Goal: Task Accomplishment & Management: Use online tool/utility

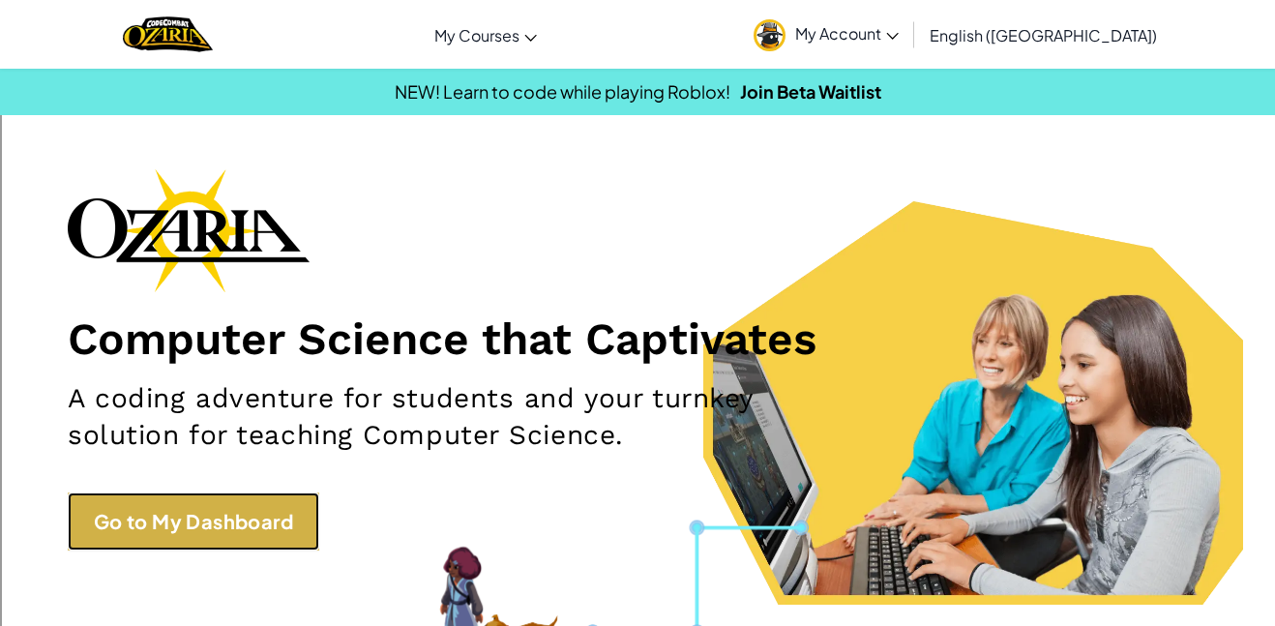
click at [185, 527] on link "Go to My Dashboard" at bounding box center [193, 521] width 251 height 58
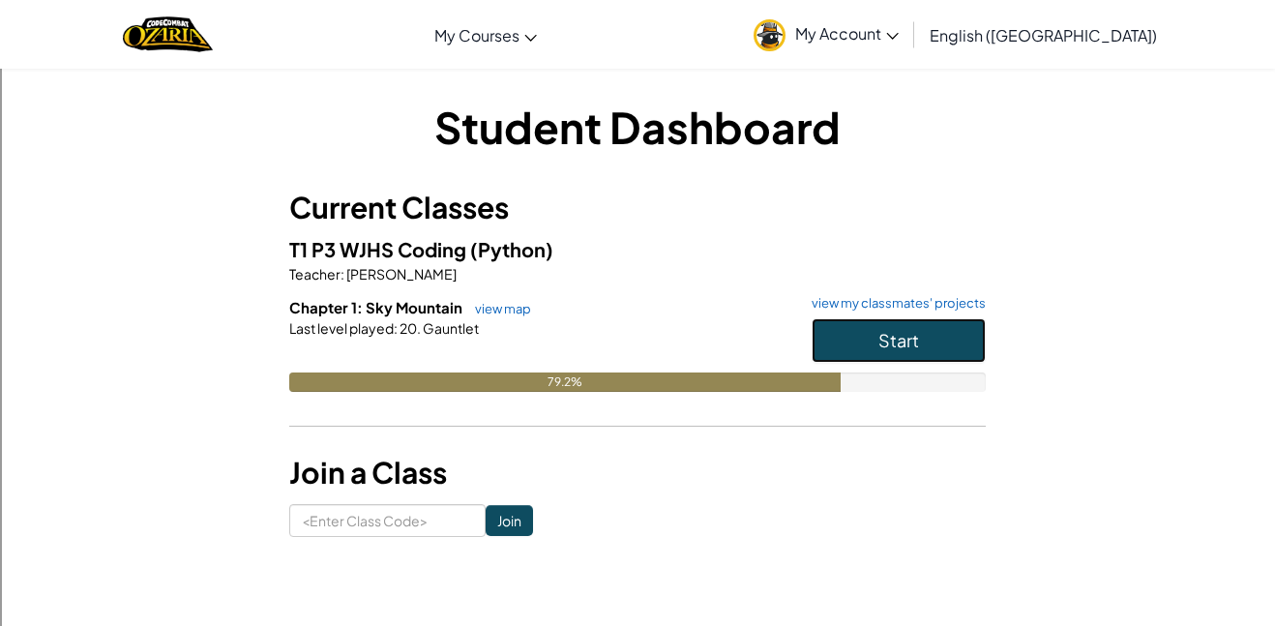
click at [905, 322] on button "Start" at bounding box center [898, 340] width 174 height 44
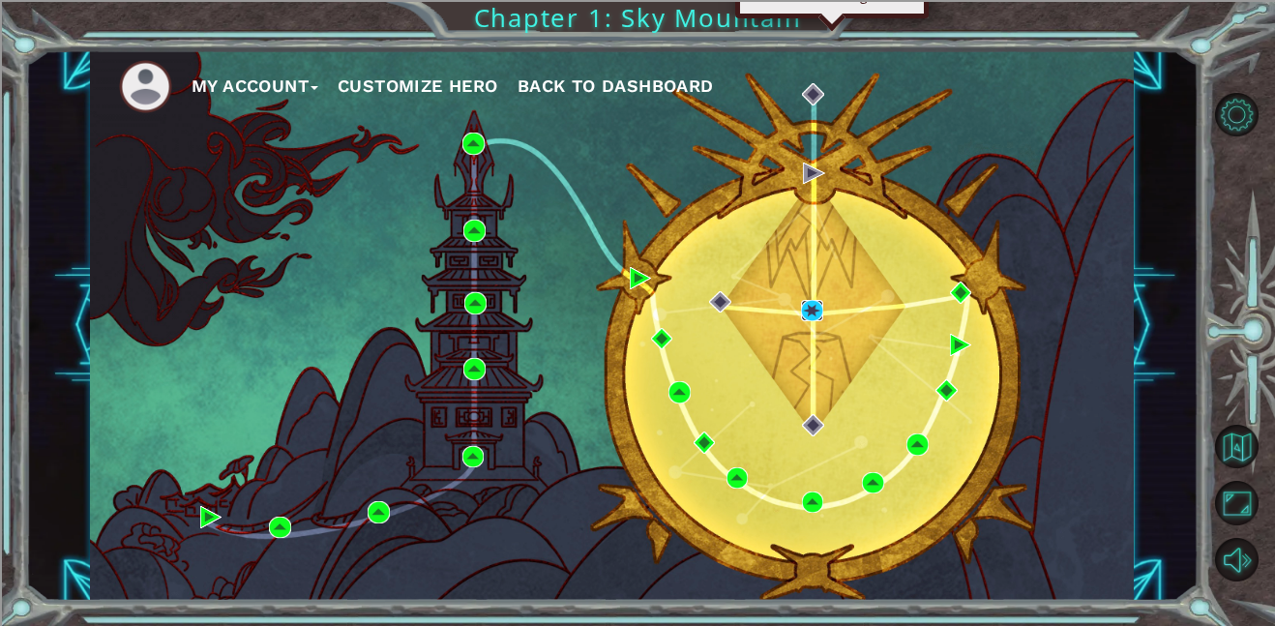
click at [816, 308] on img at bounding box center [812, 311] width 22 height 22
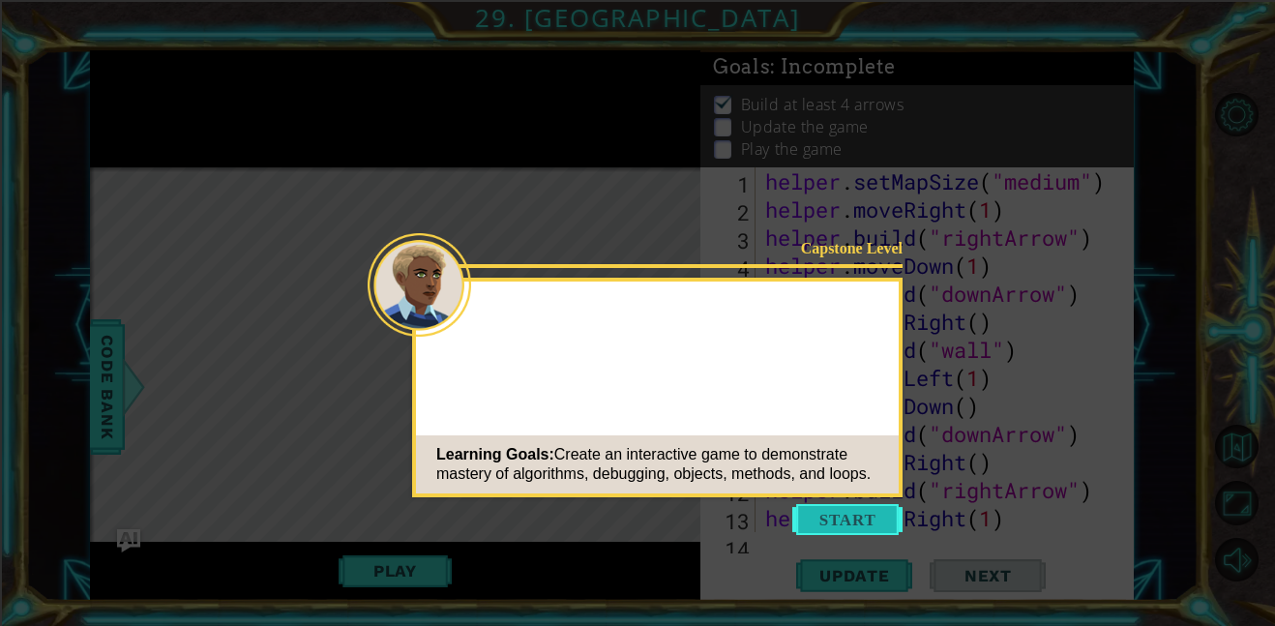
click at [860, 510] on button "Start" at bounding box center [847, 519] width 110 height 31
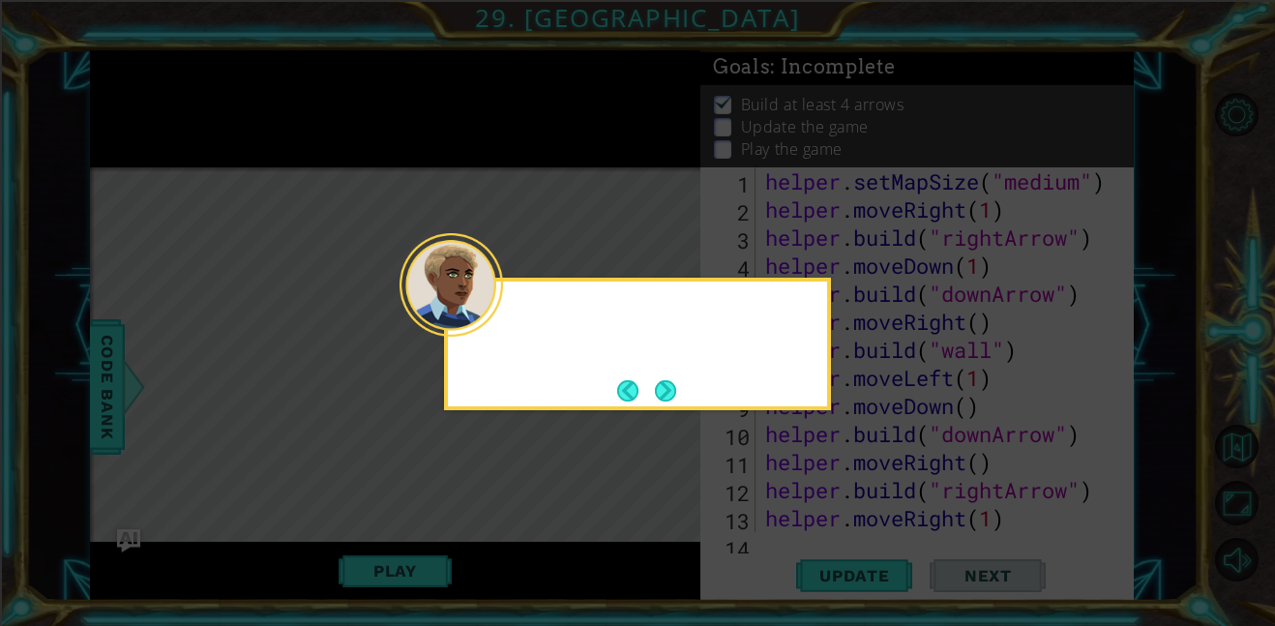
scroll to position [757, 0]
click at [669, 379] on button "Next" at bounding box center [665, 390] width 26 height 26
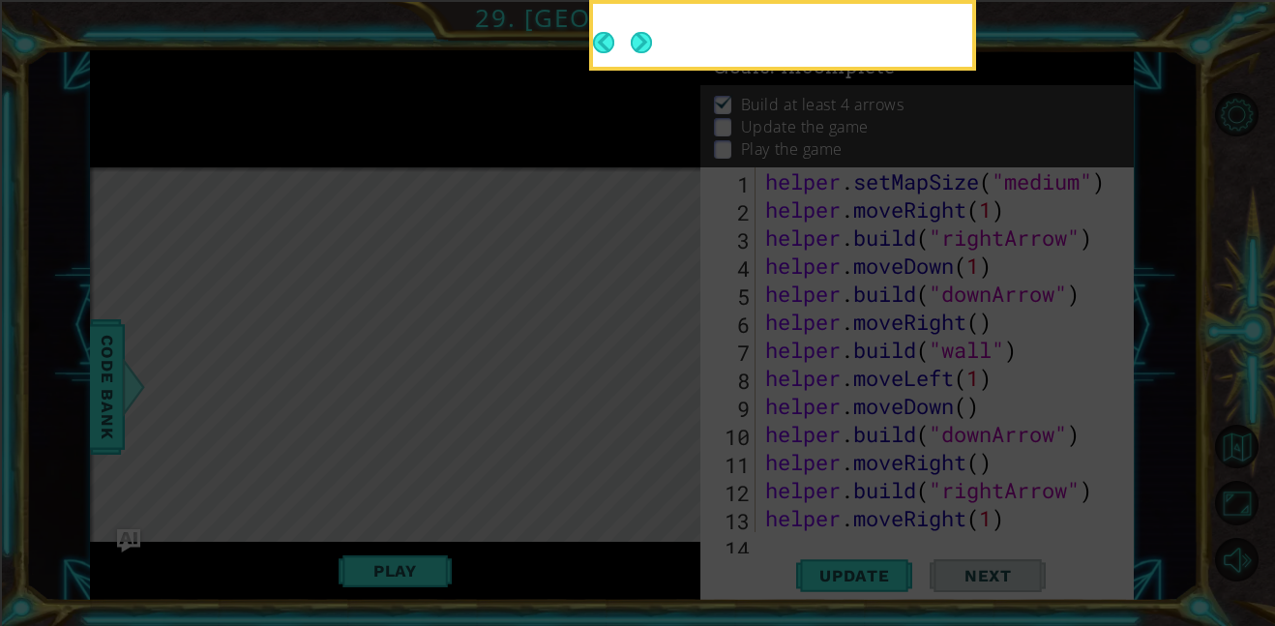
scroll to position [0, 0]
click at [673, 398] on icon at bounding box center [637, 313] width 1275 height 626
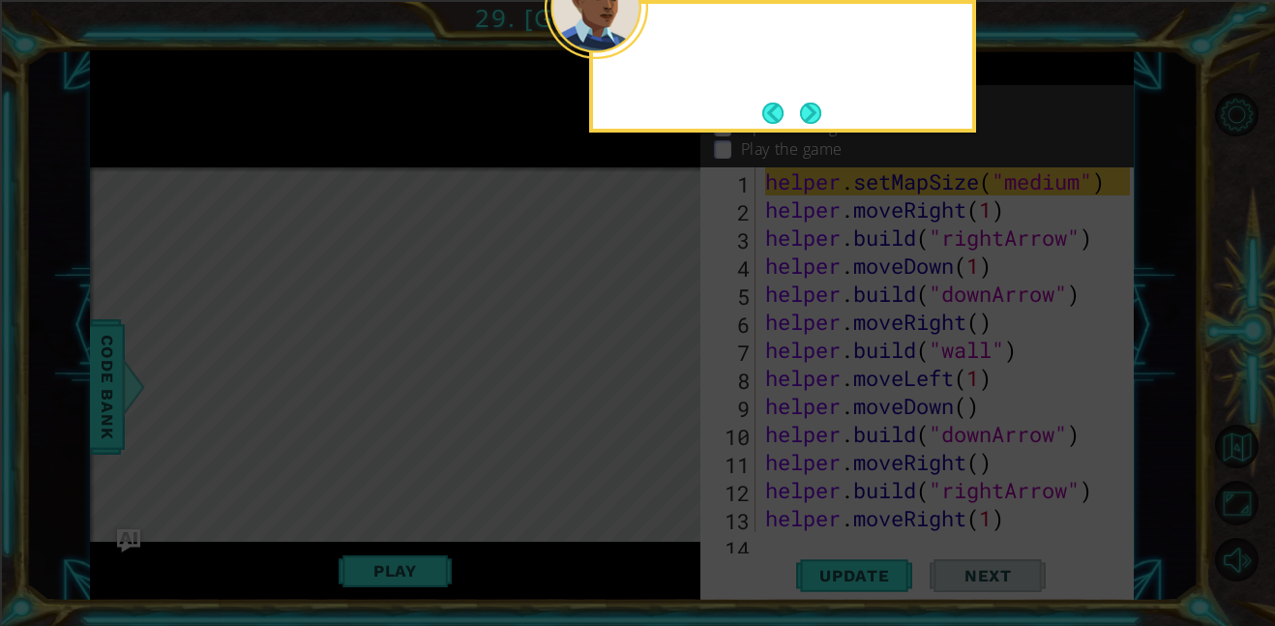
click at [667, 398] on icon at bounding box center [637, 313] width 1275 height 626
click at [786, 133] on icon at bounding box center [637, 313] width 1275 height 626
click at [809, 120] on button "Next" at bounding box center [811, 113] width 30 height 30
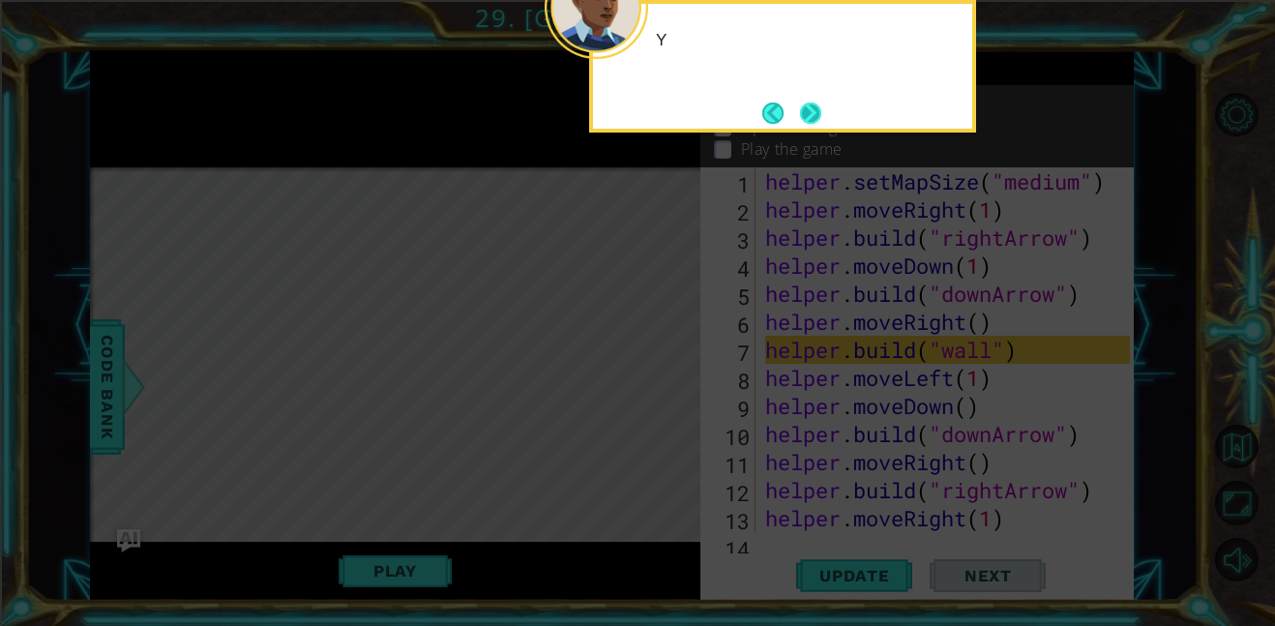
click at [815, 115] on button "Next" at bounding box center [810, 113] width 24 height 24
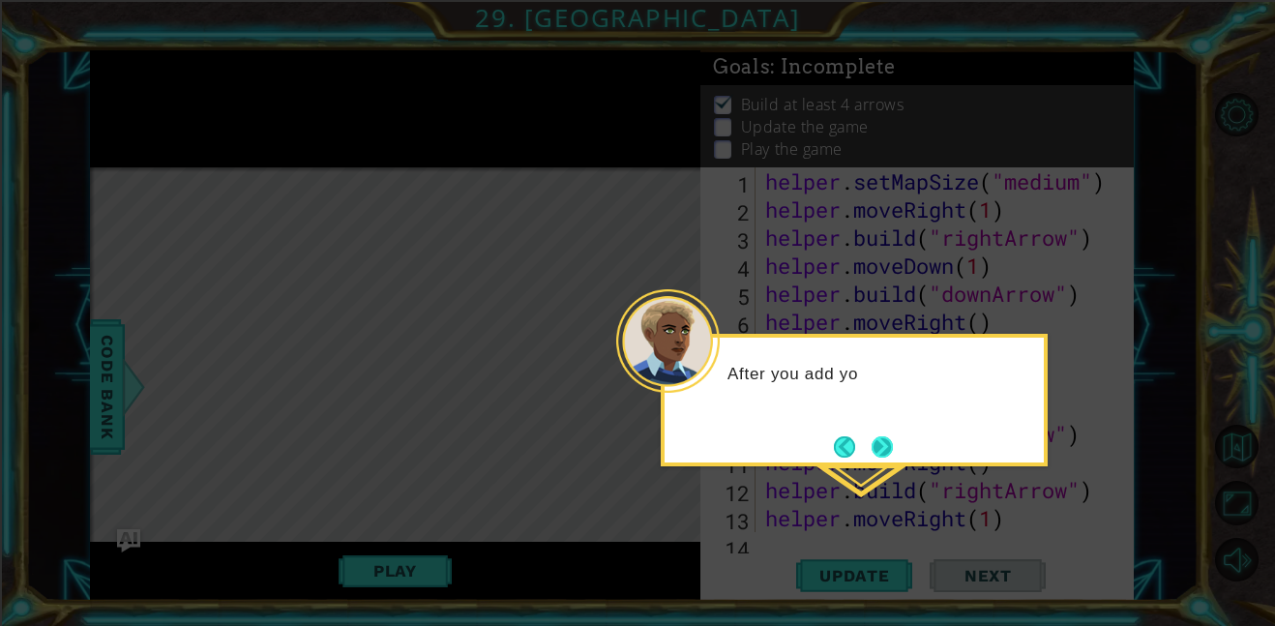
click at [880, 455] on button "Next" at bounding box center [881, 446] width 22 height 22
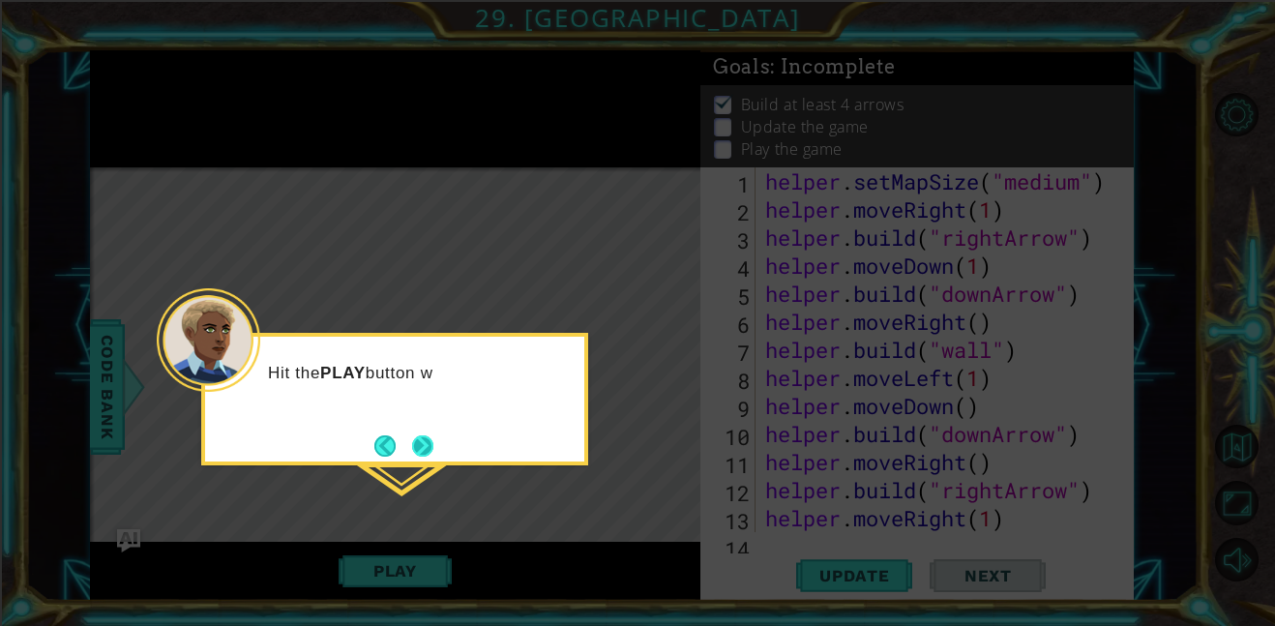
click at [428, 444] on button "Next" at bounding box center [422, 445] width 36 height 36
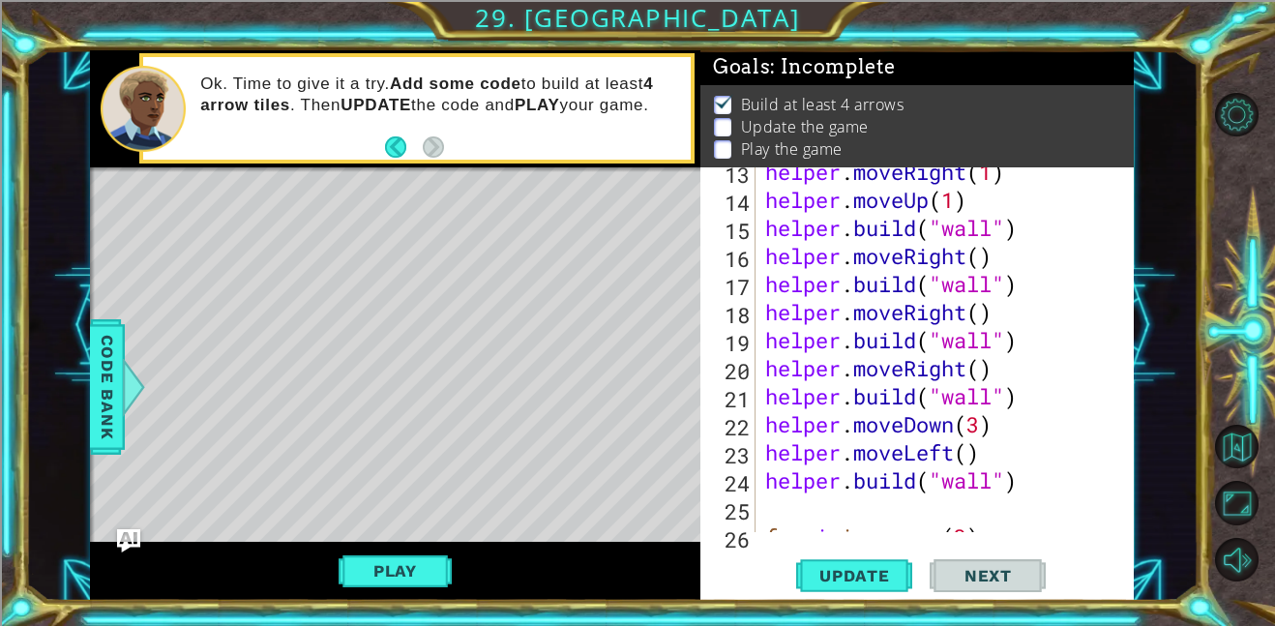
scroll to position [382, 0]
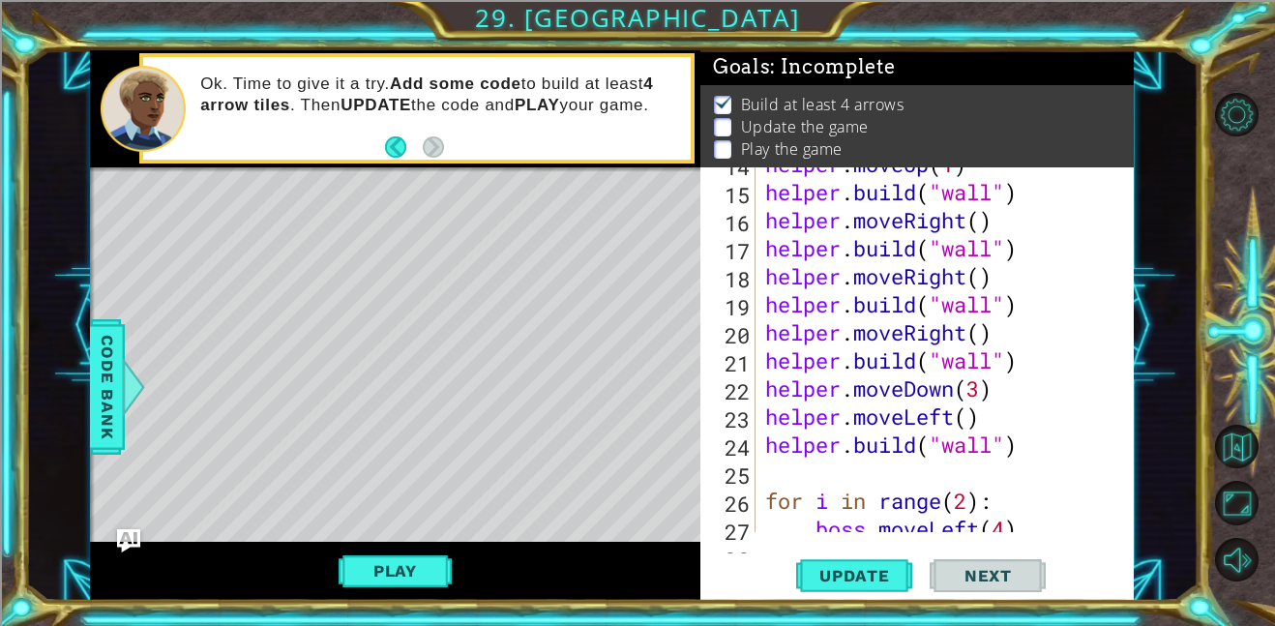
click at [820, 472] on div "helper . moveUp ( 1 ) helper . build ( "wall" ) helper . moveRight ( ) helper .…" at bounding box center [950, 360] width 378 height 421
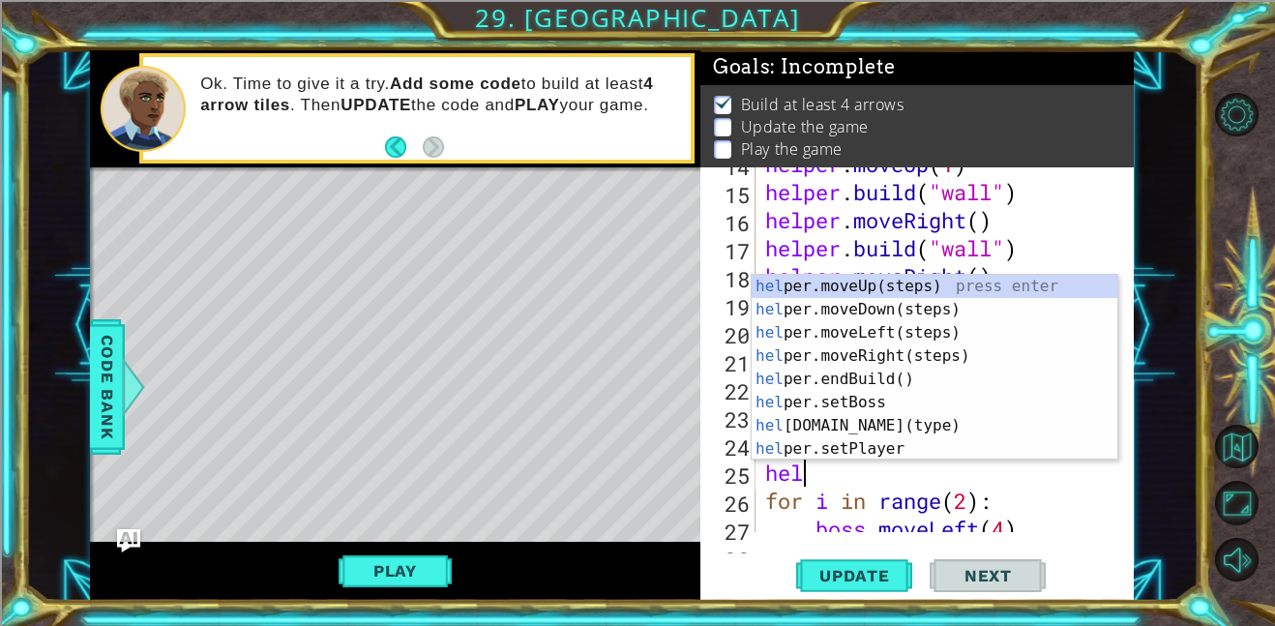
type textarea "help"
click at [904, 290] on div "help er.moveUp(steps) press enter help er.moveDown(steps) press enter help er.m…" at bounding box center [934, 391] width 366 height 232
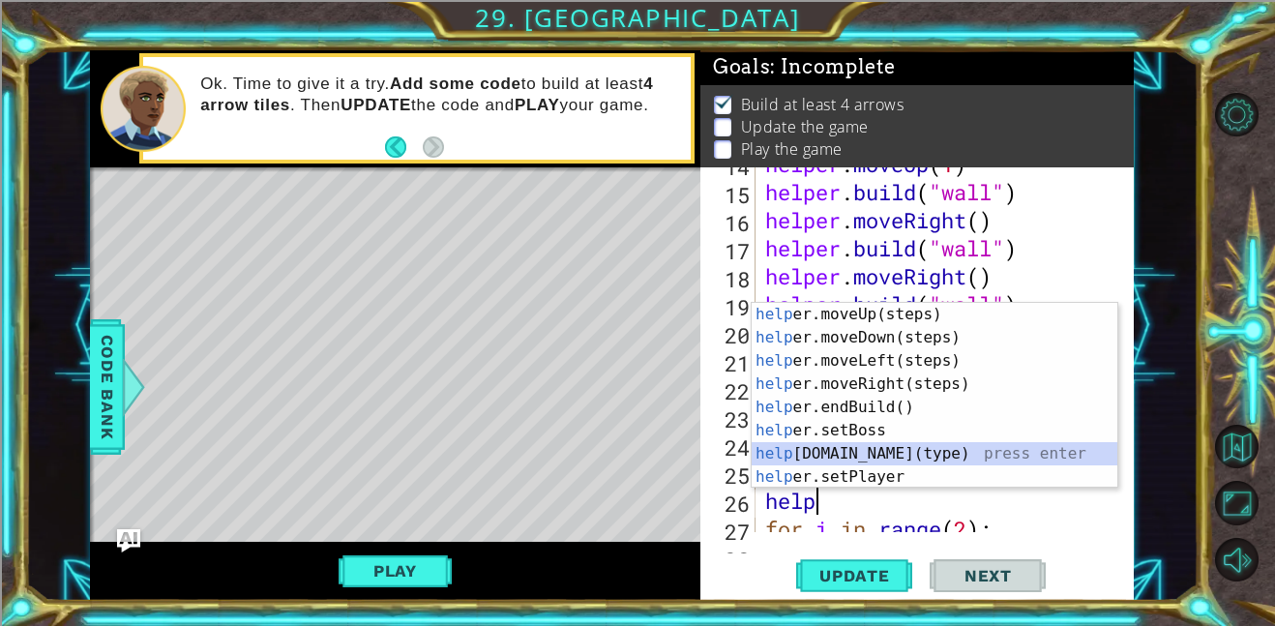
click at [868, 446] on div "help er.moveUp(steps) press enter help er.moveDown(steps) press enter help er.m…" at bounding box center [934, 419] width 366 height 232
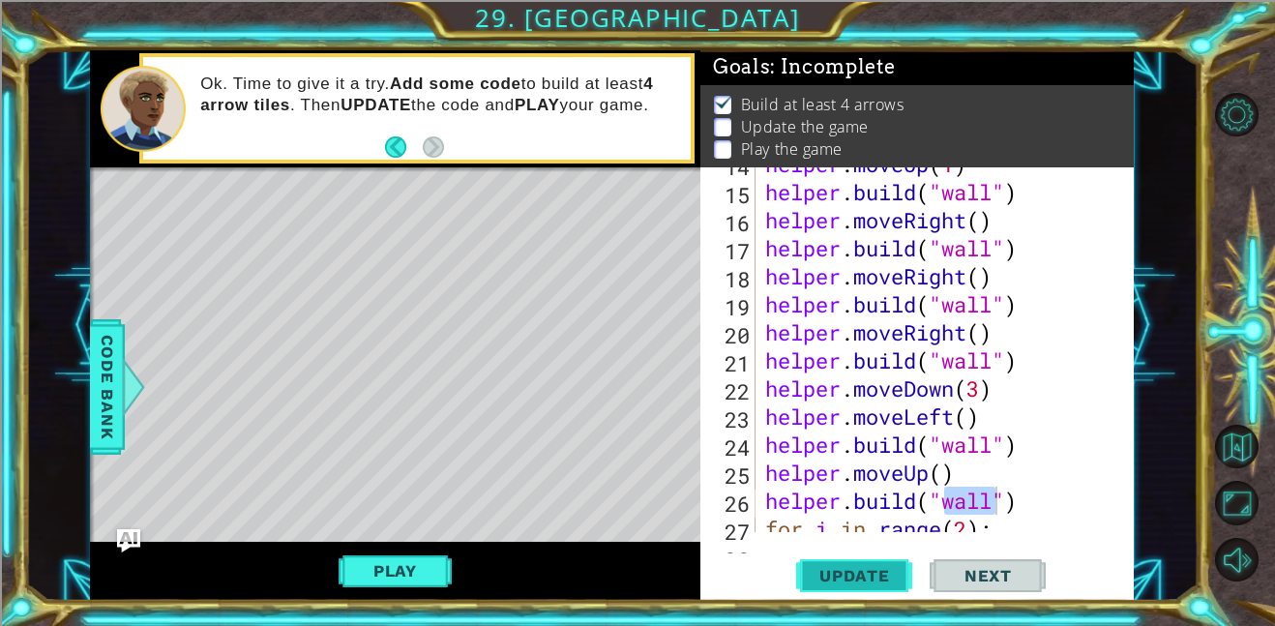
click at [869, 576] on span "Update" at bounding box center [854, 575] width 109 height 19
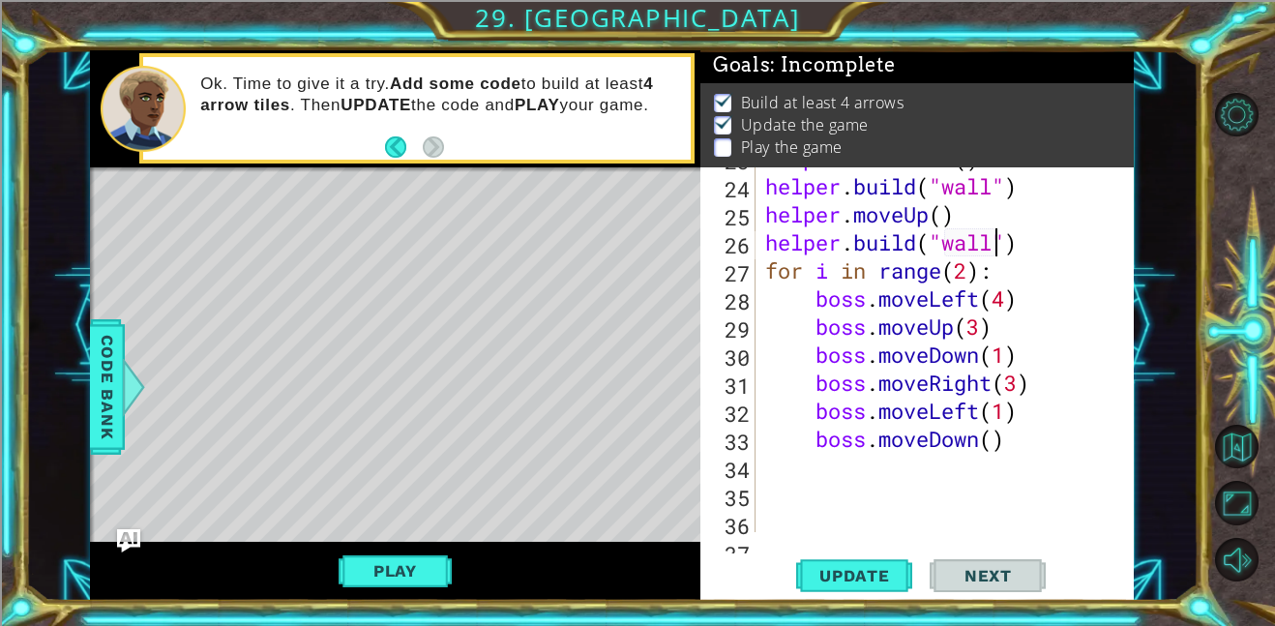
scroll to position [644, 0]
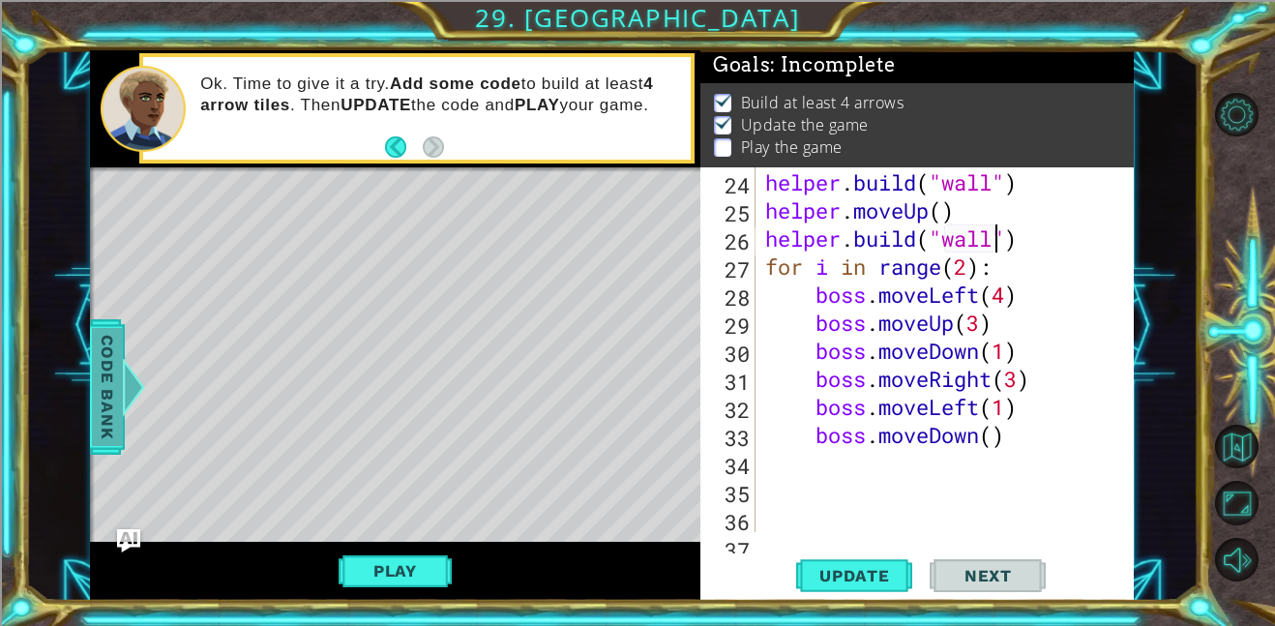
click at [103, 424] on span "Code Bank" at bounding box center [107, 387] width 31 height 118
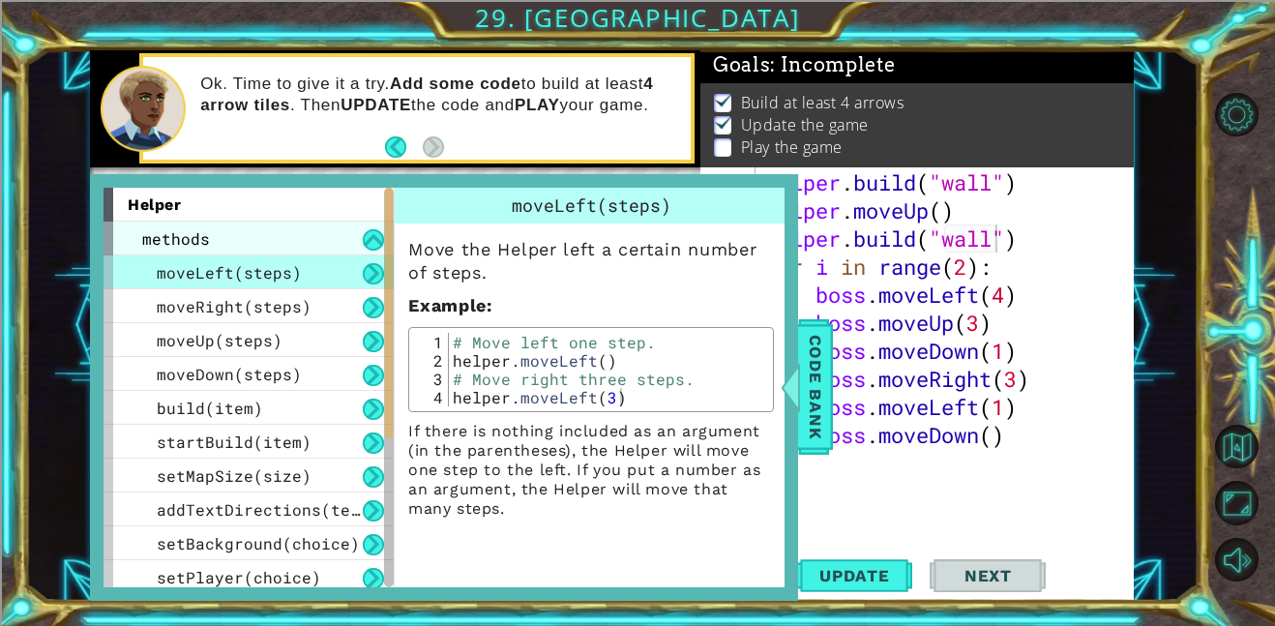
click at [169, 248] on span "methods" at bounding box center [176, 238] width 68 height 20
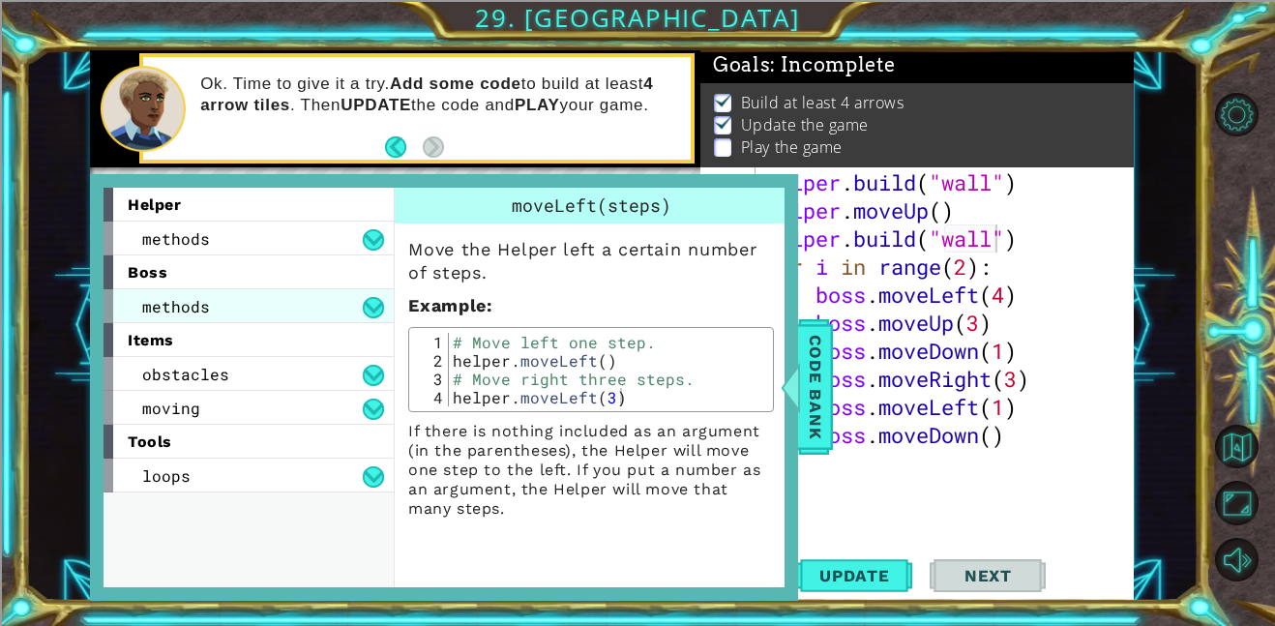
click at [220, 297] on div "methods" at bounding box center [248, 306] width 290 height 34
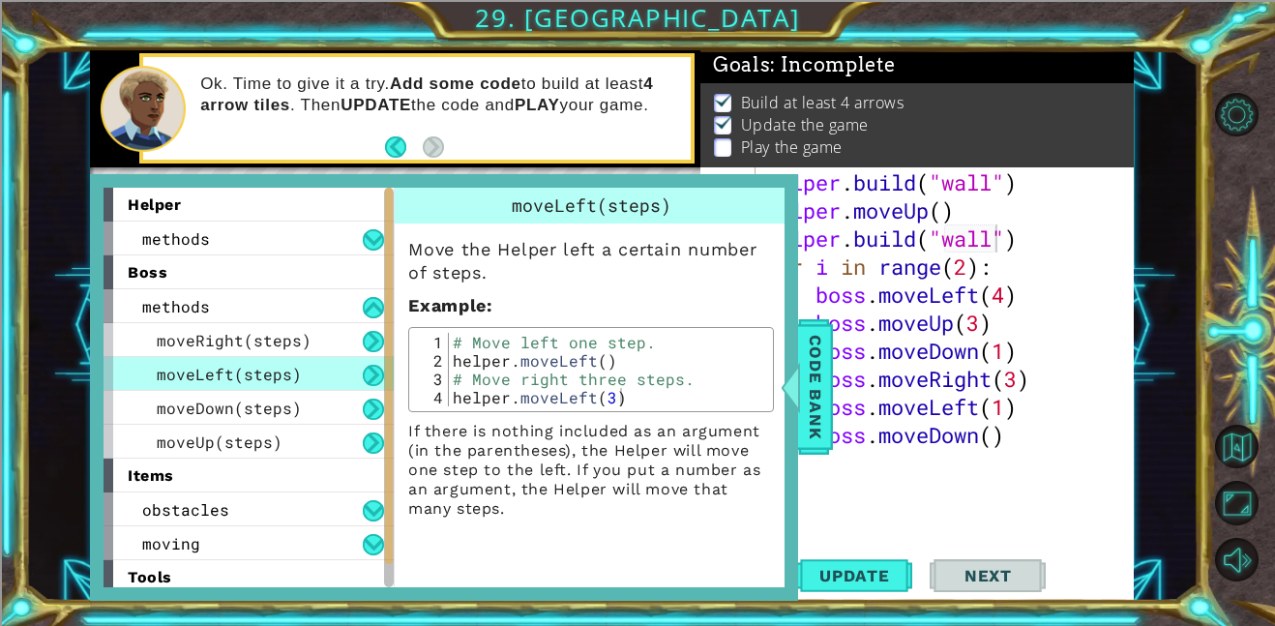
click at [171, 275] on div "boss" at bounding box center [248, 272] width 290 height 34
click at [151, 275] on span "boss" at bounding box center [148, 272] width 40 height 18
click at [265, 344] on span "moveRight(steps)" at bounding box center [234, 340] width 155 height 20
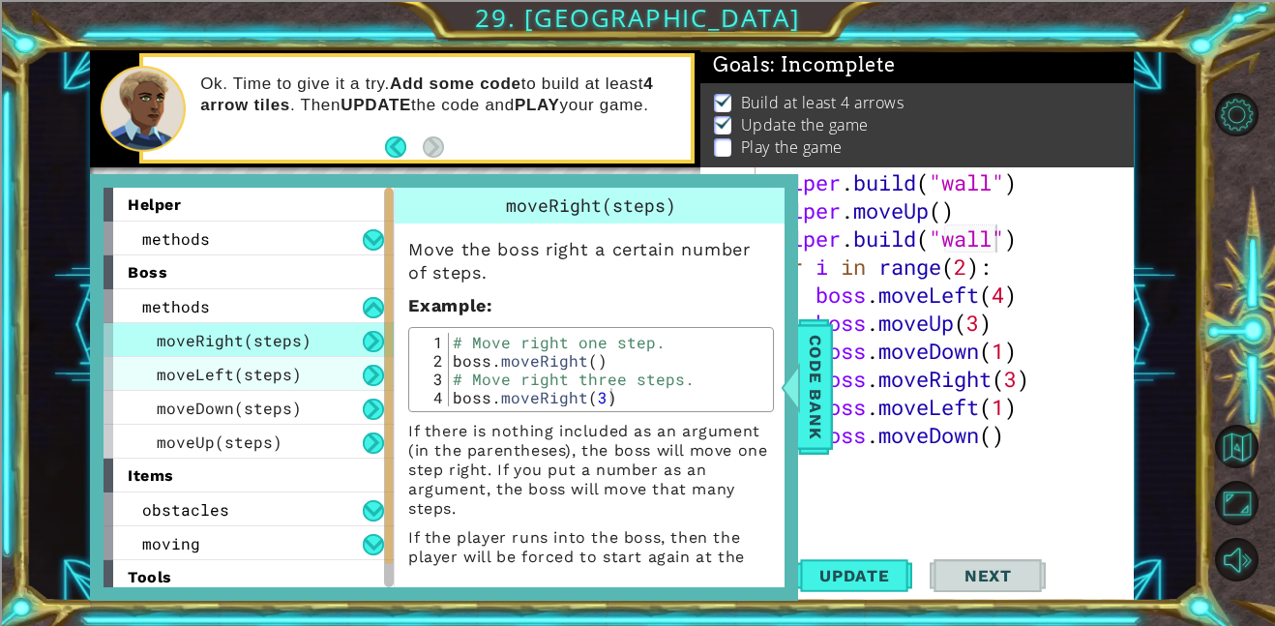
click at [275, 372] on span "moveLeft(steps)" at bounding box center [229, 374] width 145 height 20
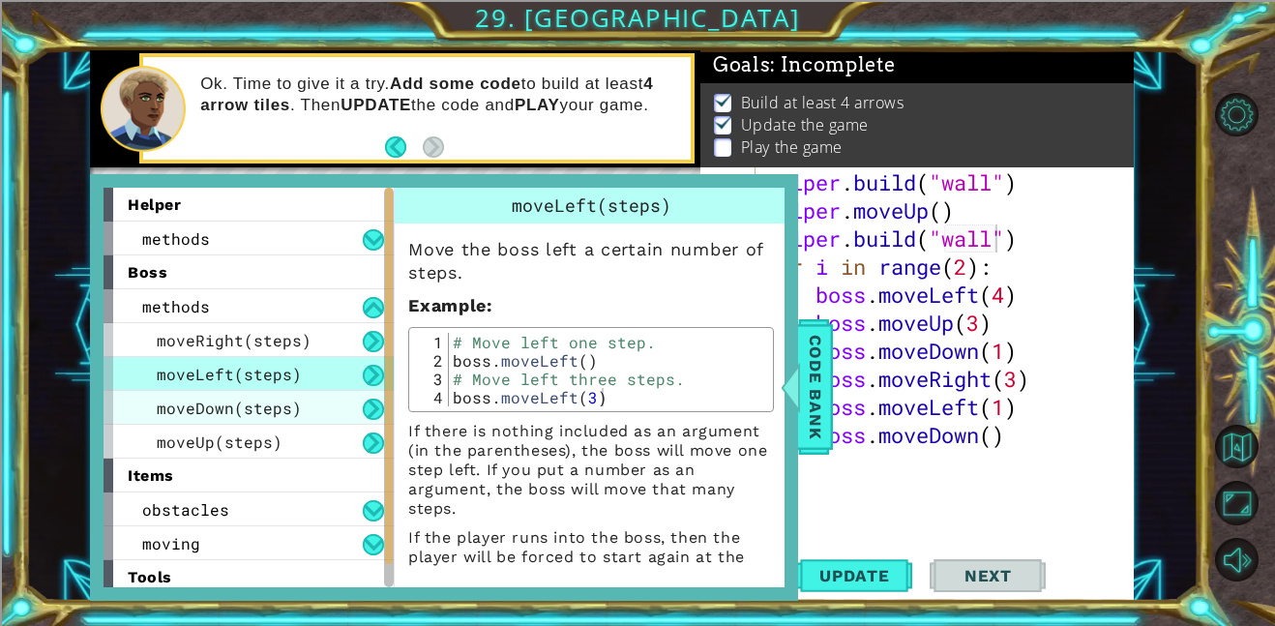
click at [280, 400] on span "moveDown(steps)" at bounding box center [229, 408] width 145 height 20
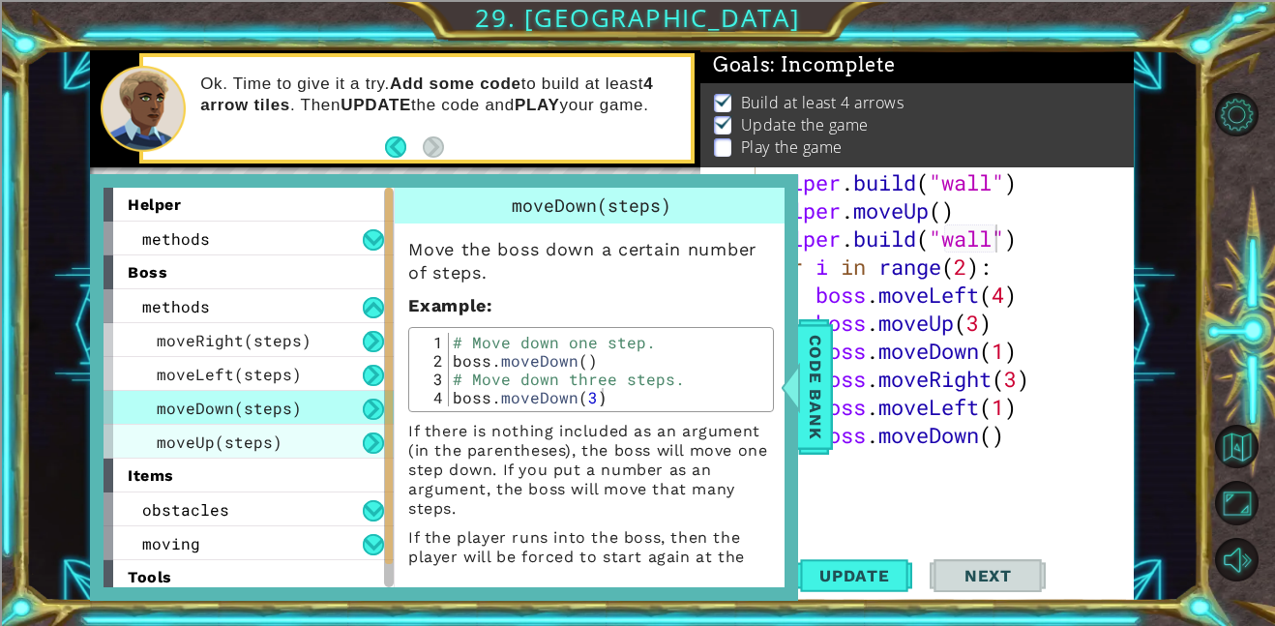
click at [289, 430] on div "moveUp(steps)" at bounding box center [248, 442] width 290 height 34
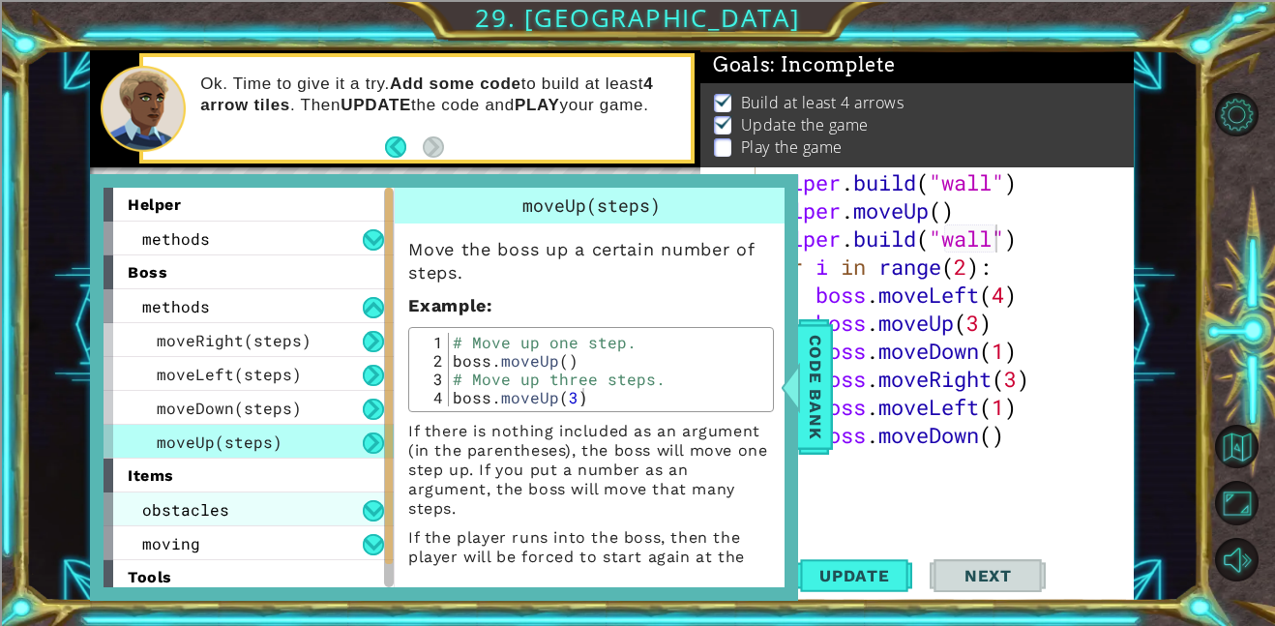
click at [284, 516] on div "obstacles" at bounding box center [248, 509] width 290 height 34
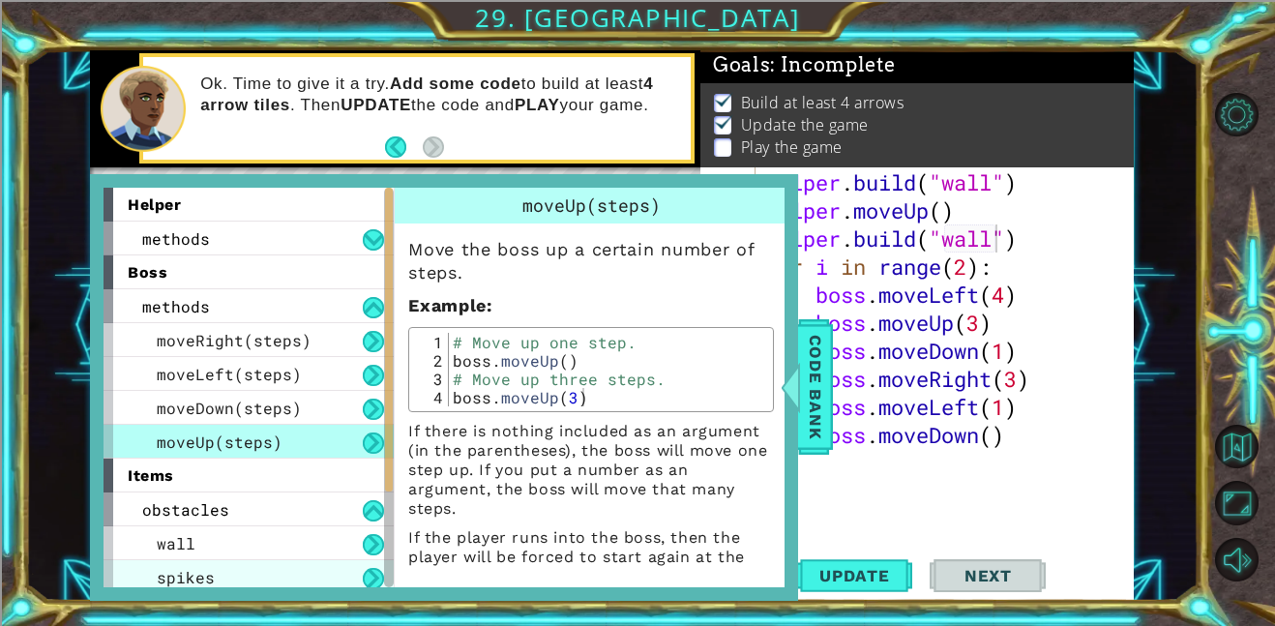
click at [301, 575] on div "spikes" at bounding box center [248, 577] width 290 height 34
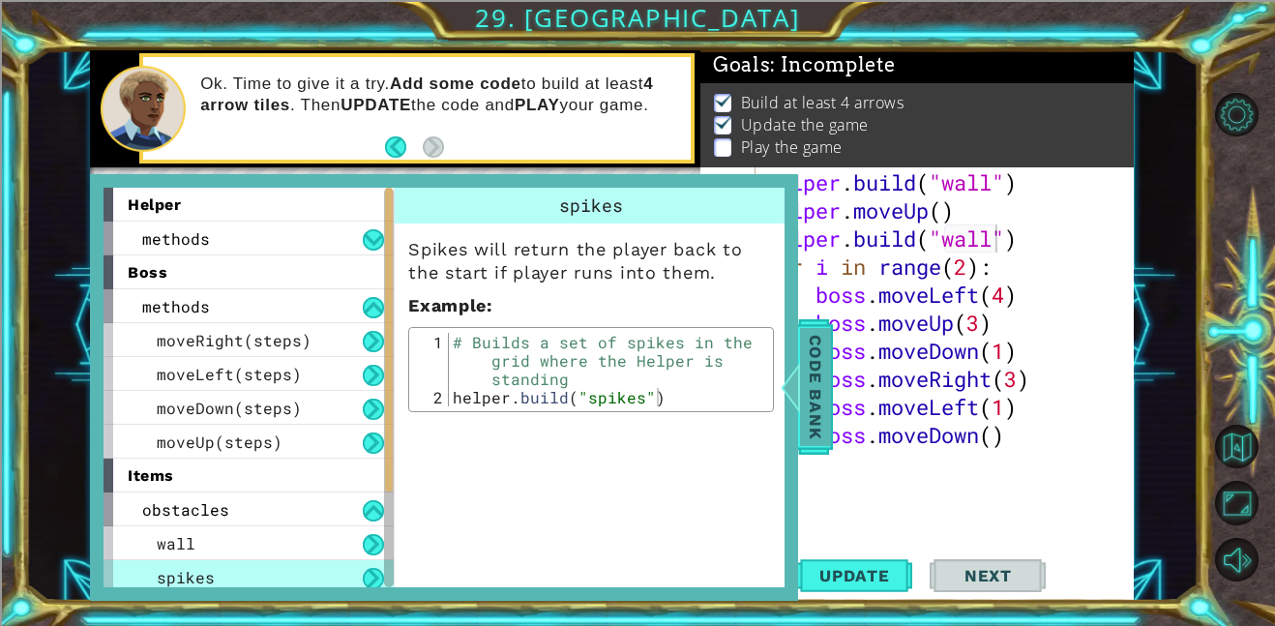
click at [829, 366] on span "Code Bank" at bounding box center [815, 387] width 31 height 118
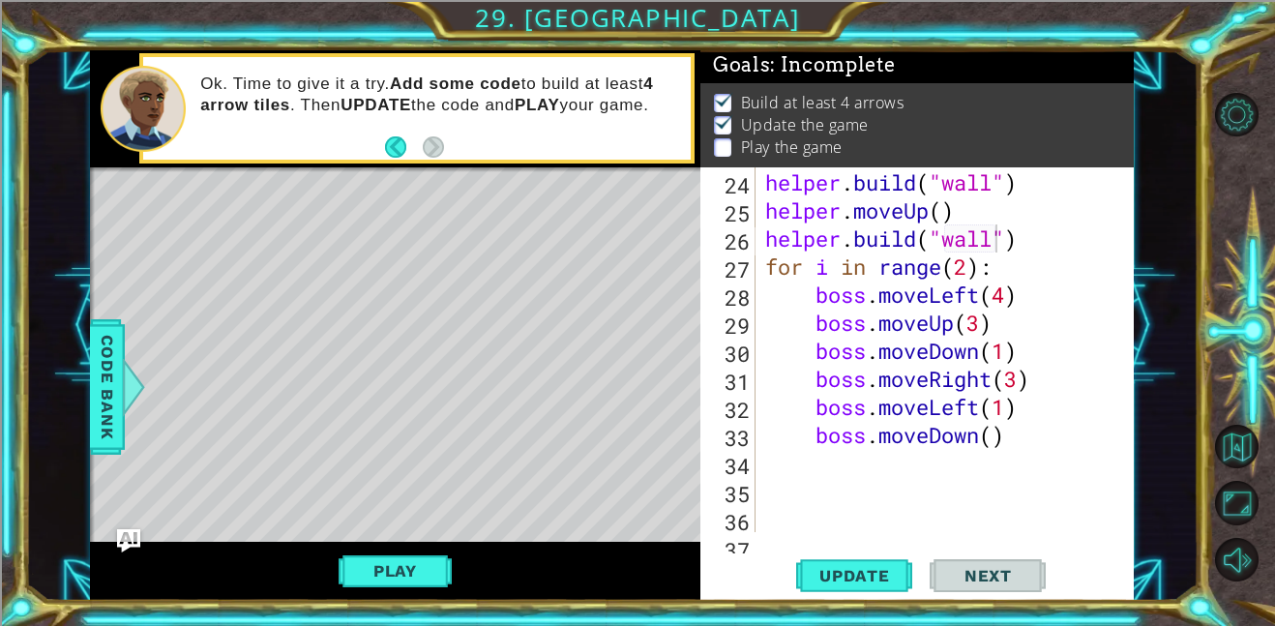
click at [953, 405] on div "helper . moveLeft ( ) helper . build ( "wall" ) helper . moveUp ( ) helper . bu…" at bounding box center [950, 350] width 378 height 421
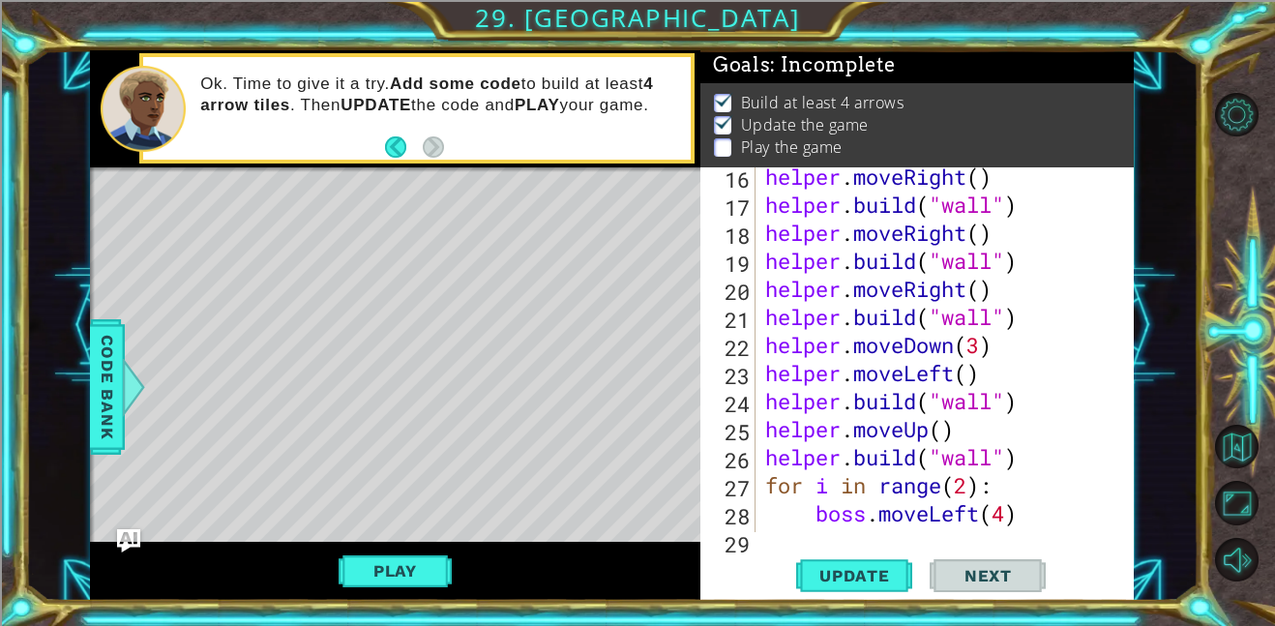
scroll to position [436, 0]
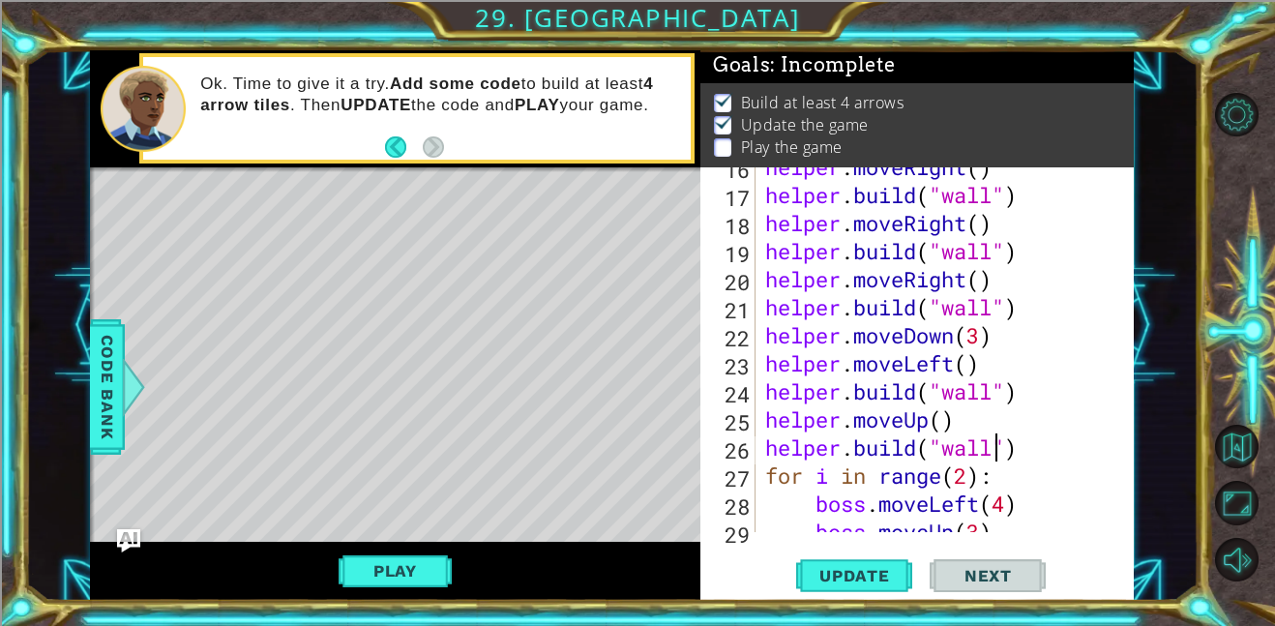
click at [993, 443] on div "helper . moveRight ( ) helper . build ( "wall" ) helper . moveRight ( ) helper …" at bounding box center [950, 363] width 378 height 421
click at [875, 572] on span "Update" at bounding box center [854, 575] width 109 height 19
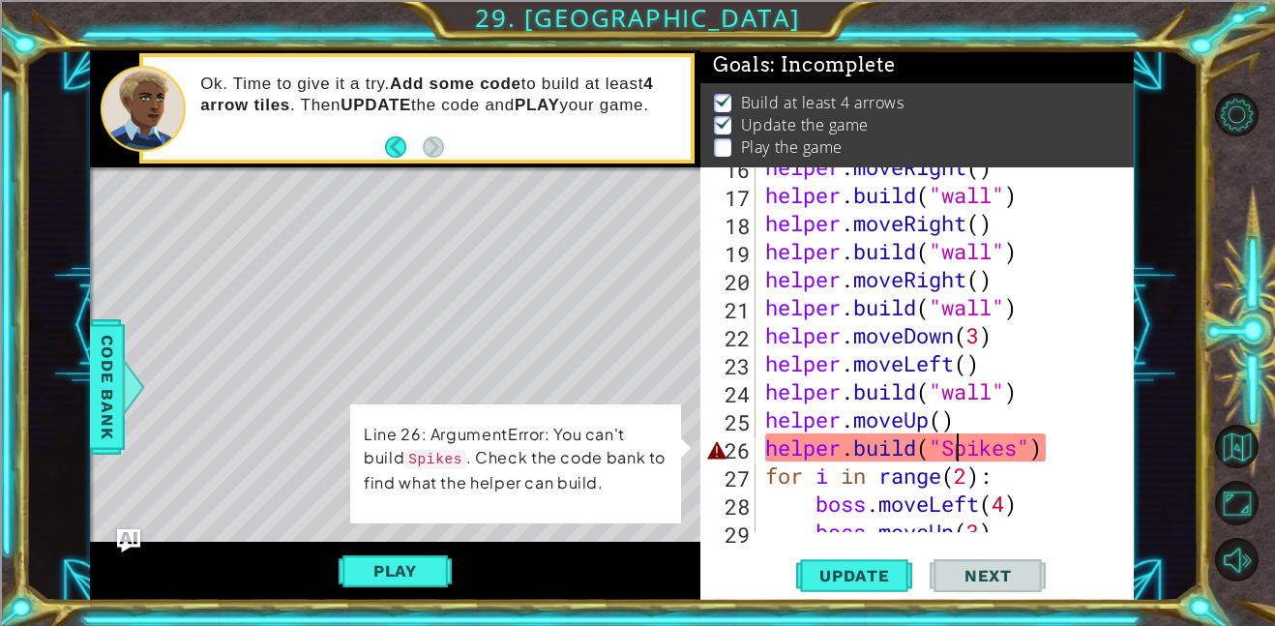
click at [956, 452] on div "helper . moveRight ( ) helper . build ( "wall" ) helper . moveRight ( ) helper …" at bounding box center [950, 363] width 378 height 421
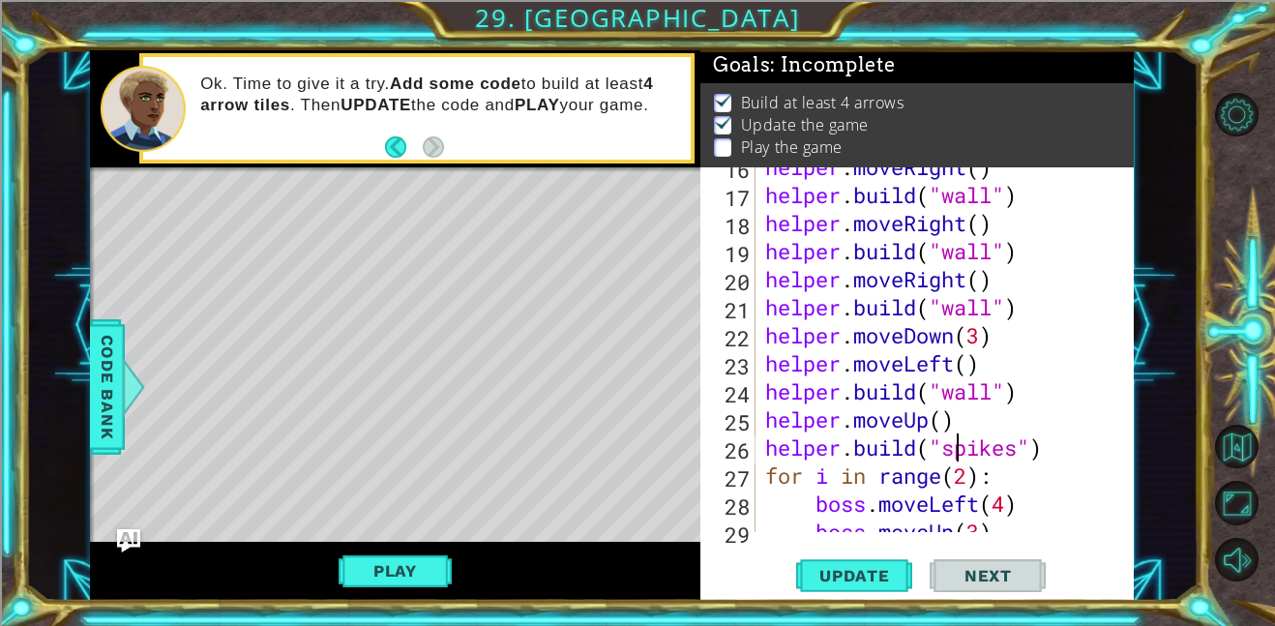
scroll to position [0, 9]
click at [878, 567] on span "Update" at bounding box center [854, 575] width 109 height 19
click at [994, 393] on div "helper . moveRight ( ) helper . build ( "wall" ) helper . moveRight ( ) helper …" at bounding box center [950, 363] width 378 height 421
type textarea "[DOMAIN_NAME]("spikes")"
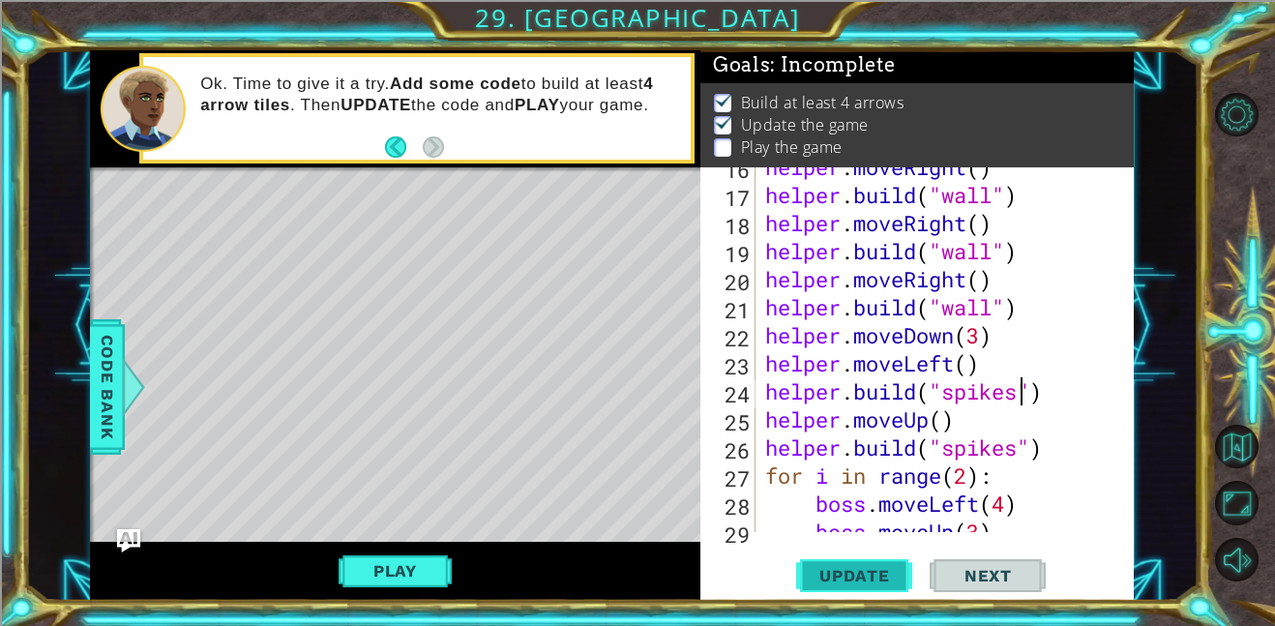
click at [885, 567] on span "Update" at bounding box center [854, 575] width 109 height 19
click at [403, 572] on button "Play" at bounding box center [395, 570] width 113 height 37
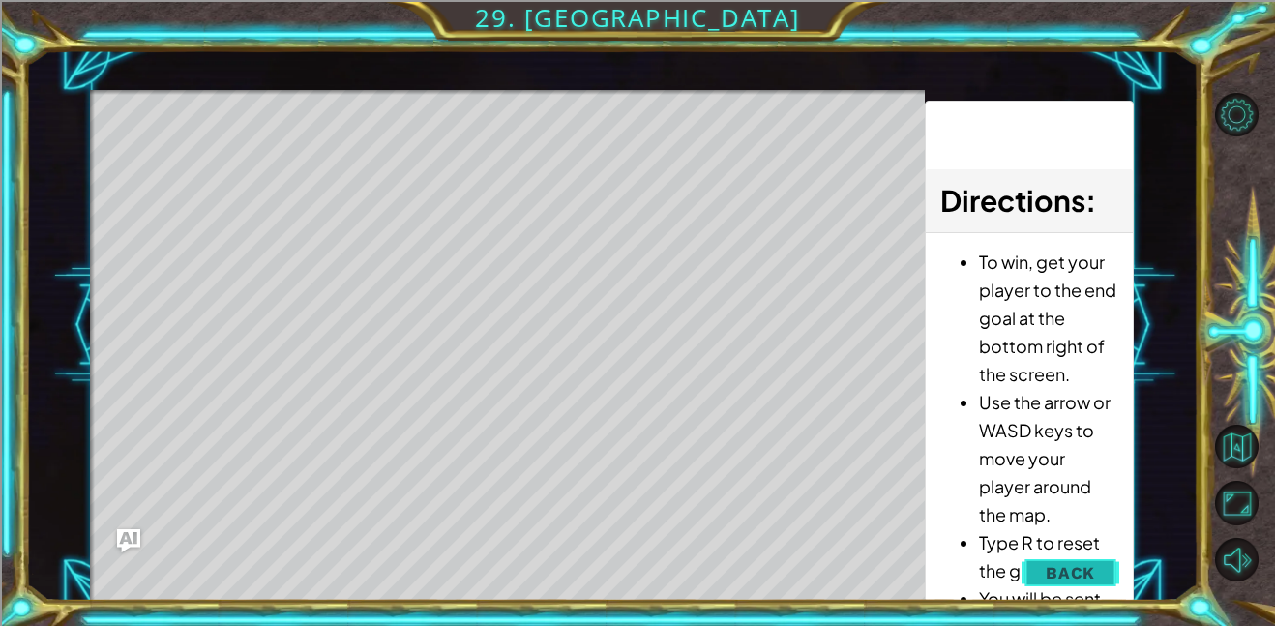
click at [1073, 570] on span "Back" at bounding box center [1070, 572] width 49 height 19
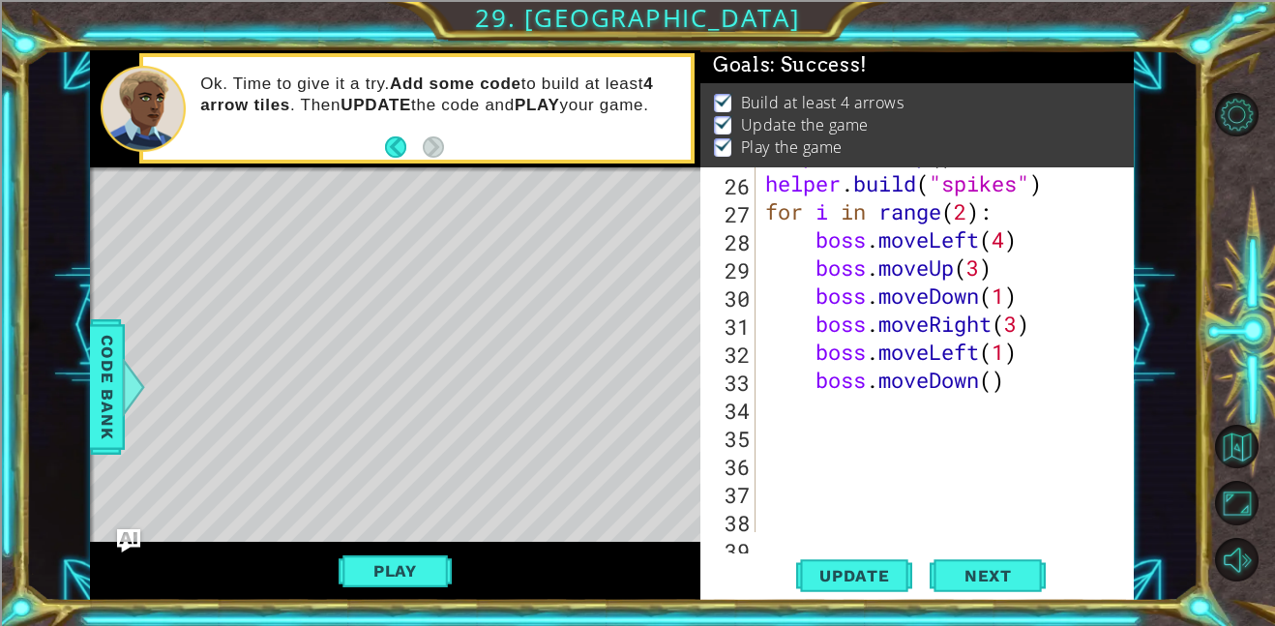
scroll to position [733, 0]
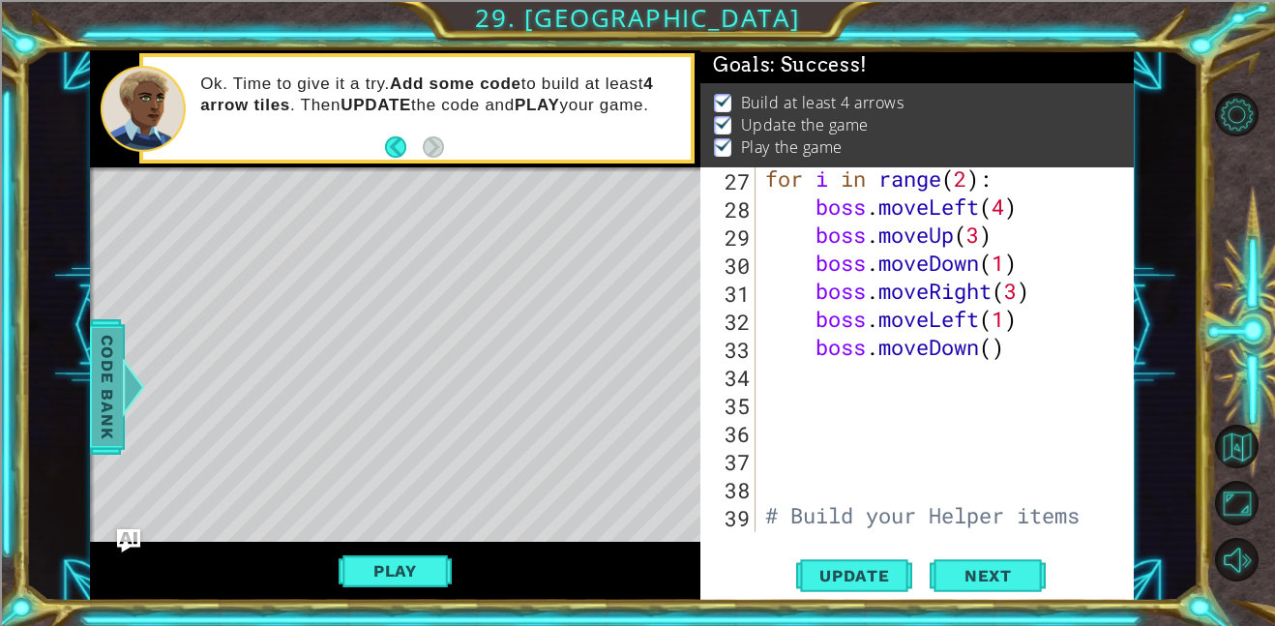
click at [108, 374] on span "Code Bank" at bounding box center [107, 387] width 31 height 118
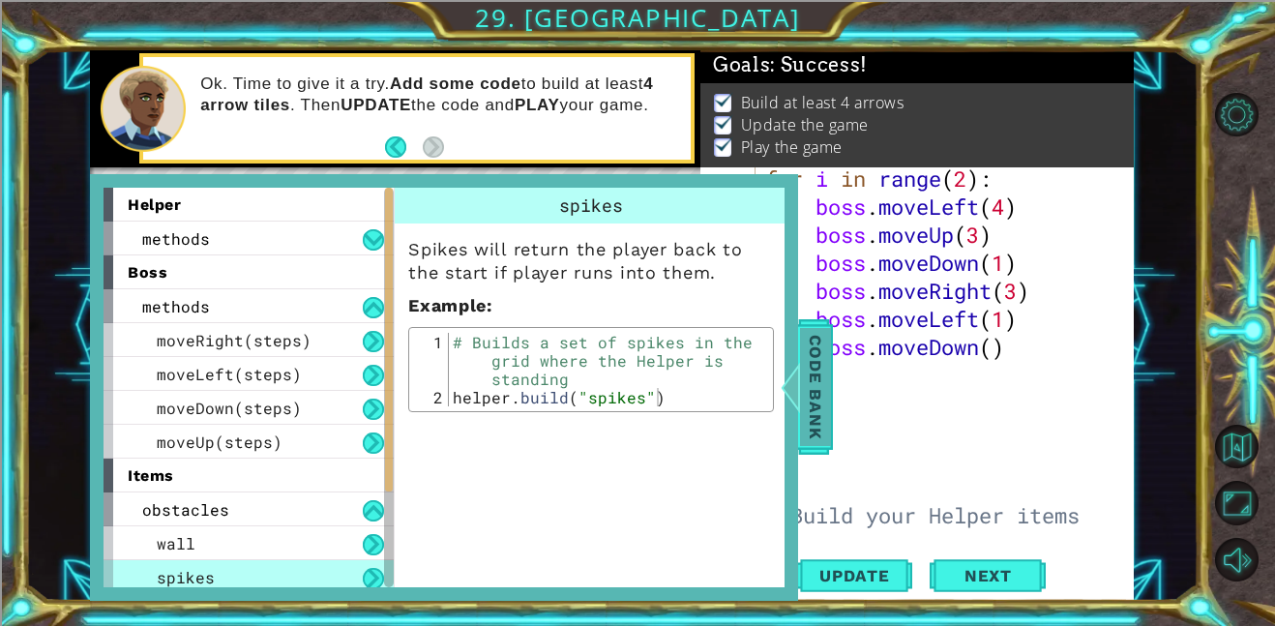
click at [813, 364] on span "Code Bank" at bounding box center [815, 387] width 31 height 118
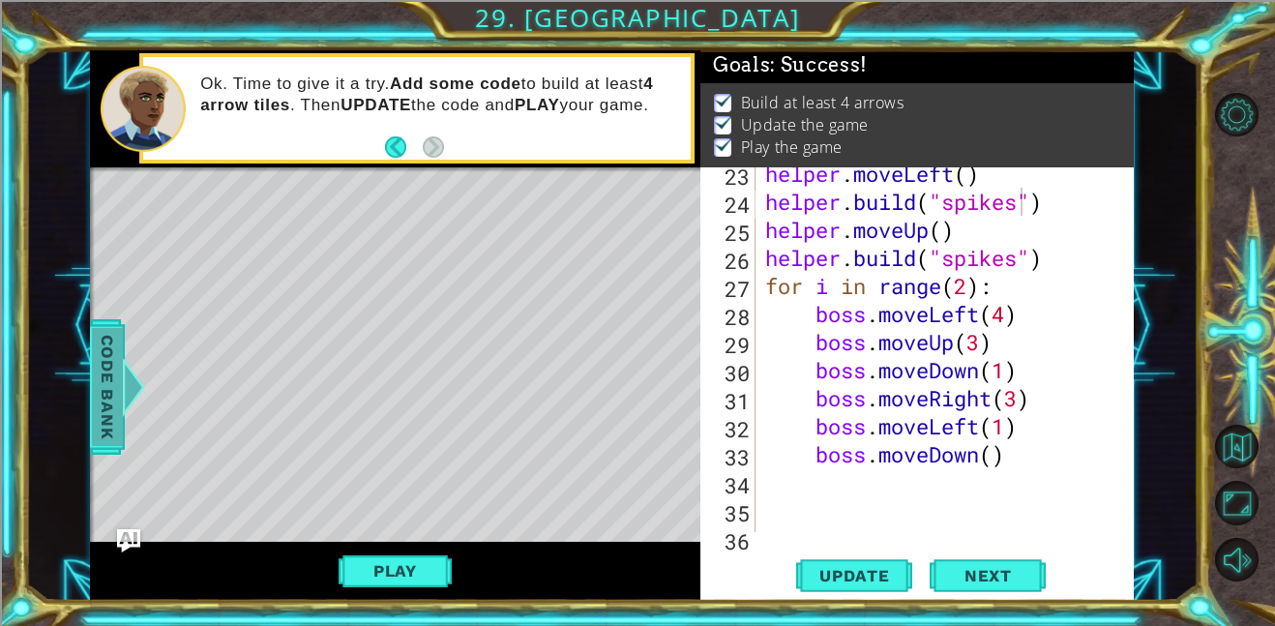
scroll to position [631, 0]
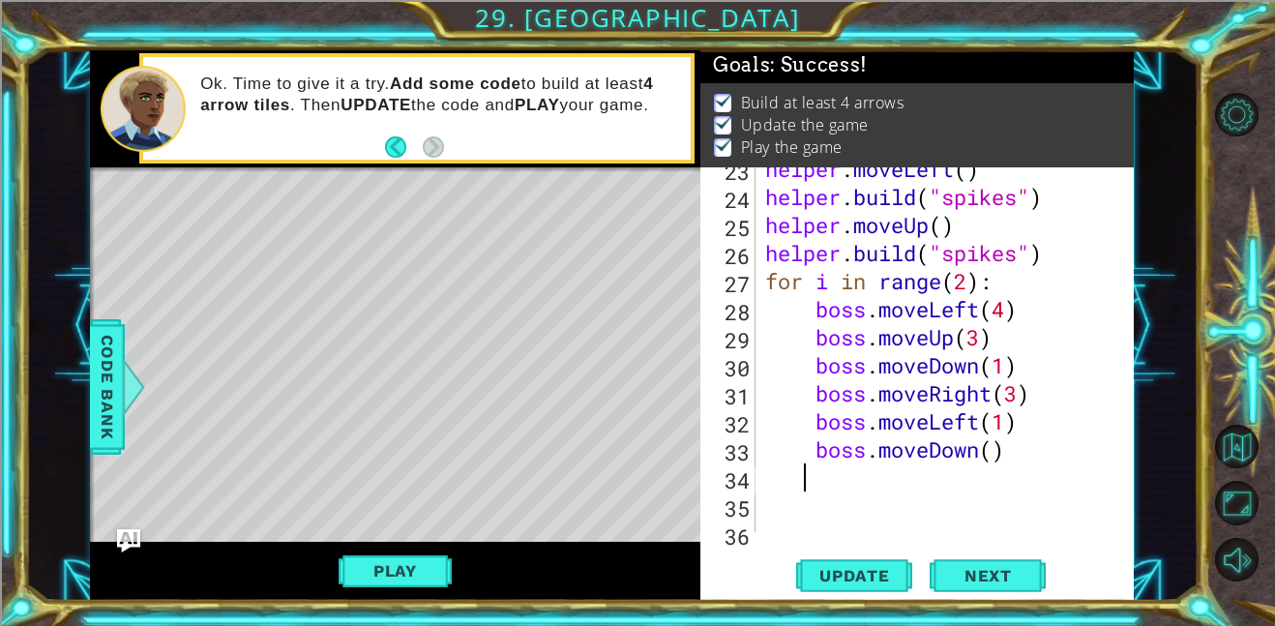
click at [798, 486] on div "helper . moveLeft ( ) helper . build ( "spikes" ) helper . moveUp ( ) helper . …" at bounding box center [950, 365] width 378 height 421
type textarea "boss.moveDown()"
click at [821, 529] on div "helper . moveLeft ( ) helper . build ( "spikes" ) helper . moveUp ( ) helper . …" at bounding box center [950, 365] width 378 height 421
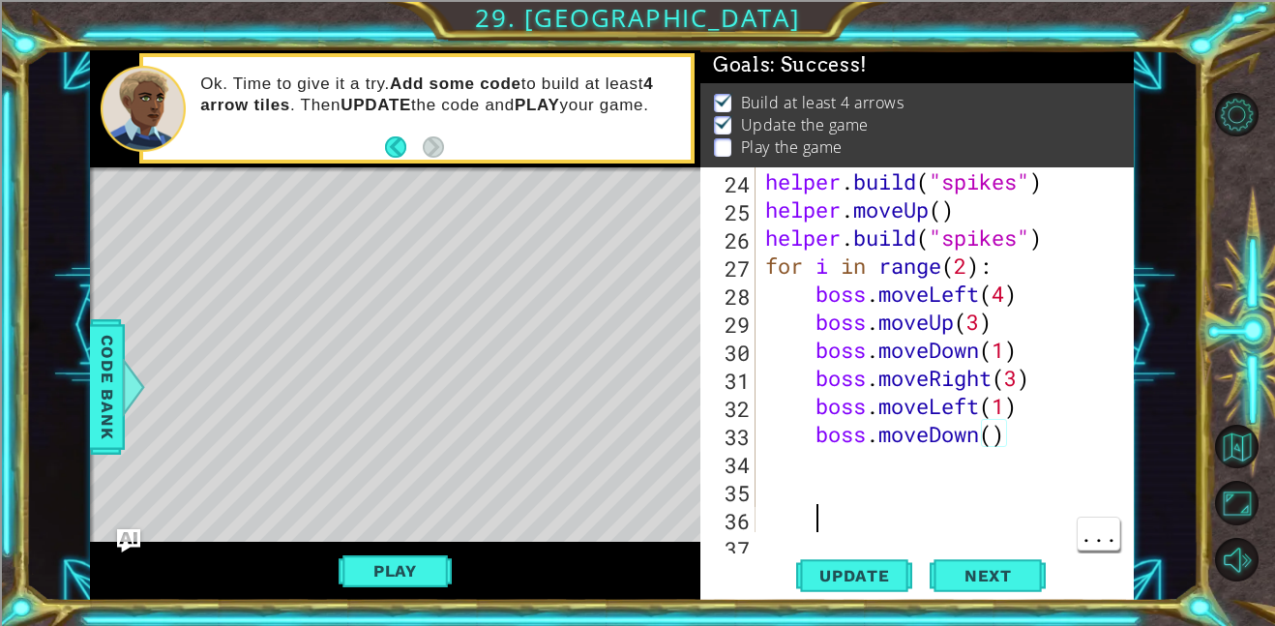
scroll to position [645, 0]
click at [872, 456] on div "helper . build ( "spikes" ) helper . moveUp ( ) helper . build ( "spikes" ) for…" at bounding box center [950, 377] width 378 height 421
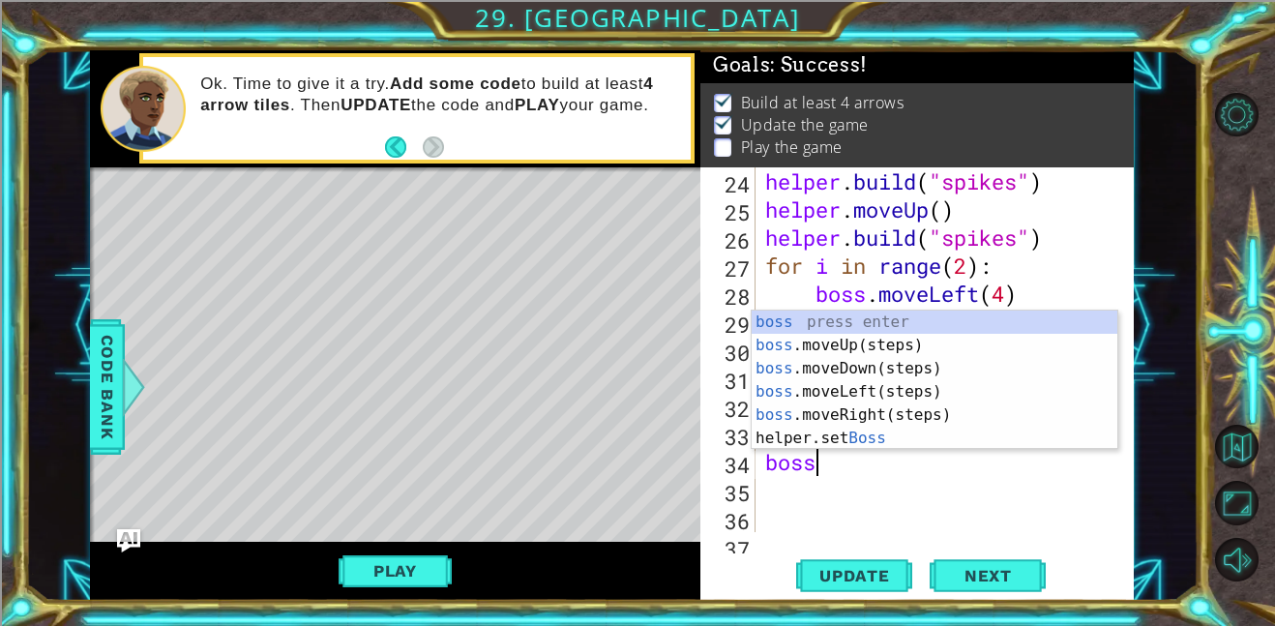
scroll to position [0, 1]
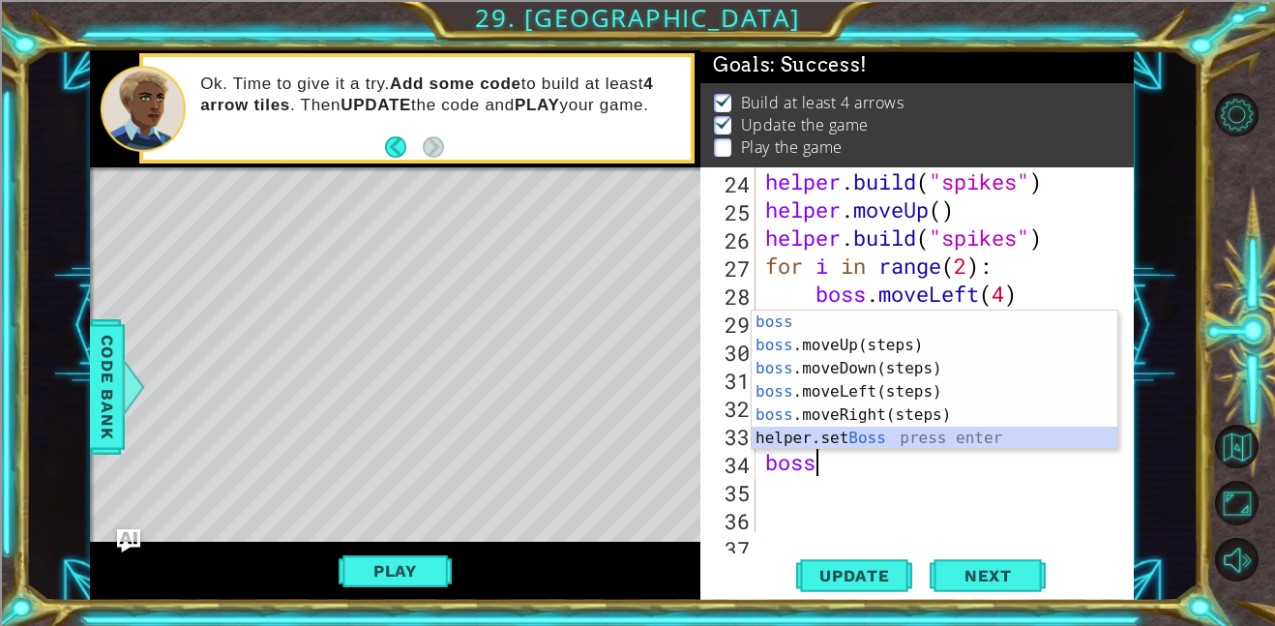
click at [869, 431] on div "boss press enter boss .moveUp(steps) press enter boss .moveDown(steps) press en…" at bounding box center [934, 403] width 366 height 186
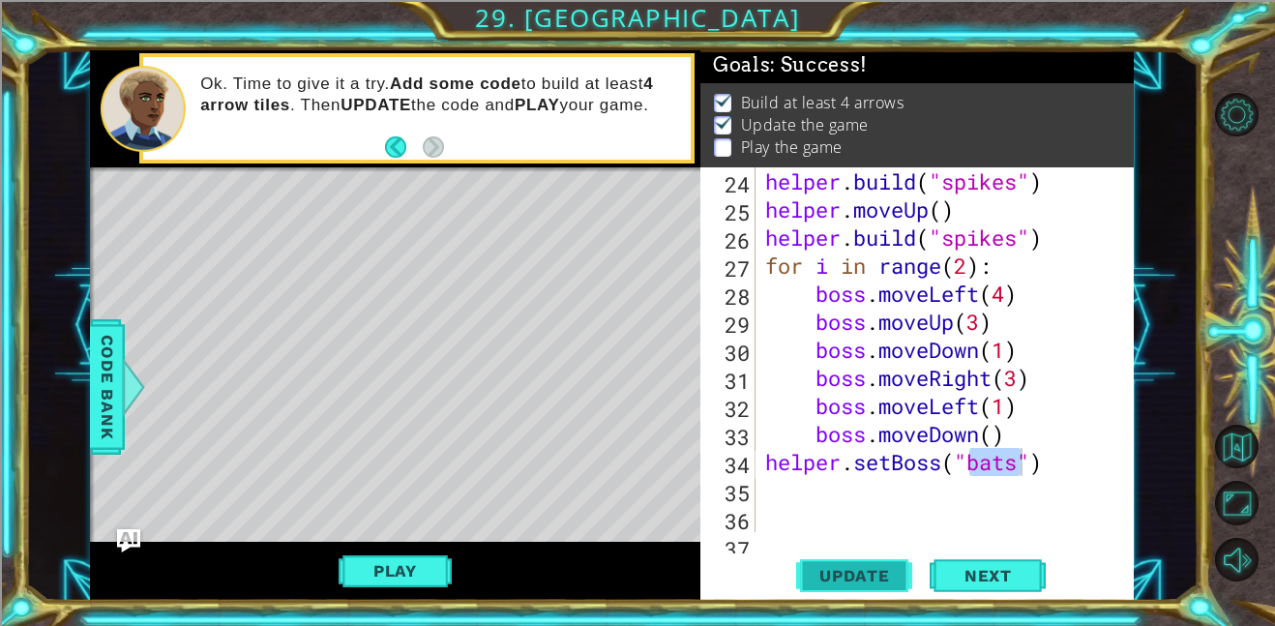
click at [862, 570] on span "Update" at bounding box center [854, 575] width 109 height 19
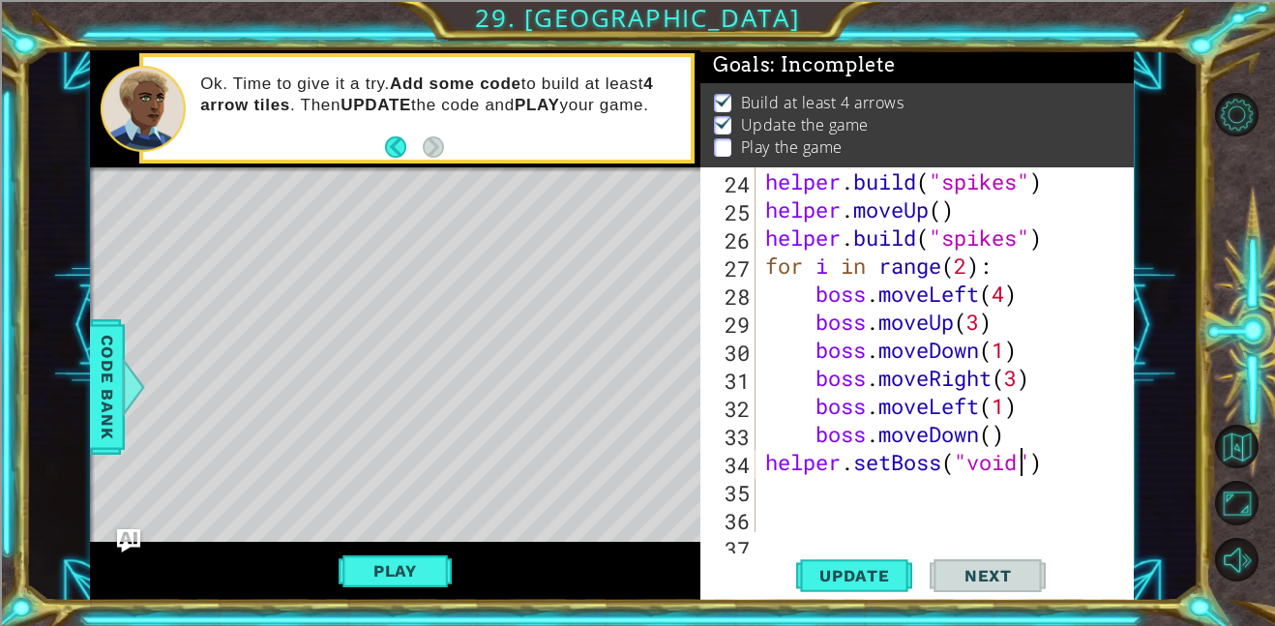
scroll to position [0, 12]
click at [417, 554] on button "Play" at bounding box center [395, 570] width 113 height 37
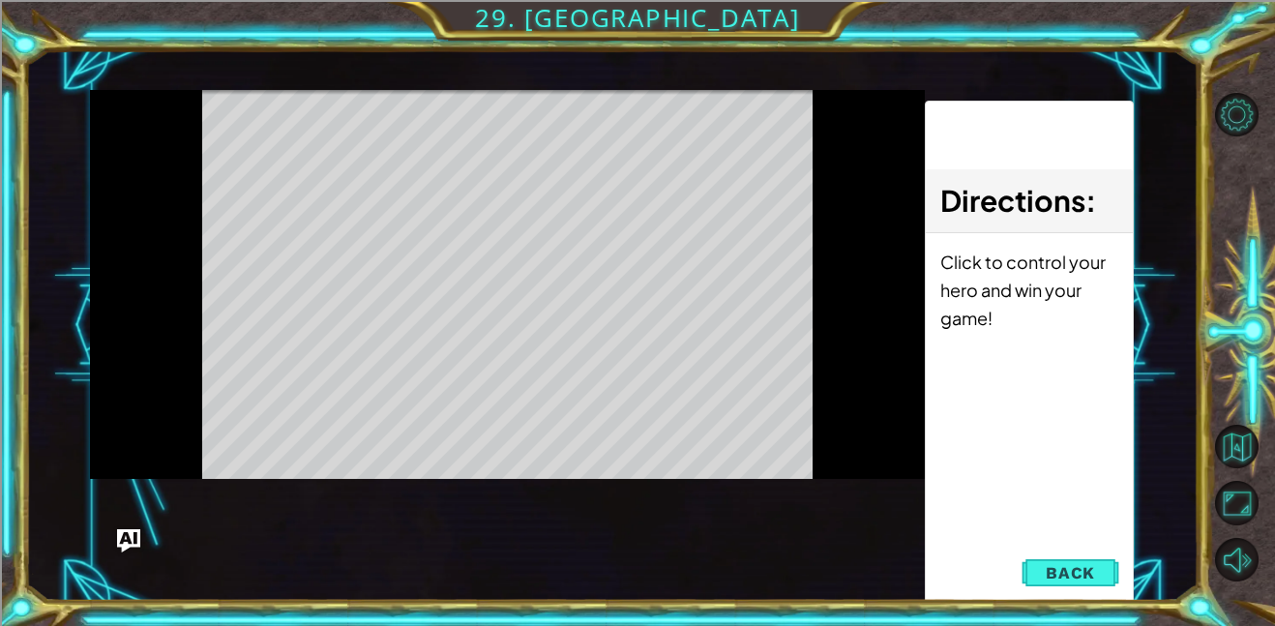
scroll to position [0, 0]
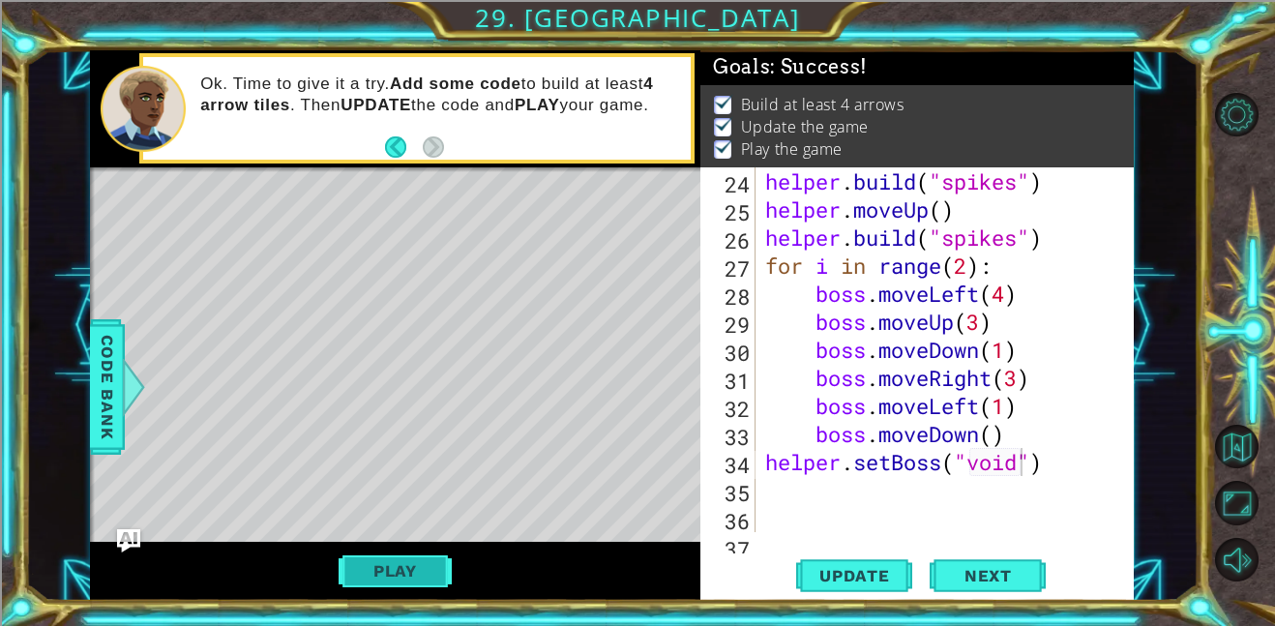
click at [429, 557] on button "Play" at bounding box center [395, 570] width 113 height 37
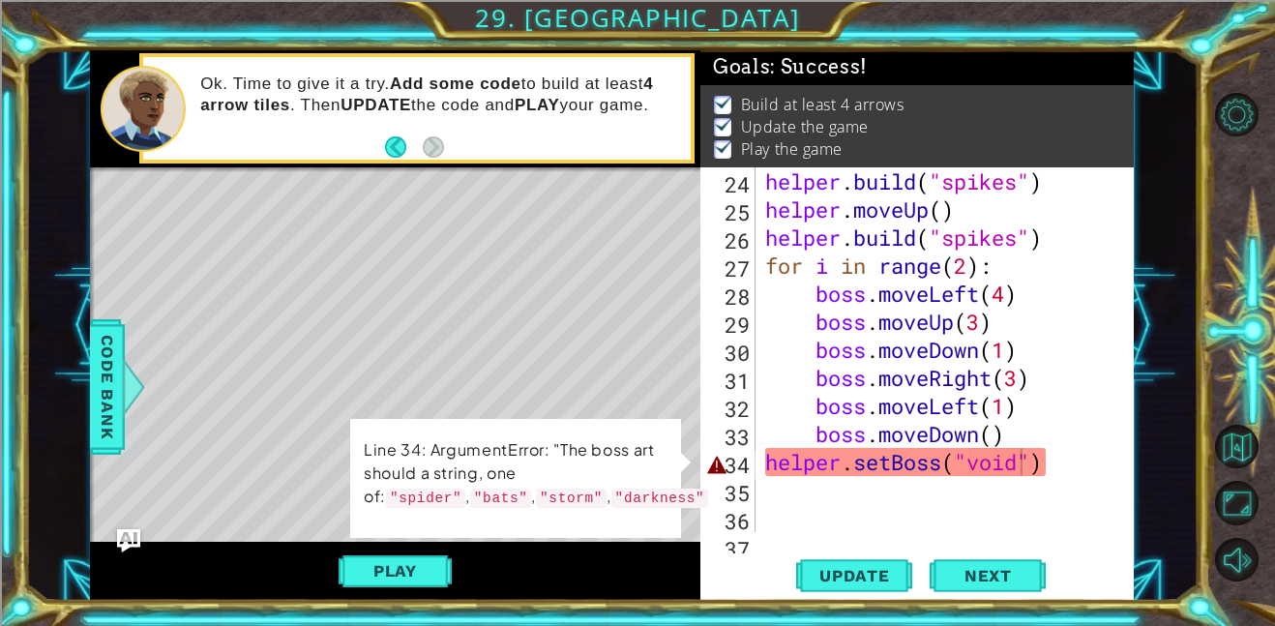
click at [1019, 463] on div "helper . build ( "spikes" ) helper . moveUp ( ) helper . build ( "spikes" ) for…" at bounding box center [950, 377] width 378 height 421
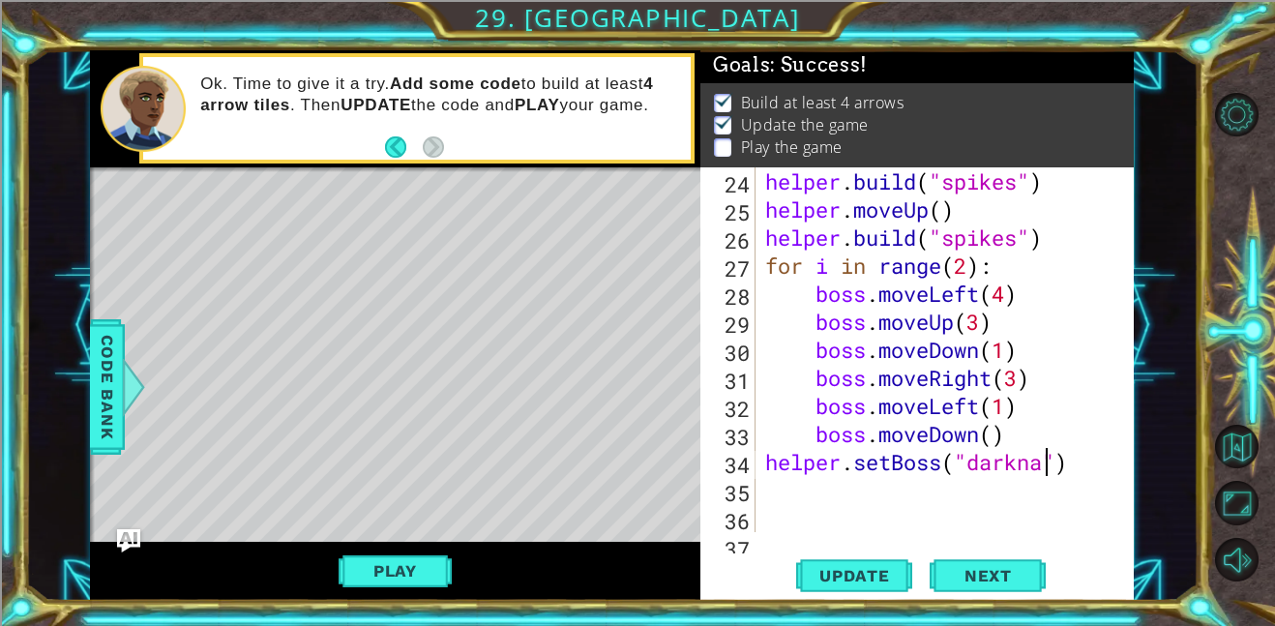
scroll to position [0, 13]
type textarea "helper.setBoss("darkness")"
click at [864, 576] on span "Update" at bounding box center [854, 575] width 109 height 19
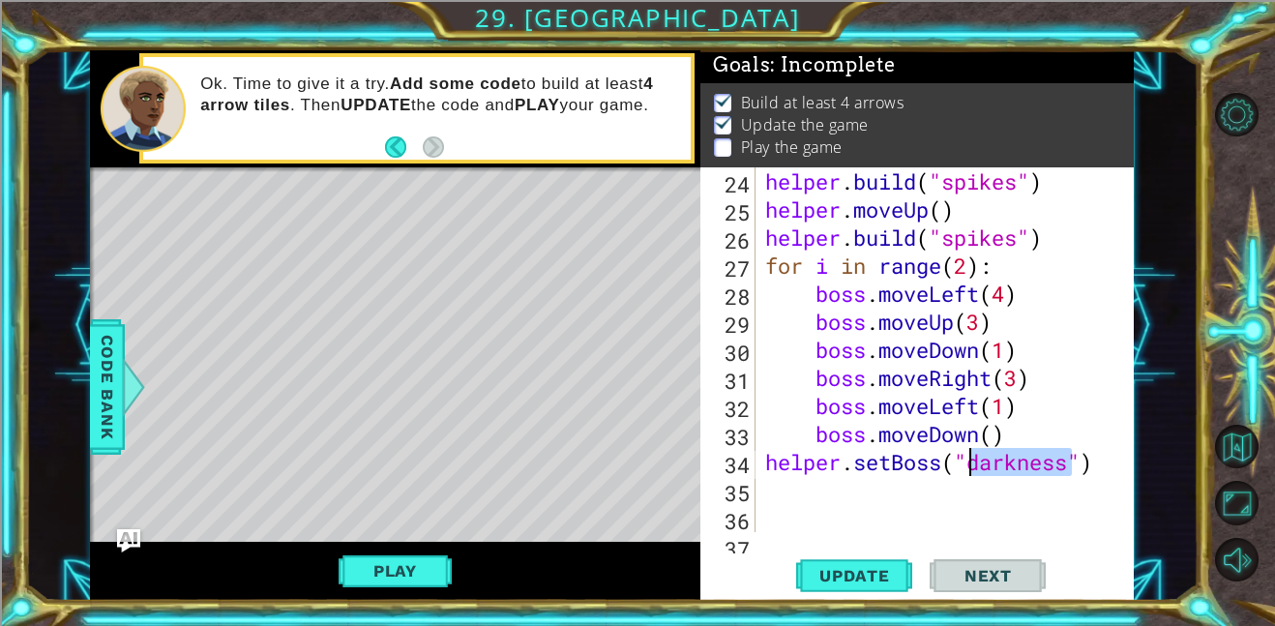
drag, startPoint x: 1071, startPoint y: 465, endPoint x: 969, endPoint y: 463, distance: 101.6
click at [969, 463] on div "helper . build ( "spikes" ) helper . moveUp ( ) helper . build ( "spikes" ) for…" at bounding box center [950, 377] width 378 height 421
type textarea "helper.setBoss("storm")"
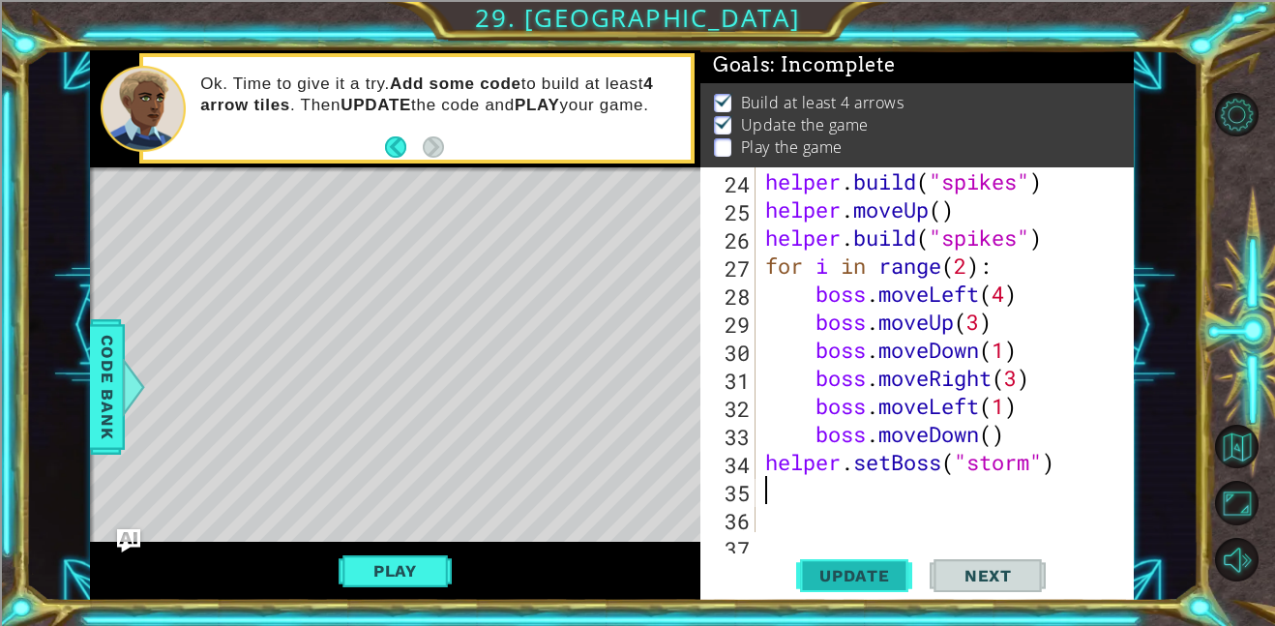
click at [862, 576] on span "Update" at bounding box center [854, 575] width 109 height 19
click at [1035, 462] on div "helper . build ( "spikes" ) helper . moveUp ( ) helper . build ( "spikes" ) for…" at bounding box center [950, 377] width 378 height 421
click at [841, 569] on span "Update" at bounding box center [854, 575] width 109 height 19
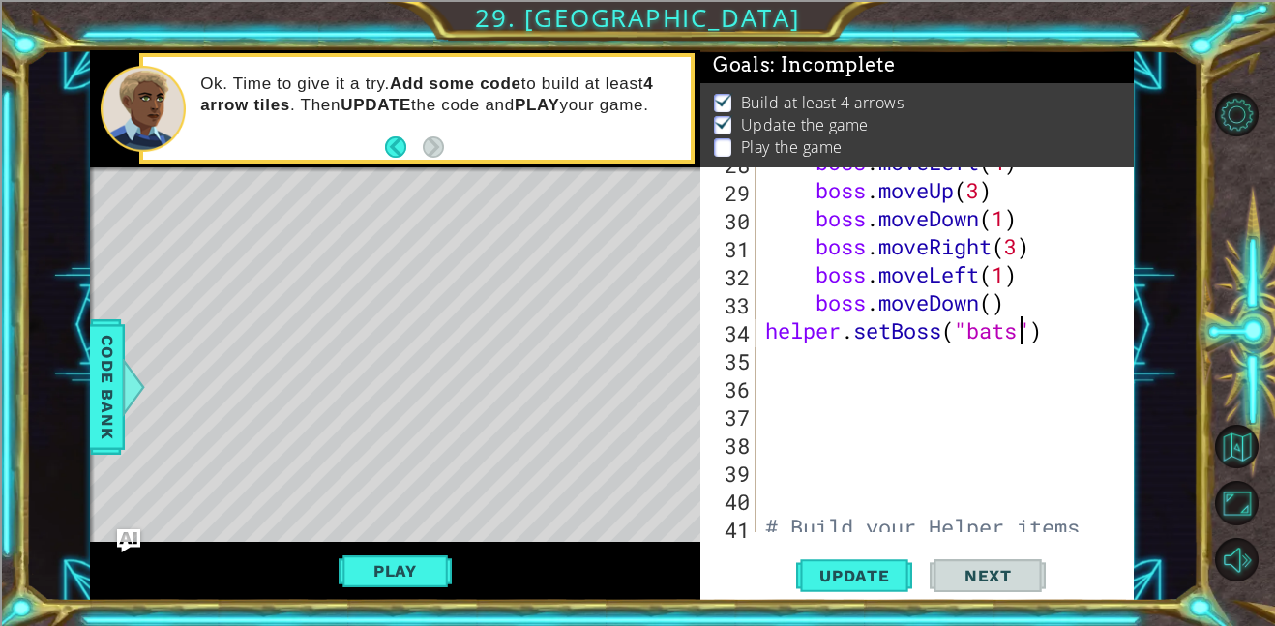
scroll to position [841, 0]
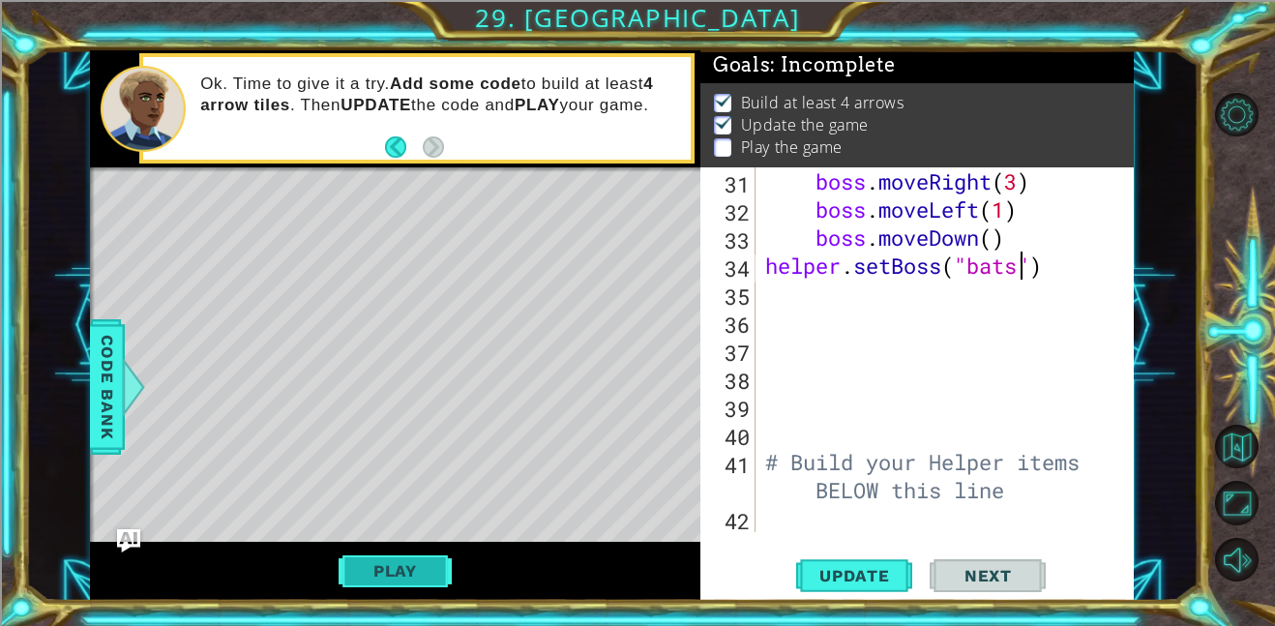
click at [434, 552] on button "Play" at bounding box center [395, 570] width 113 height 37
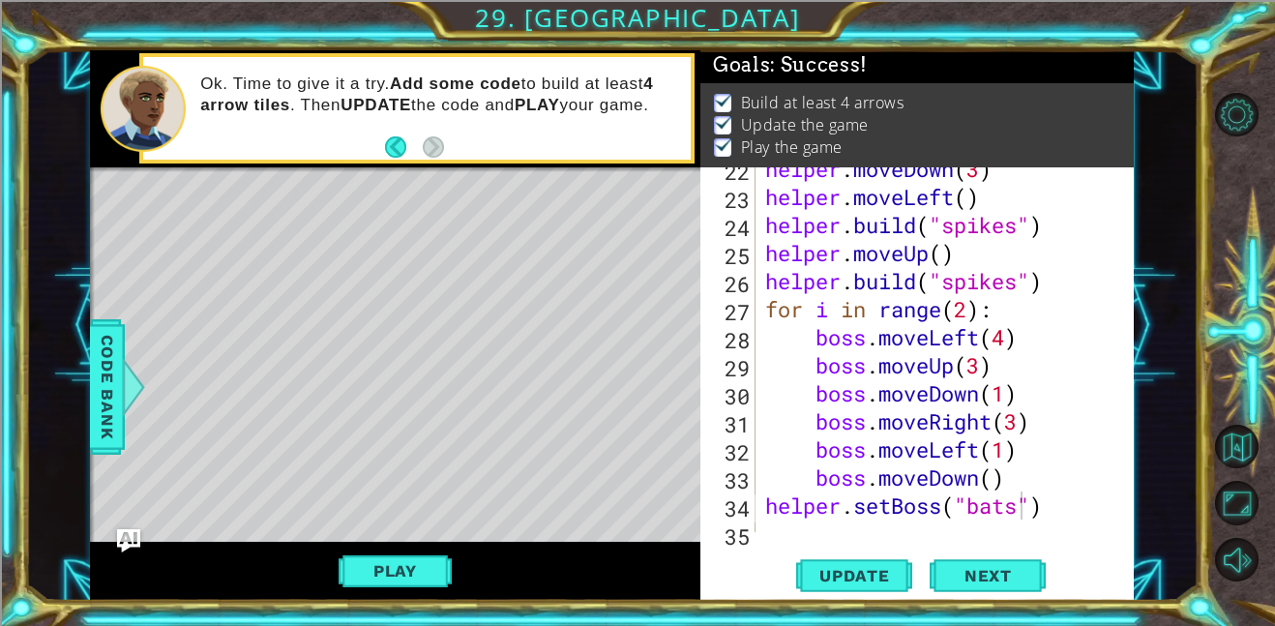
scroll to position [601, 0]
click at [1057, 284] on div "helper . moveDown ( 3 ) helper . moveLeft ( ) helper . build ( "spikes" ) helpe…" at bounding box center [950, 366] width 378 height 421
click at [860, 575] on span "Update" at bounding box center [854, 575] width 109 height 19
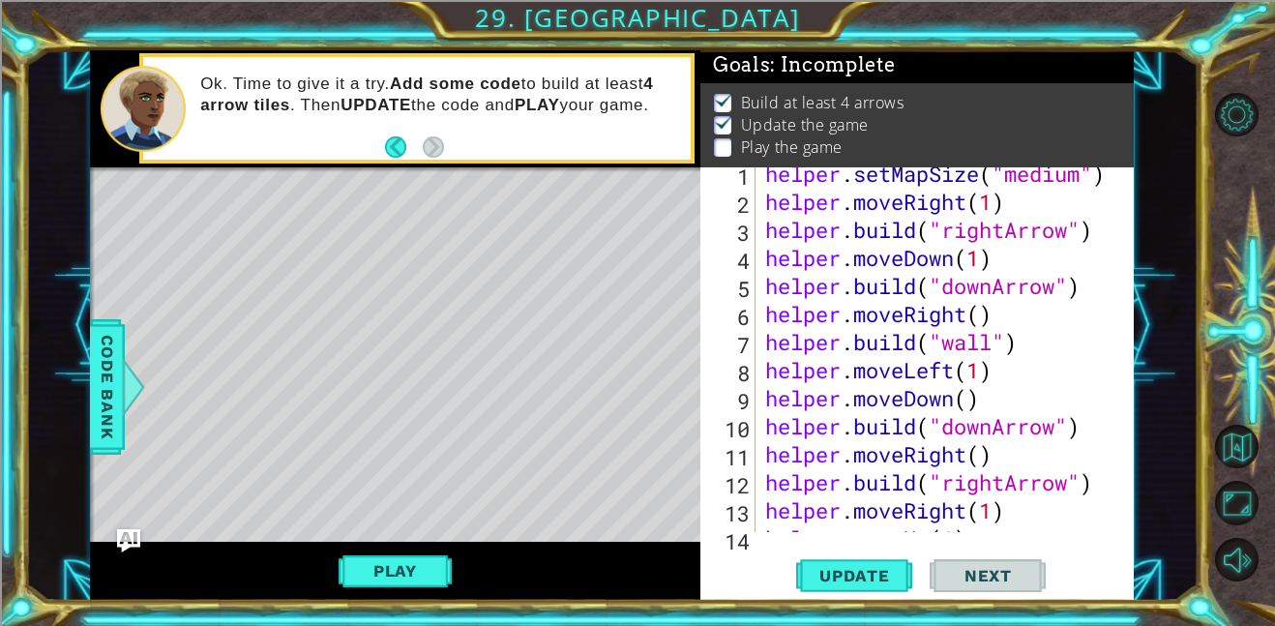
scroll to position [0, 0]
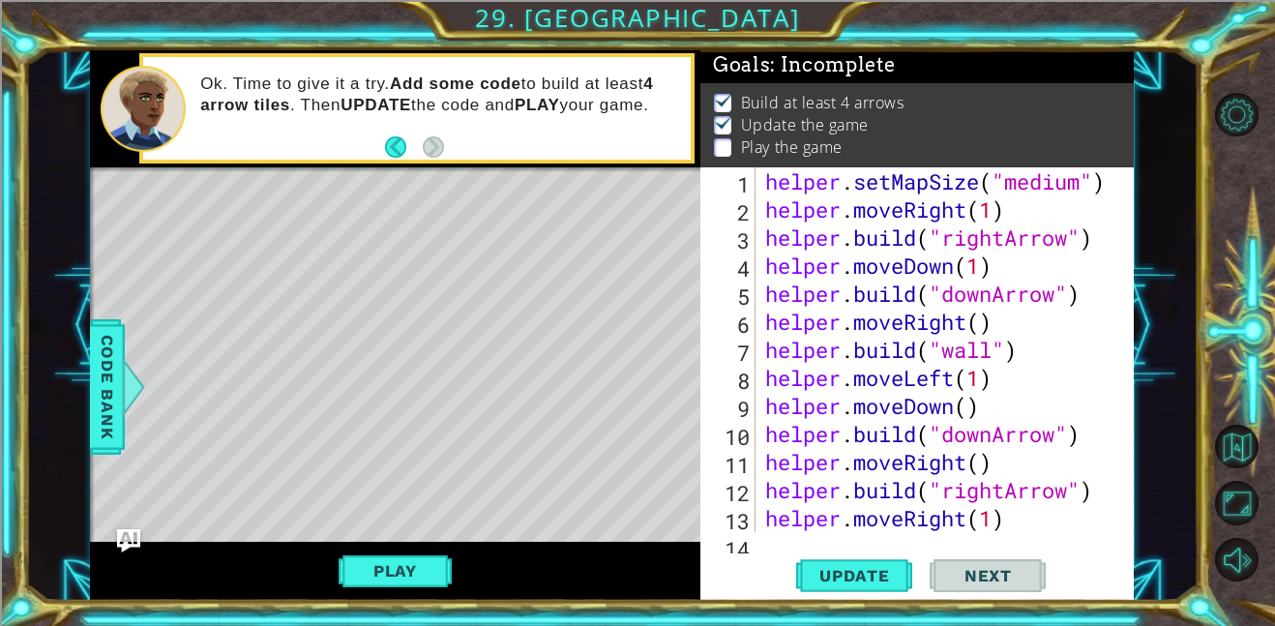
click at [1000, 387] on div "helper . setMapSize ( "medium" ) helper . moveRight ( 1 ) helper . build ( "rig…" at bounding box center [950, 377] width 378 height 421
type textarea "helper.moveLeft(1)"
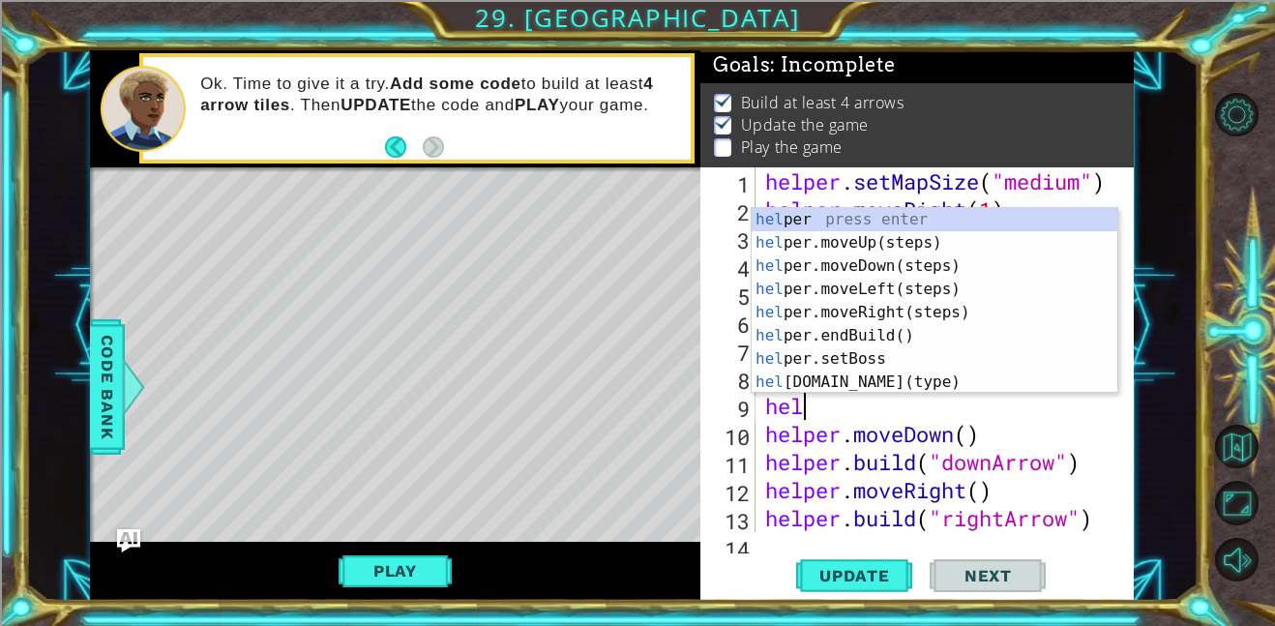
type textarea "help"
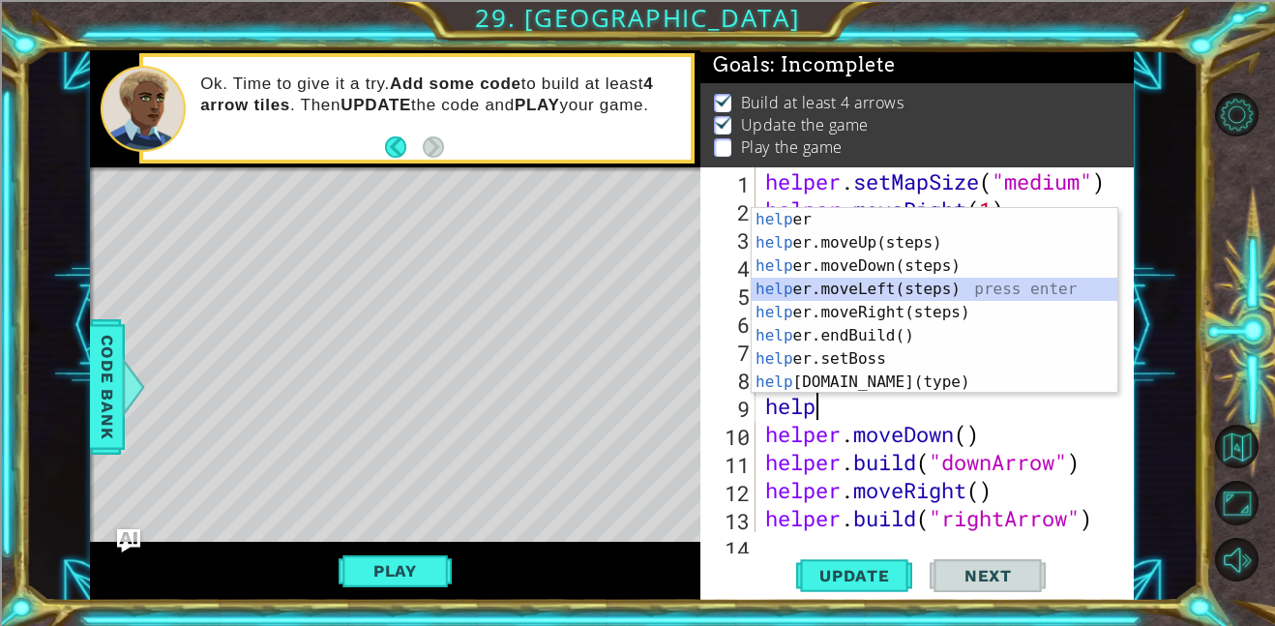
click at [917, 289] on div "help er press enter help er.moveUp(steps) press enter help er.moveDown(steps) p…" at bounding box center [934, 324] width 366 height 232
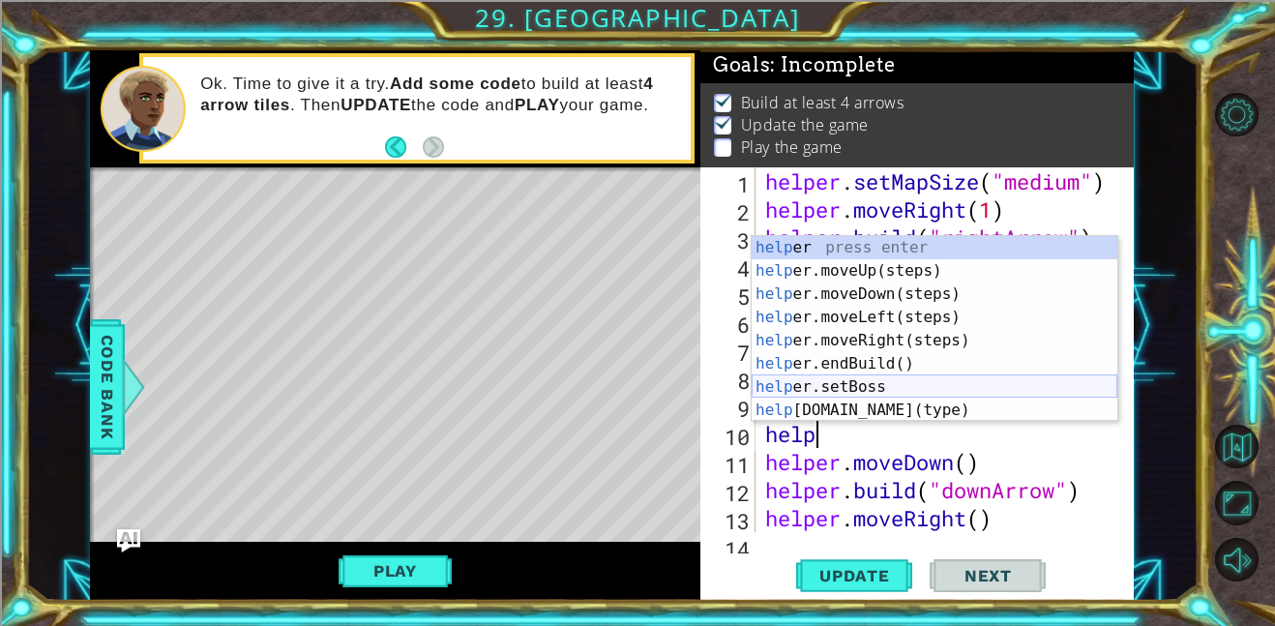
click at [885, 399] on div "help er press enter help er.moveUp(steps) press enter help er.moveDown(steps) p…" at bounding box center [934, 352] width 366 height 232
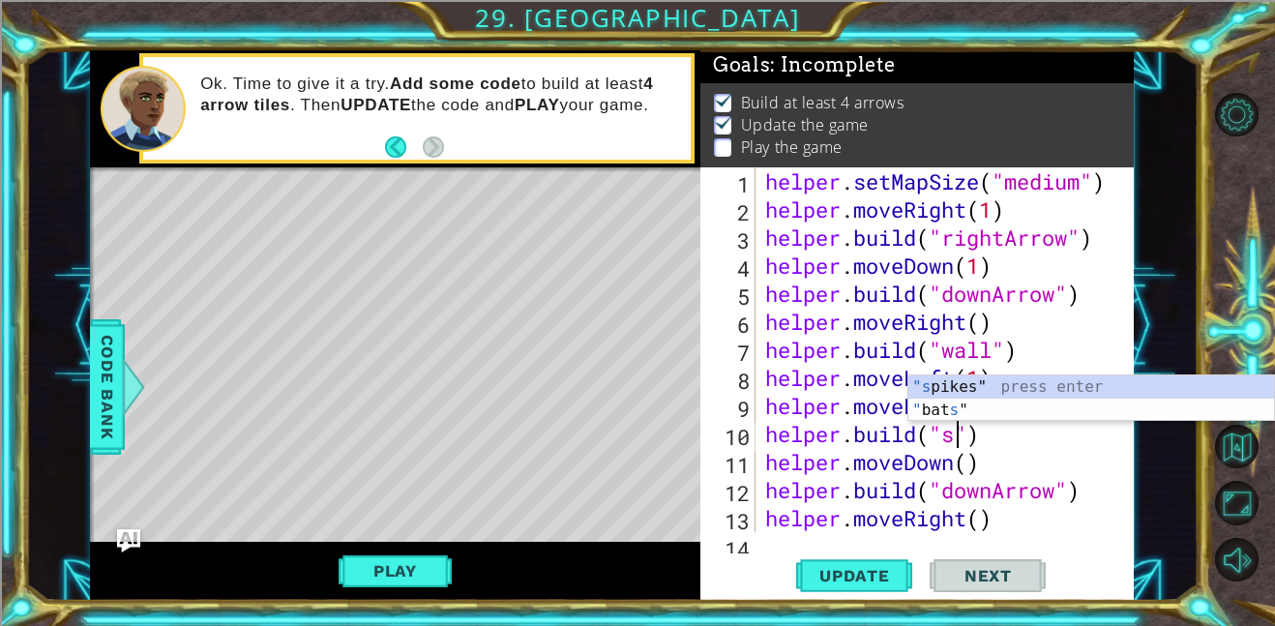
scroll to position [0, 9]
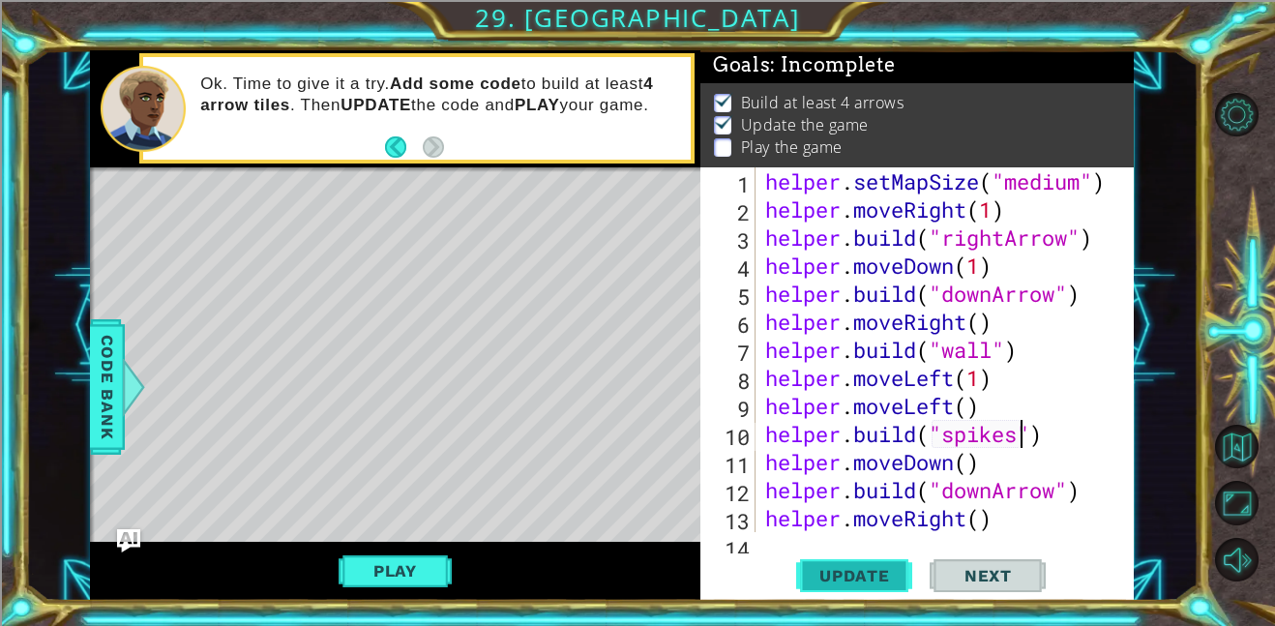
click at [851, 574] on span "Update" at bounding box center [854, 575] width 109 height 19
click at [1050, 428] on div "helper . setMapSize ( "medium" ) helper . moveRight ( 1 ) helper . build ( "rig…" at bounding box center [950, 377] width 378 height 421
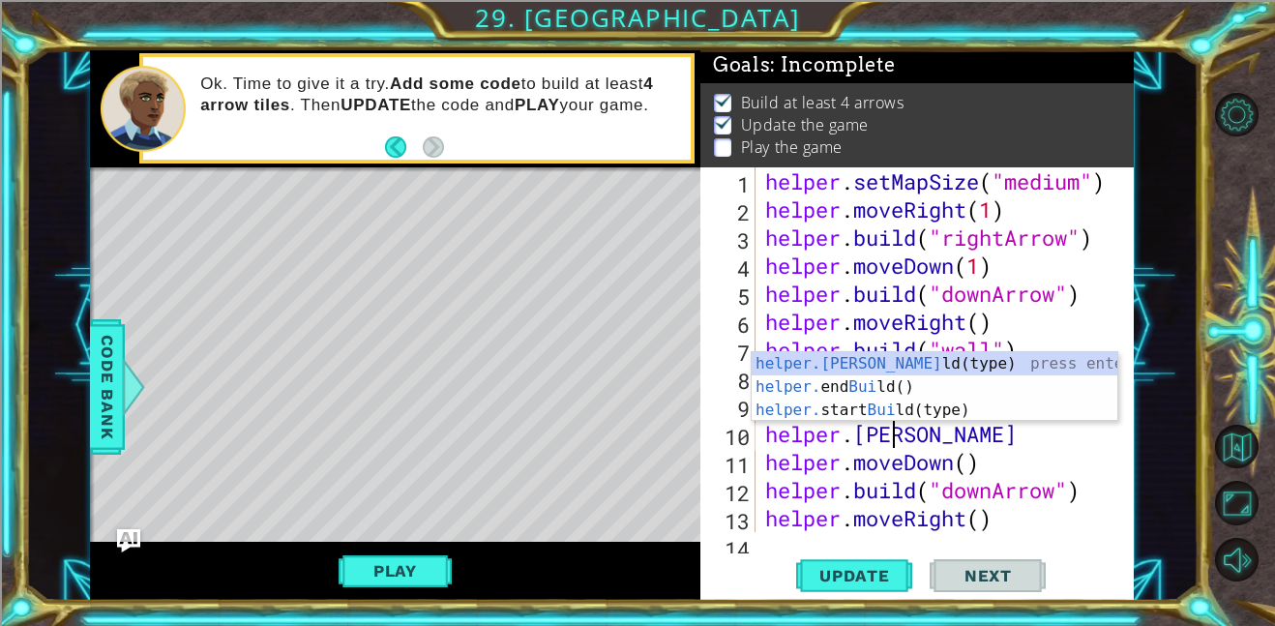
scroll to position [0, 3]
type textarea "h"
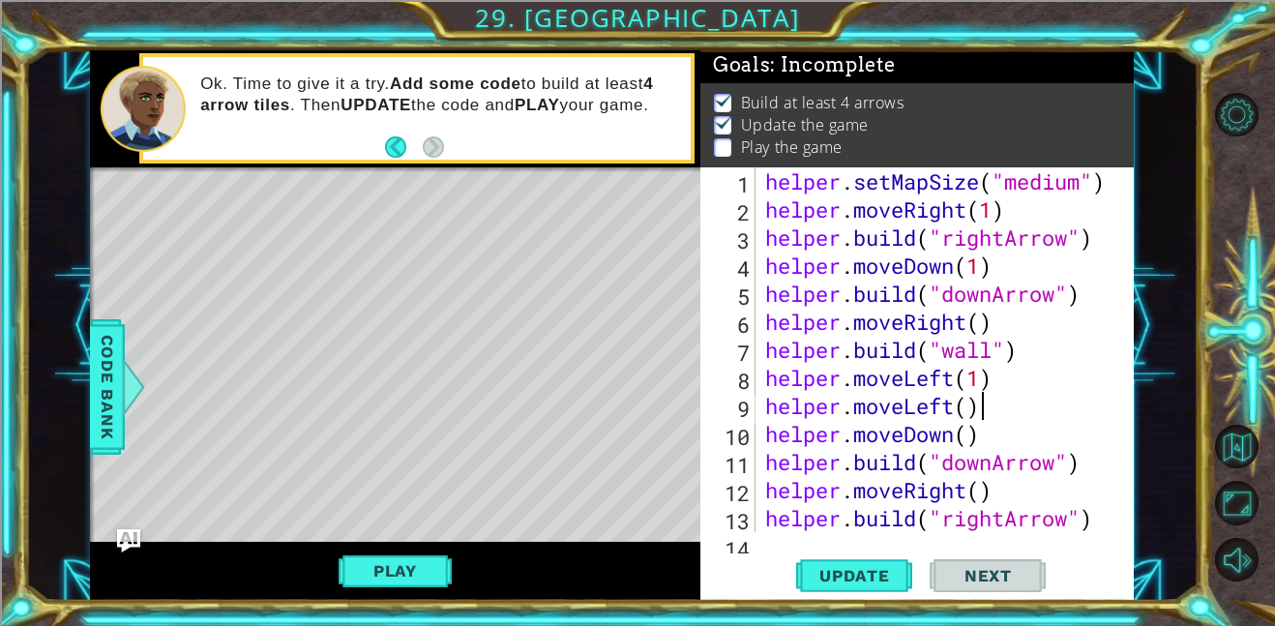
scroll to position [0, 0]
click at [841, 572] on span "Update" at bounding box center [854, 575] width 109 height 19
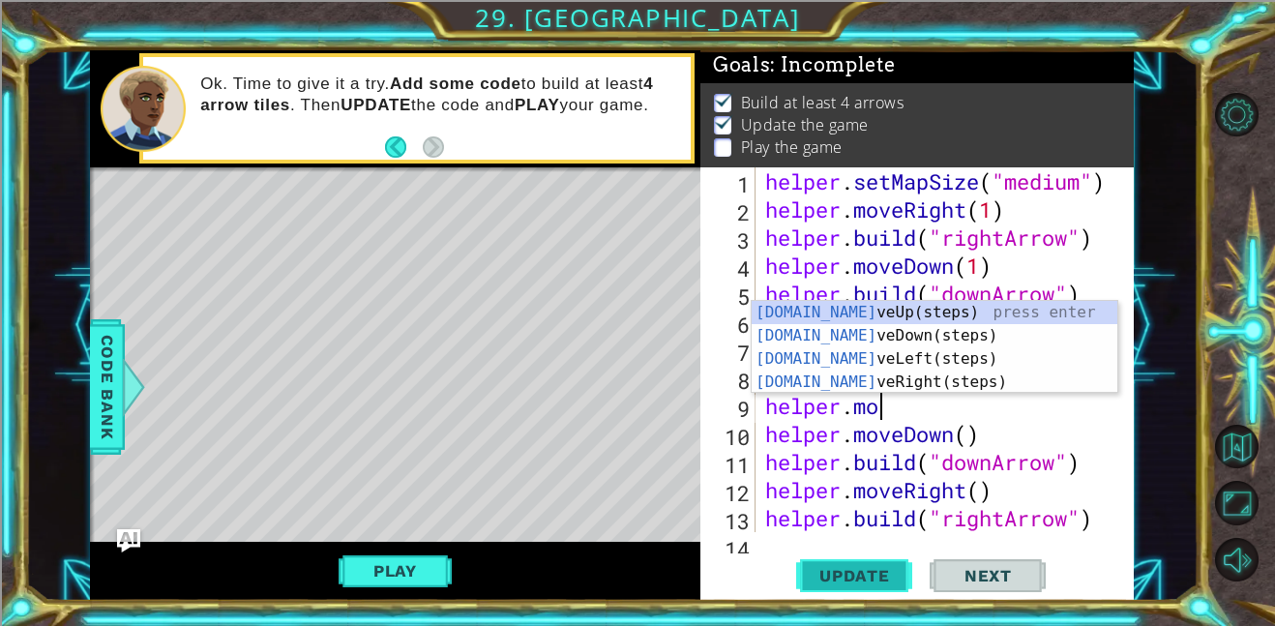
type textarea "h"
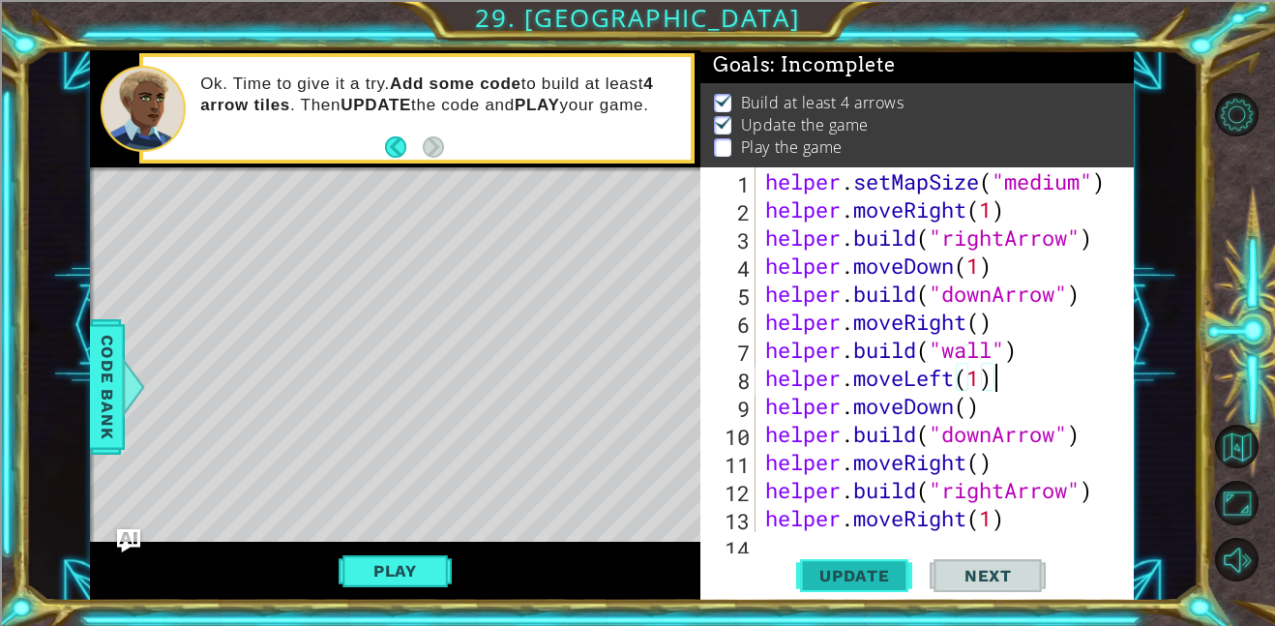
click at [847, 573] on span "Update" at bounding box center [854, 575] width 109 height 19
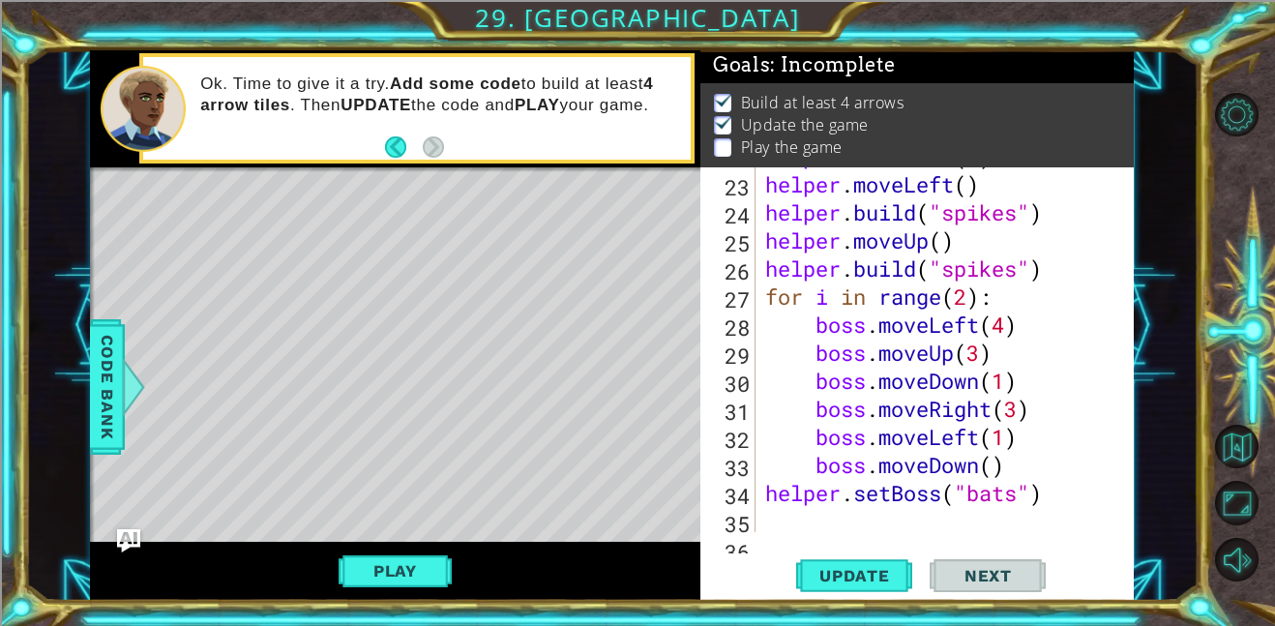
scroll to position [615, 0]
click at [1063, 274] on div "helper . moveDown ( 3 ) helper . moveLeft ( ) helper . build ( "spikes" ) helpe…" at bounding box center [950, 352] width 378 height 421
type textarea "[DOMAIN_NAME]("spikes")"
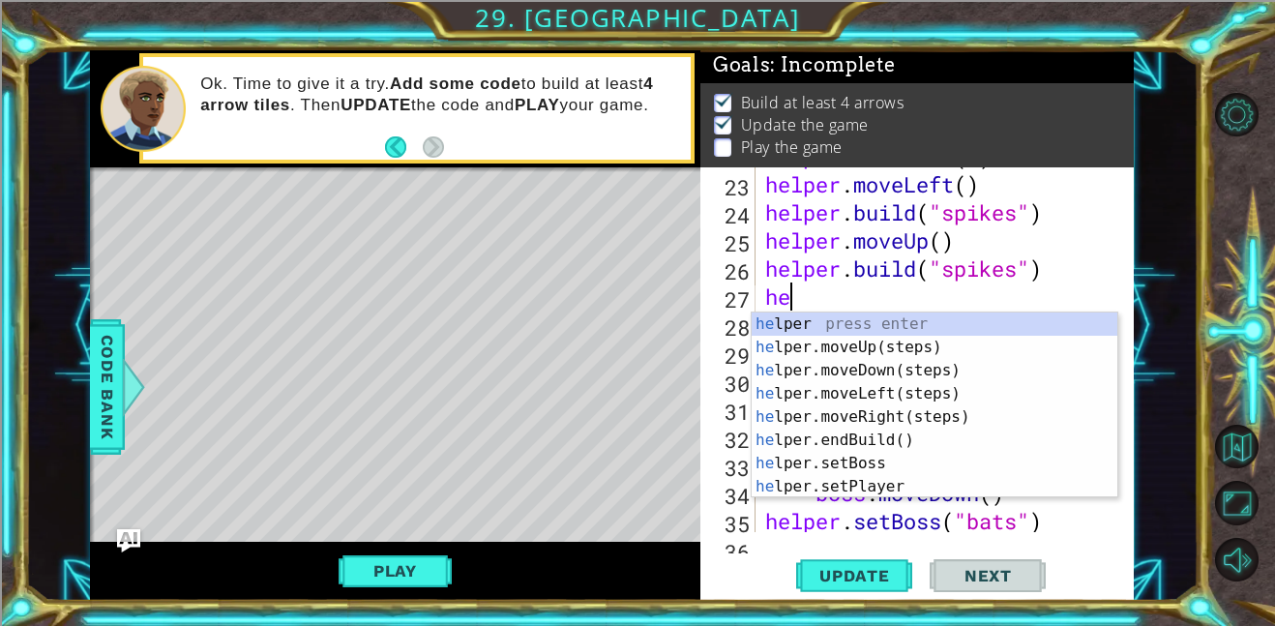
type textarea "hel"
click at [958, 386] on div "hel per press enter hel per.moveUp(steps) press enter hel per.moveDown(steps) p…" at bounding box center [934, 428] width 366 height 232
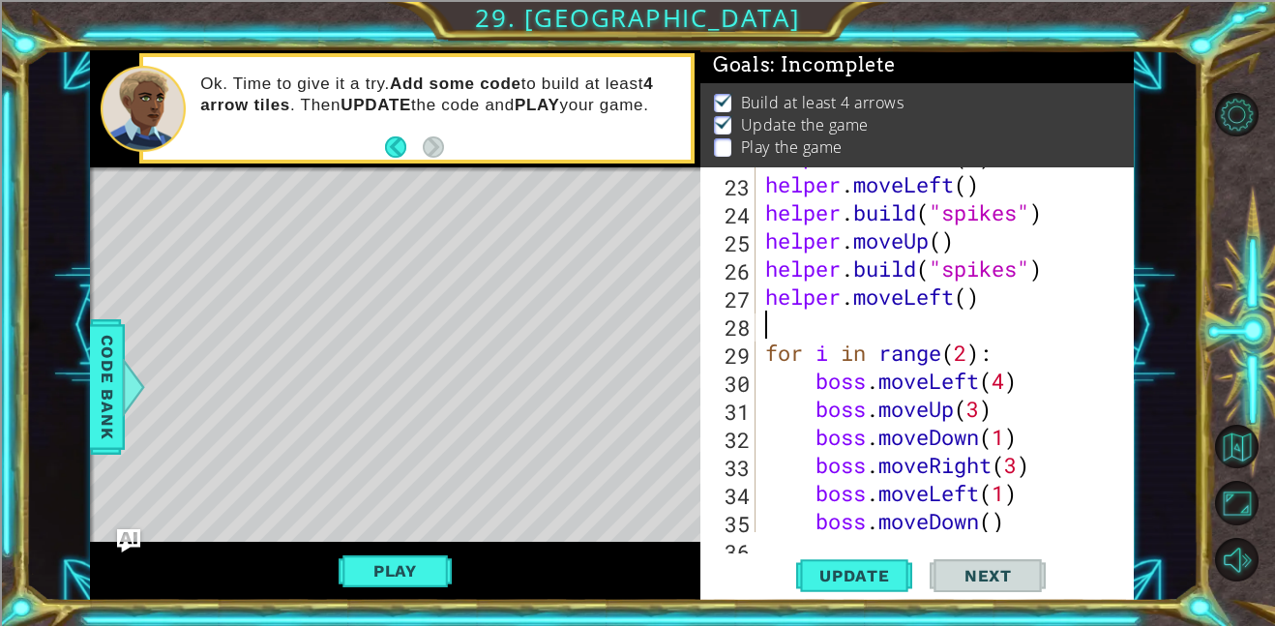
click at [971, 301] on div "helper . moveDown ( 3 ) helper . moveLeft ( ) helper . build ( "spikes" ) helpe…" at bounding box center [950, 352] width 378 height 421
type textarea "helper.moveLeft(5)"
click at [838, 581] on span "Update" at bounding box center [854, 575] width 109 height 19
click at [769, 324] on div "helper . moveDown ( 3 ) helper . moveLeft ( ) helper . build ( "spikes" ) helpe…" at bounding box center [950, 352] width 378 height 421
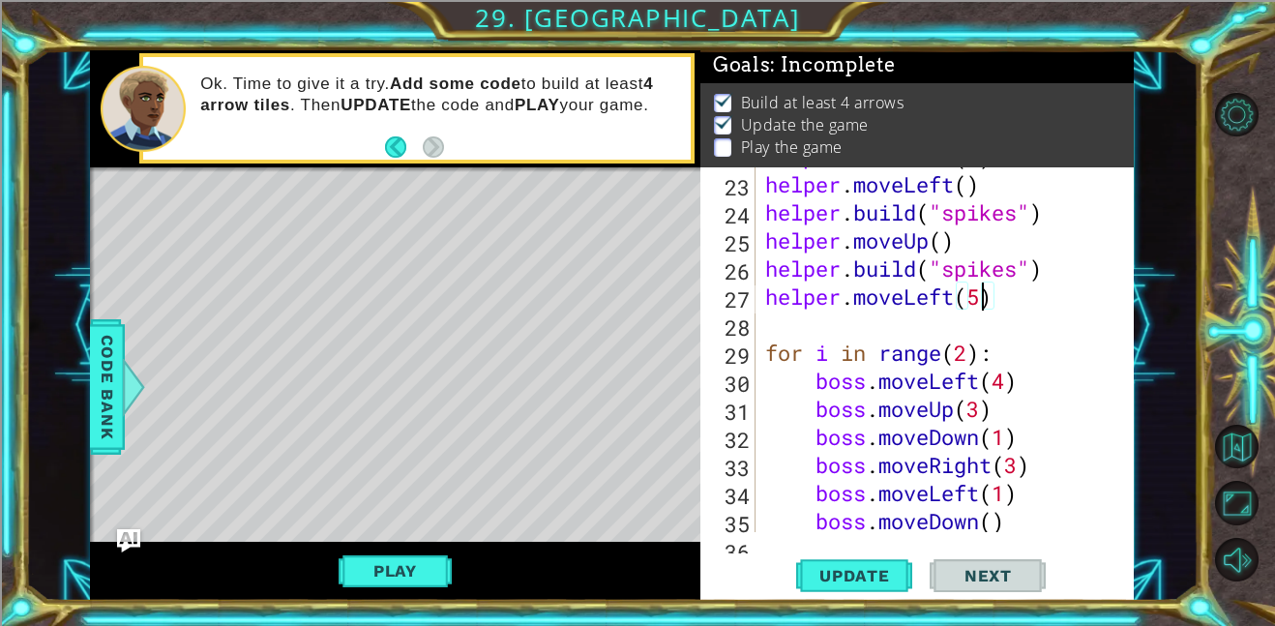
scroll to position [0, 0]
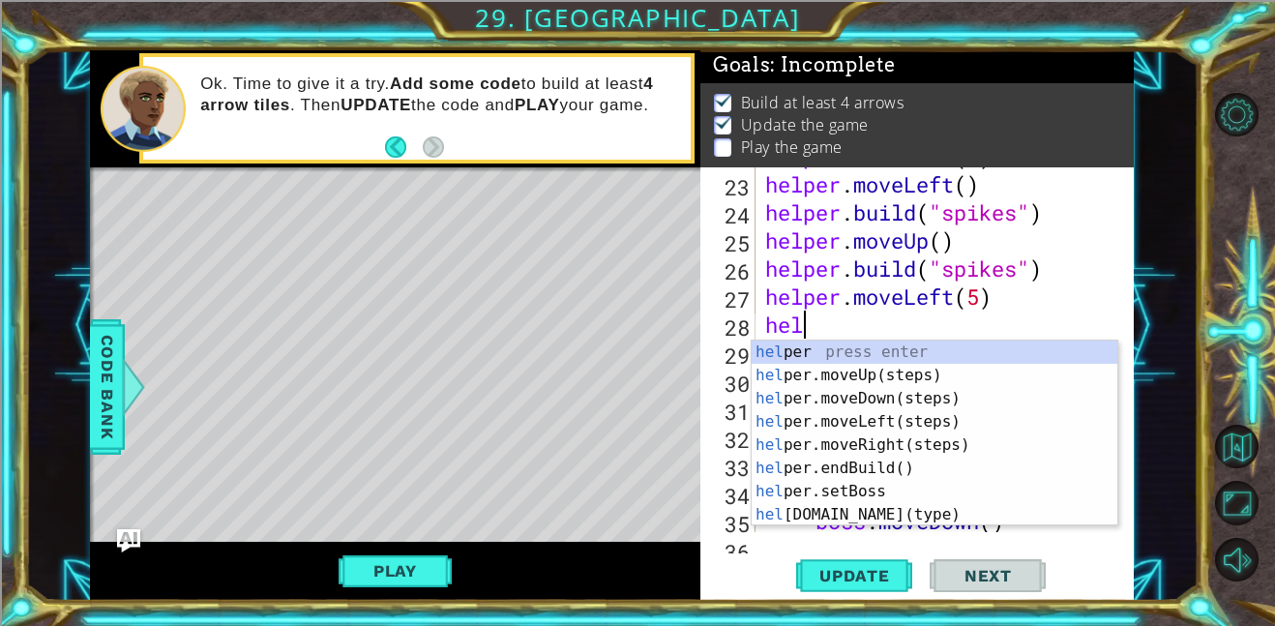
type textarea "help"
click at [864, 370] on div "help er press enter help er.moveUp(steps) press enter help er.moveDown(steps) p…" at bounding box center [934, 456] width 366 height 232
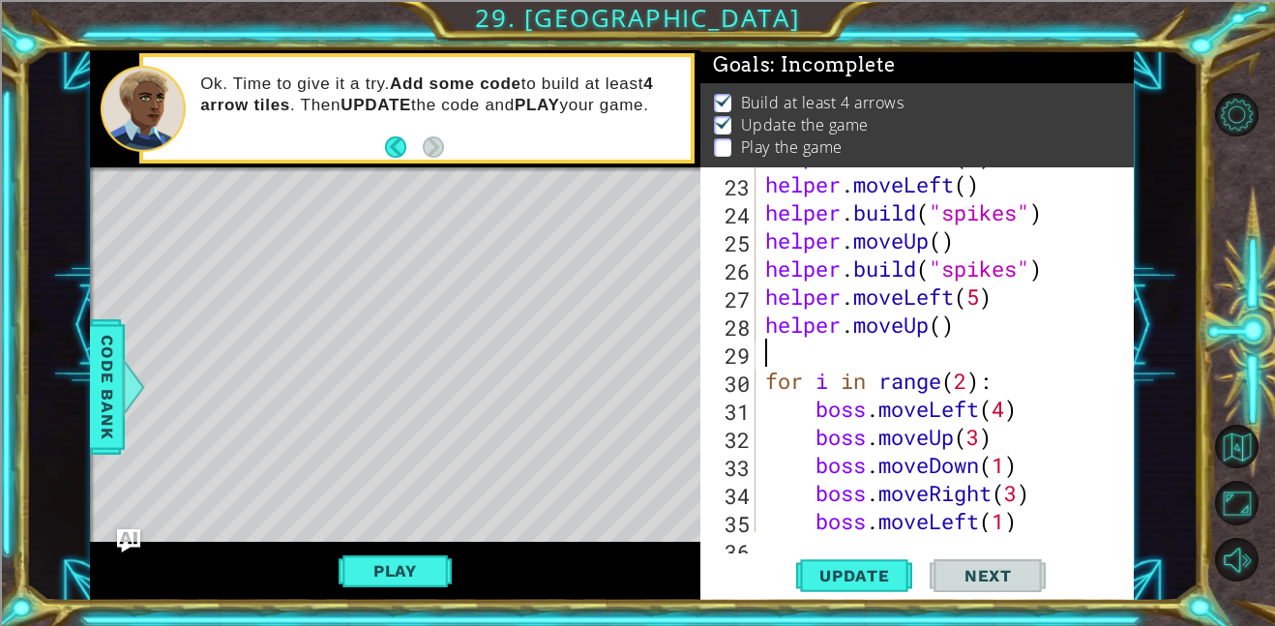
click at [945, 325] on div "helper . moveDown ( 3 ) helper . moveLeft ( ) helper . build ( "spikes" ) helpe…" at bounding box center [950, 352] width 378 height 421
type textarea "helper.moveUp(2)"
click at [852, 561] on button "Update" at bounding box center [854, 575] width 116 height 44
click at [800, 357] on div "helper . moveDown ( 3 ) helper . moveLeft ( ) helper . build ( "spikes" ) helpe…" at bounding box center [950, 352] width 378 height 421
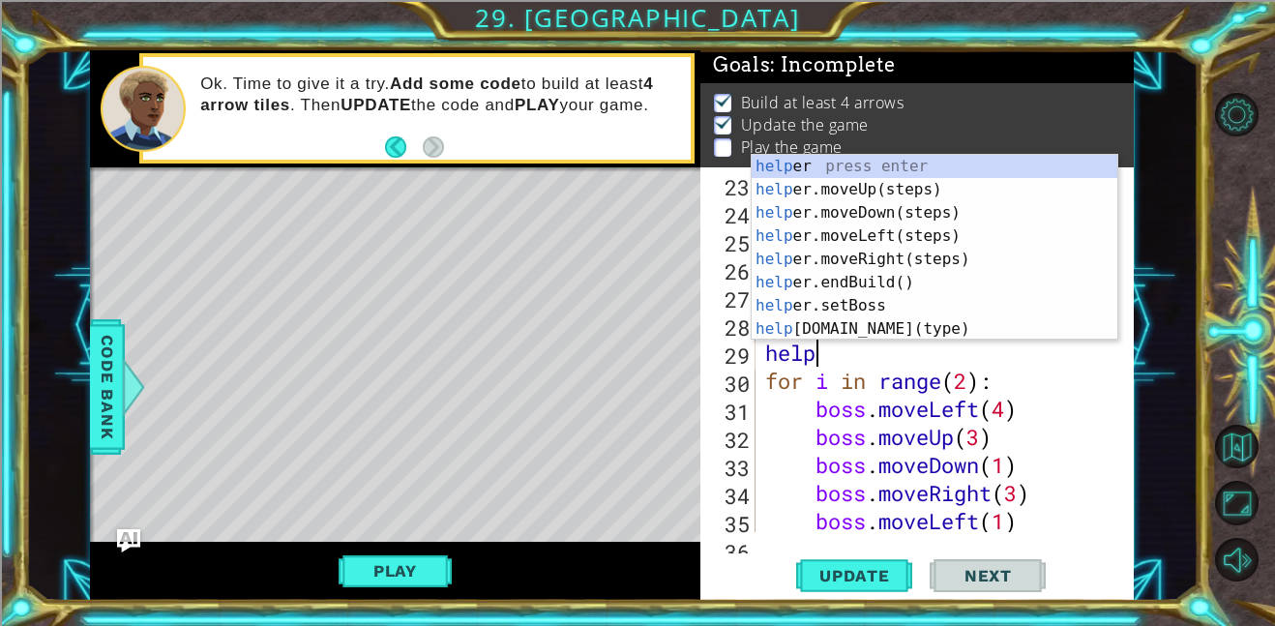
scroll to position [0, 1]
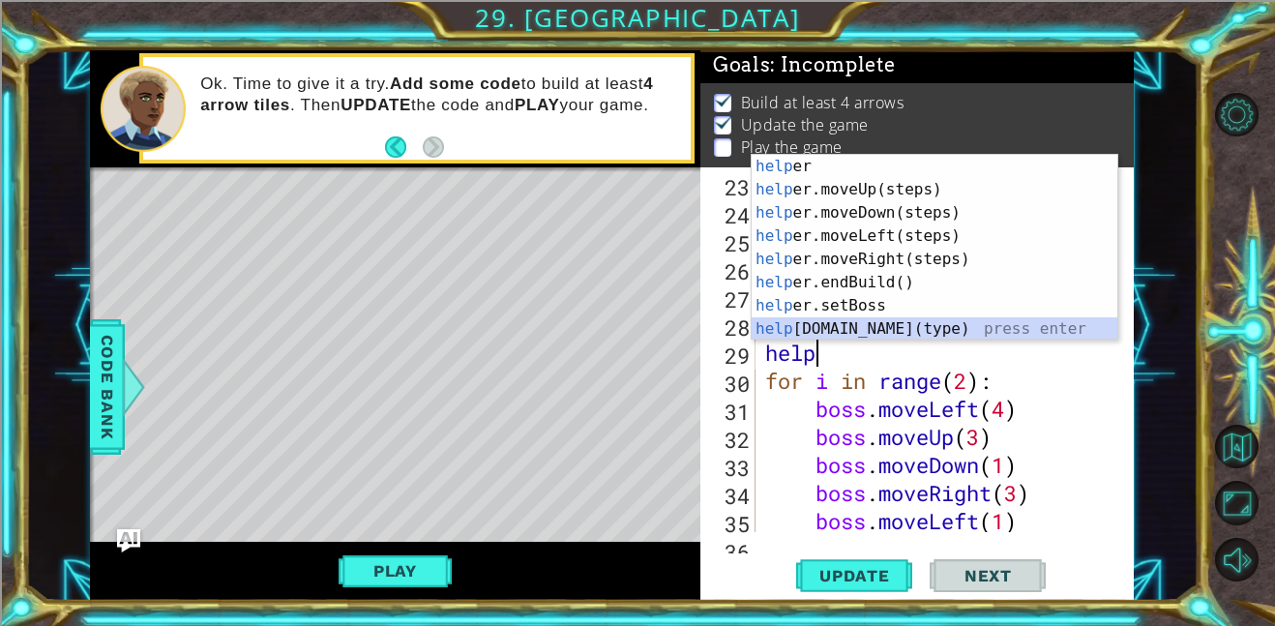
click at [821, 331] on div "help er press enter help er.moveUp(steps) press enter help er.moveDown(steps) p…" at bounding box center [934, 271] width 366 height 232
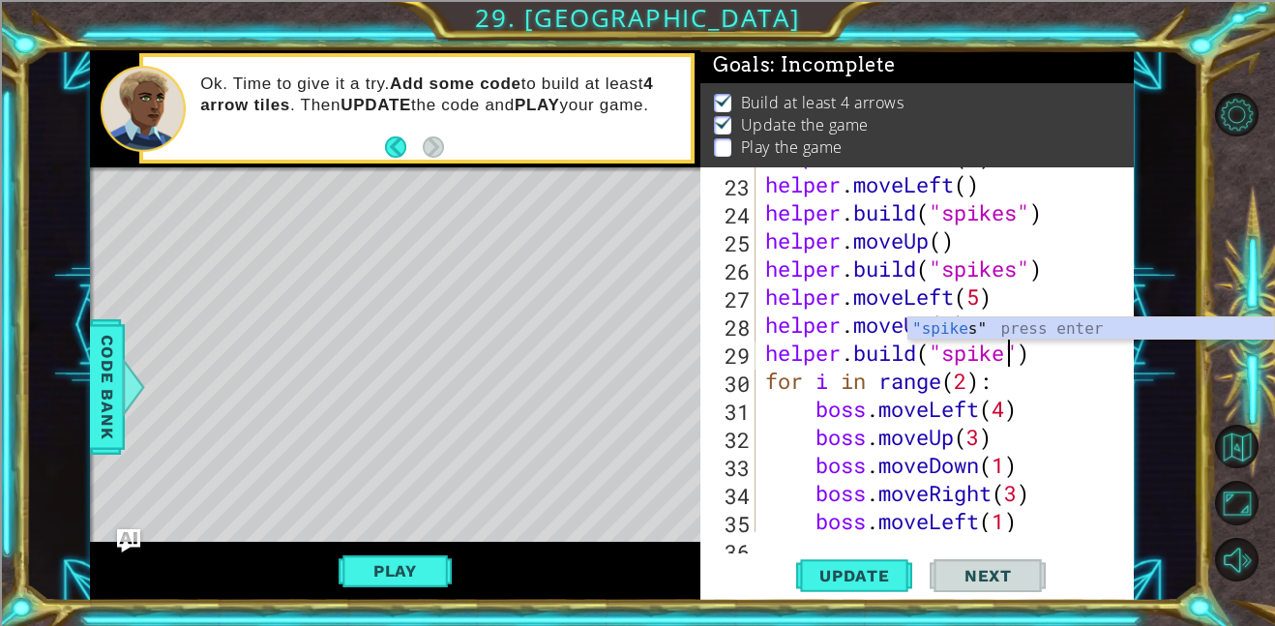
scroll to position [0, 11]
click at [962, 326] on div ""spike s" press enter" at bounding box center [1091, 352] width 366 height 70
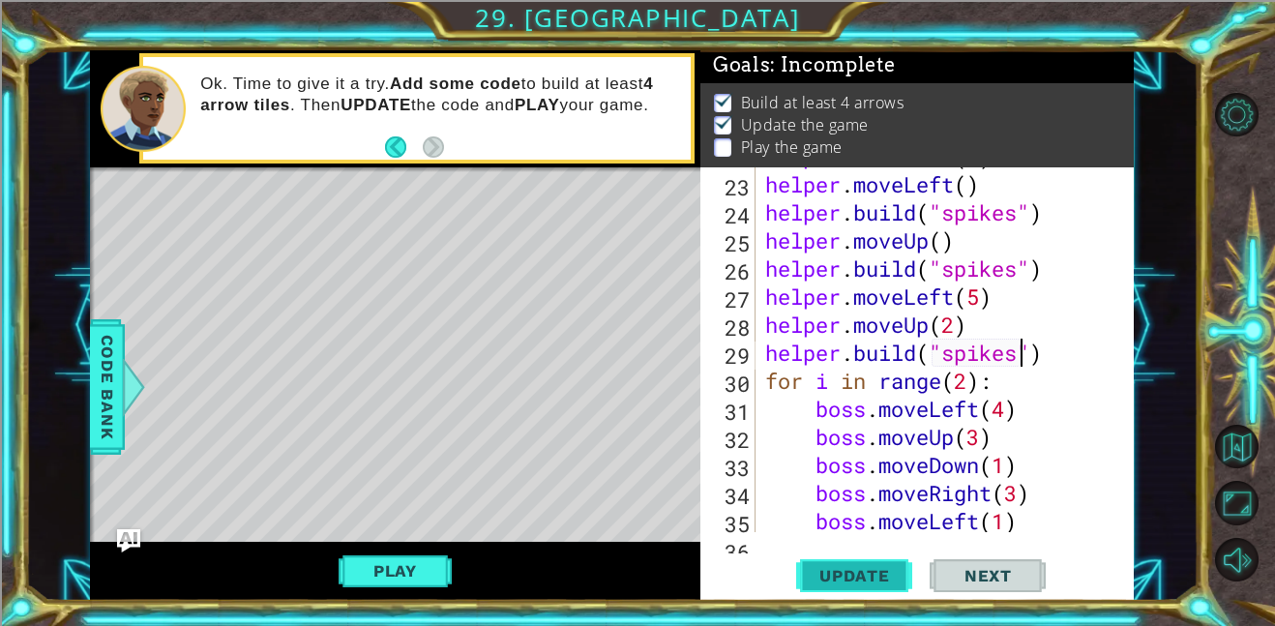
type textarea "[DOMAIN_NAME]("spikes")"
click at [868, 566] on span "Update" at bounding box center [854, 575] width 109 height 19
click at [1057, 358] on div "helper . moveDown ( 3 ) helper . moveLeft ( ) helper . build ( "spikes" ) helpe…" at bounding box center [950, 352] width 378 height 421
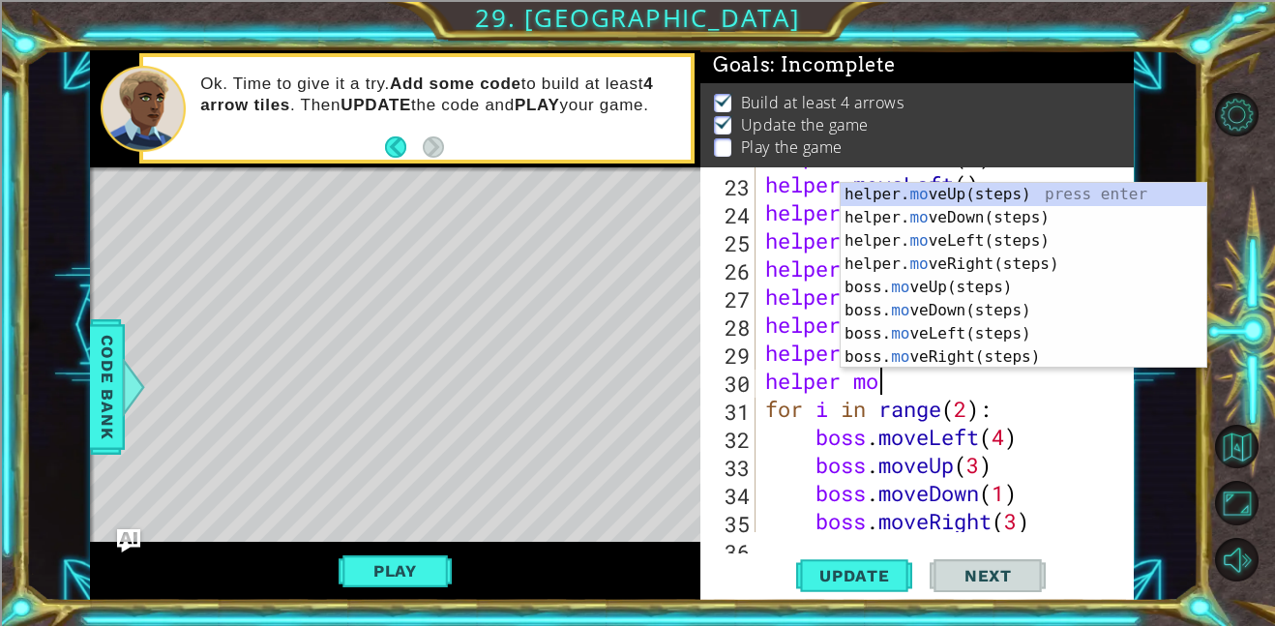
scroll to position [0, 5]
type textarea "helper move"
click at [1035, 215] on div "helper. move Up(steps) press enter helper. move Down(steps) press enter helper.…" at bounding box center [1023, 299] width 366 height 232
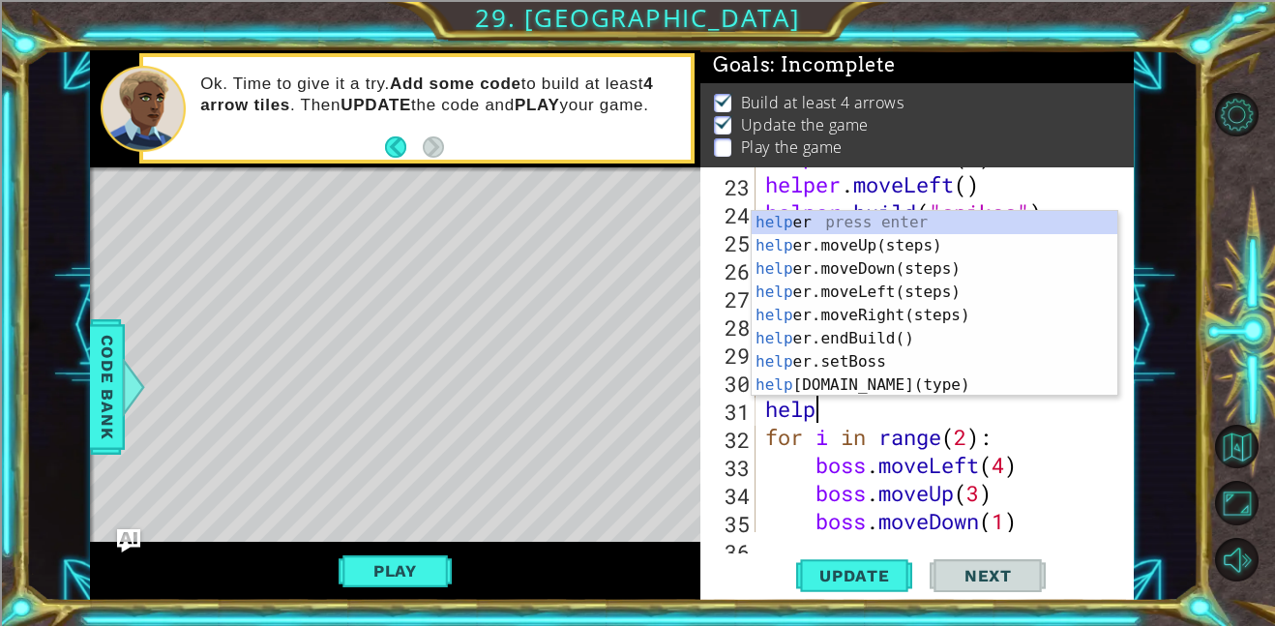
scroll to position [0, 1]
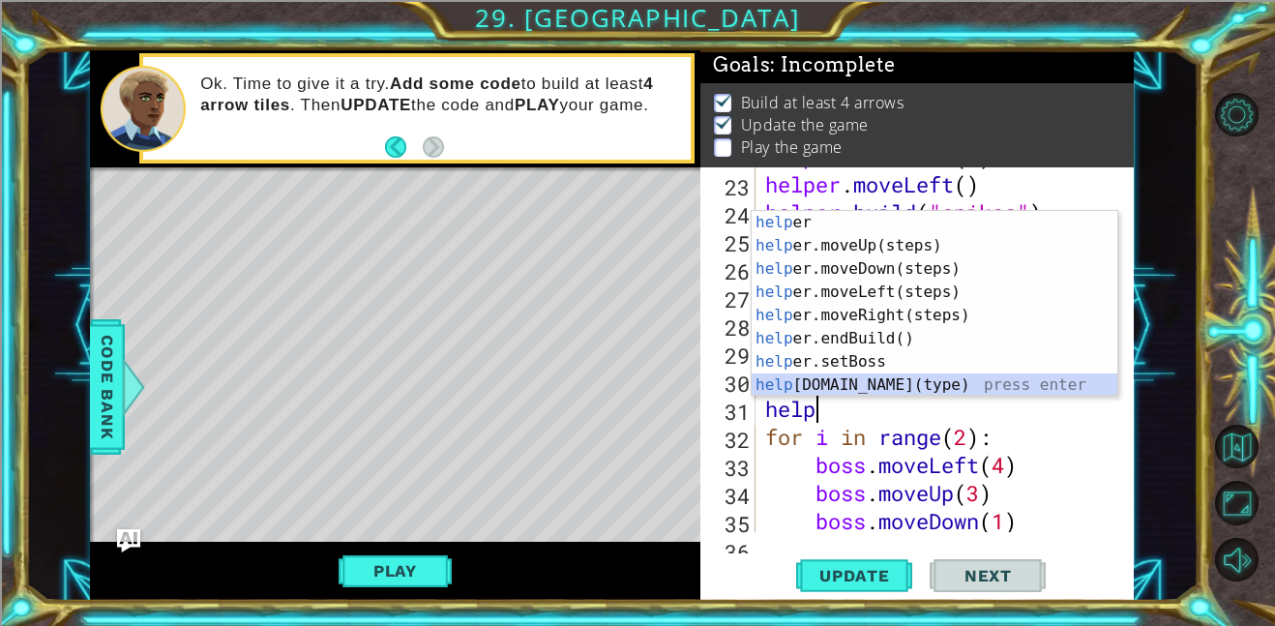
click at [907, 378] on div "help er press enter help er.moveUp(steps) press enter help er.moveDown(steps) p…" at bounding box center [934, 327] width 366 height 232
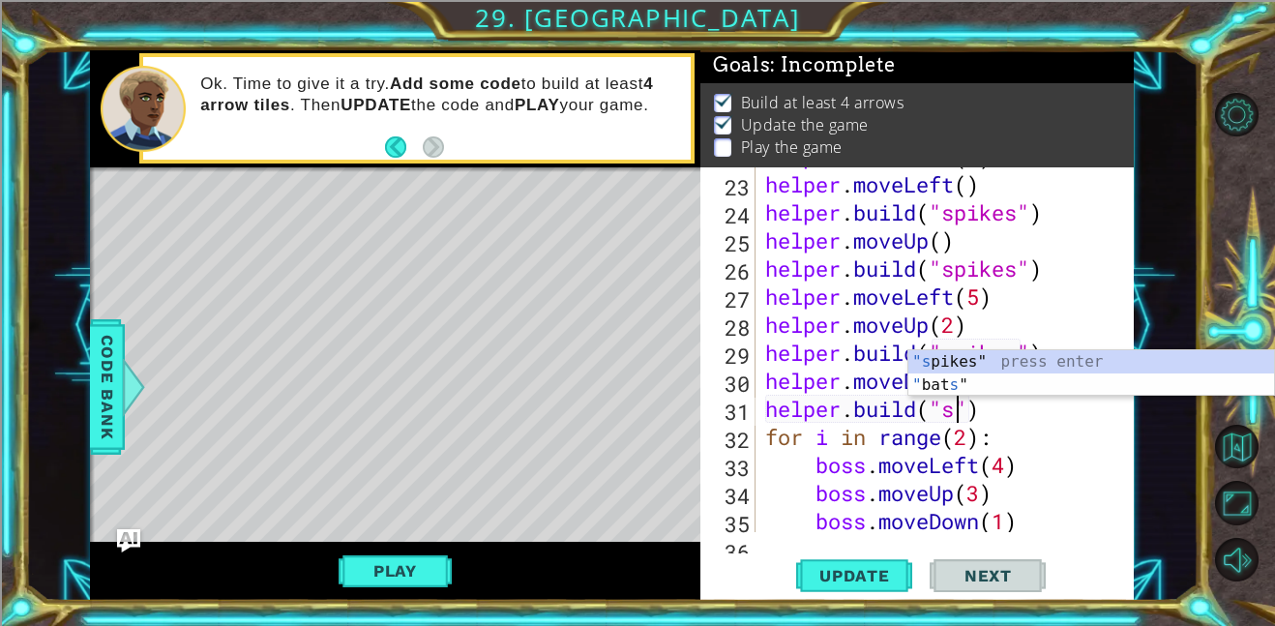
scroll to position [0, 9]
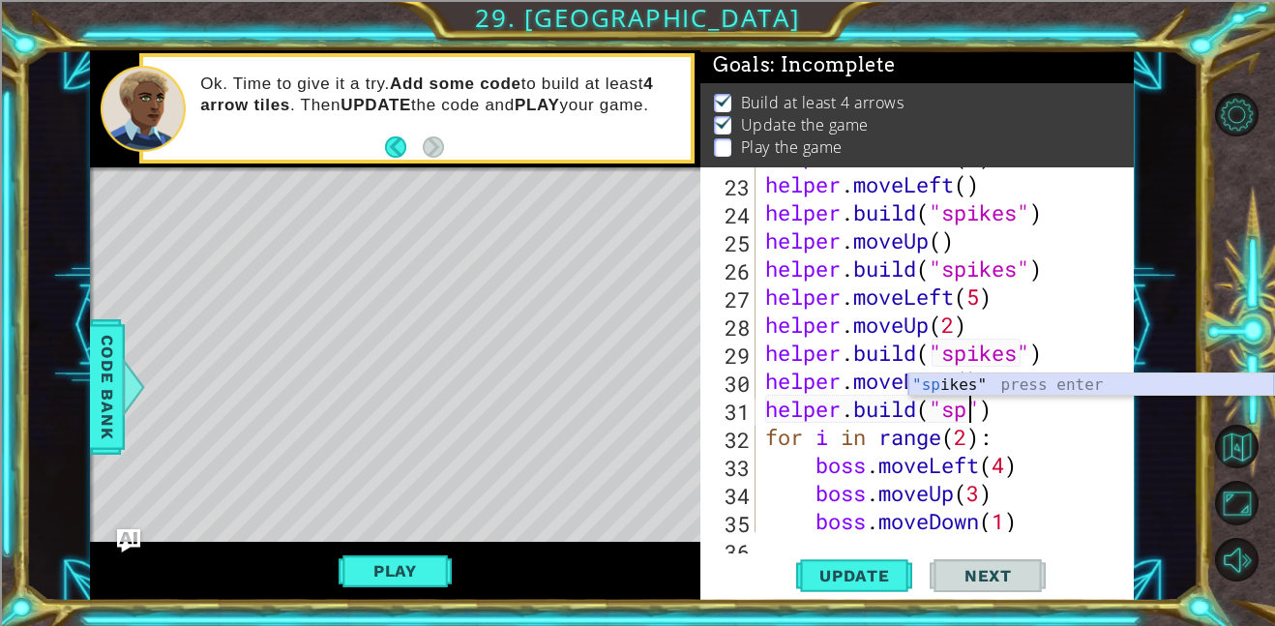
click at [945, 383] on div ""sp ikes" press enter" at bounding box center [1091, 408] width 366 height 70
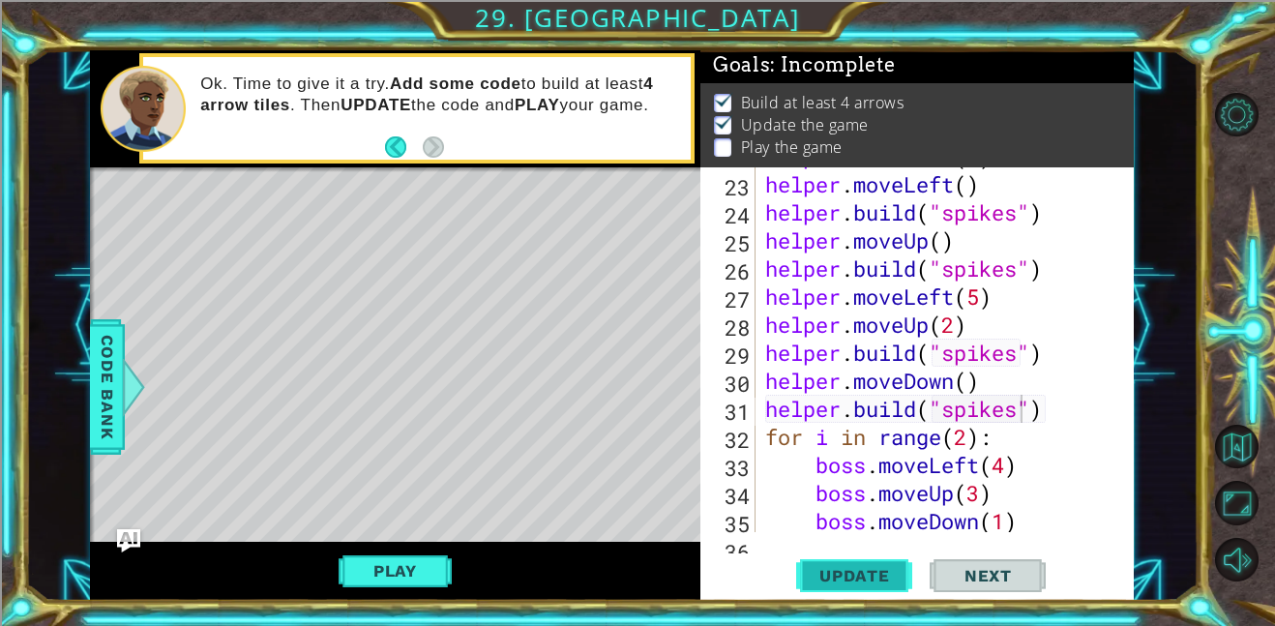
click at [884, 569] on span "Update" at bounding box center [854, 575] width 109 height 19
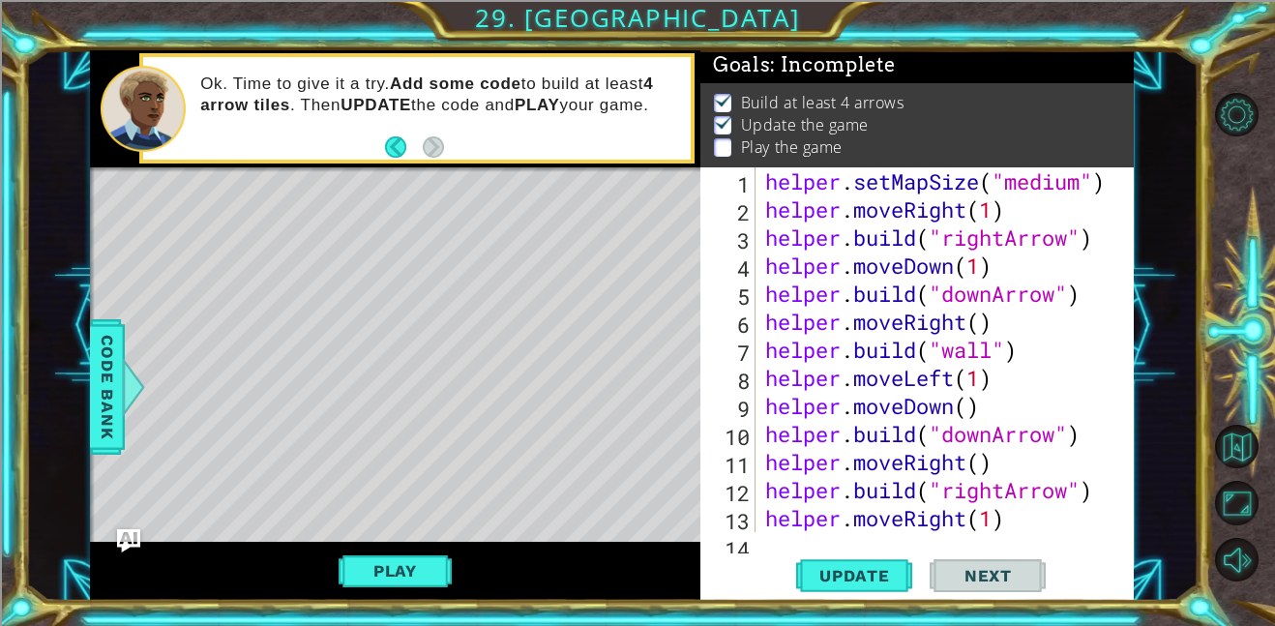
scroll to position [0, 0]
click at [1083, 190] on div "helper . setMapSize ( "medium" ) helper . moveRight ( 1 ) helper . build ( "rig…" at bounding box center [950, 377] width 378 height 421
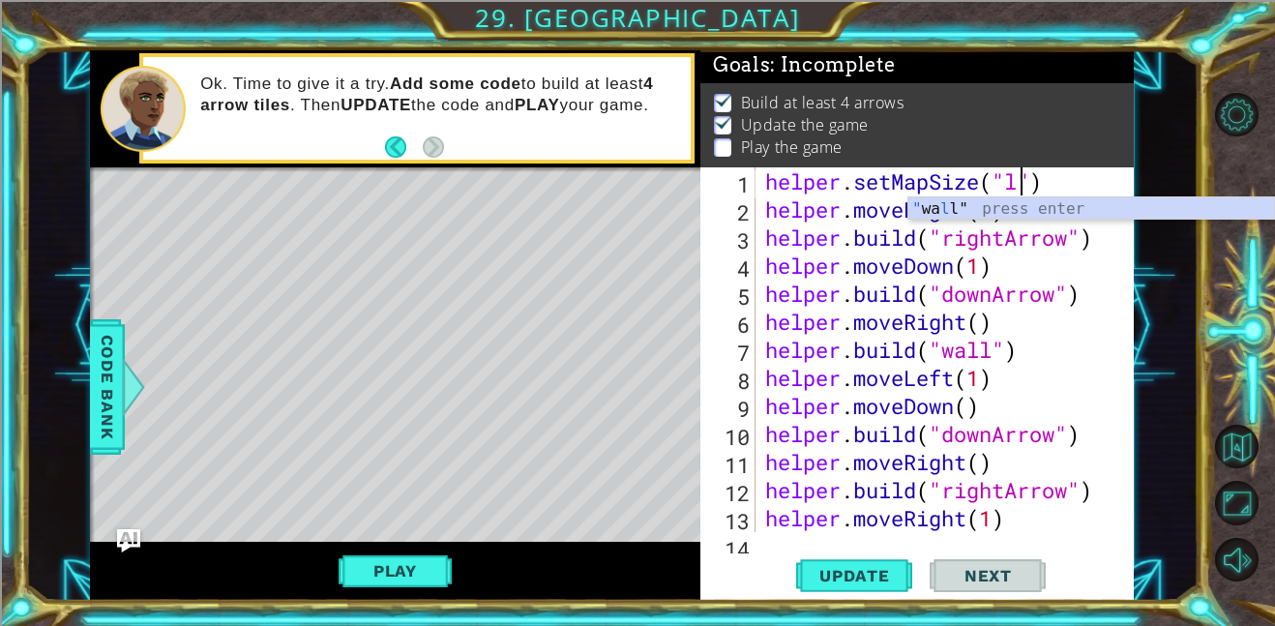
scroll to position [0, 12]
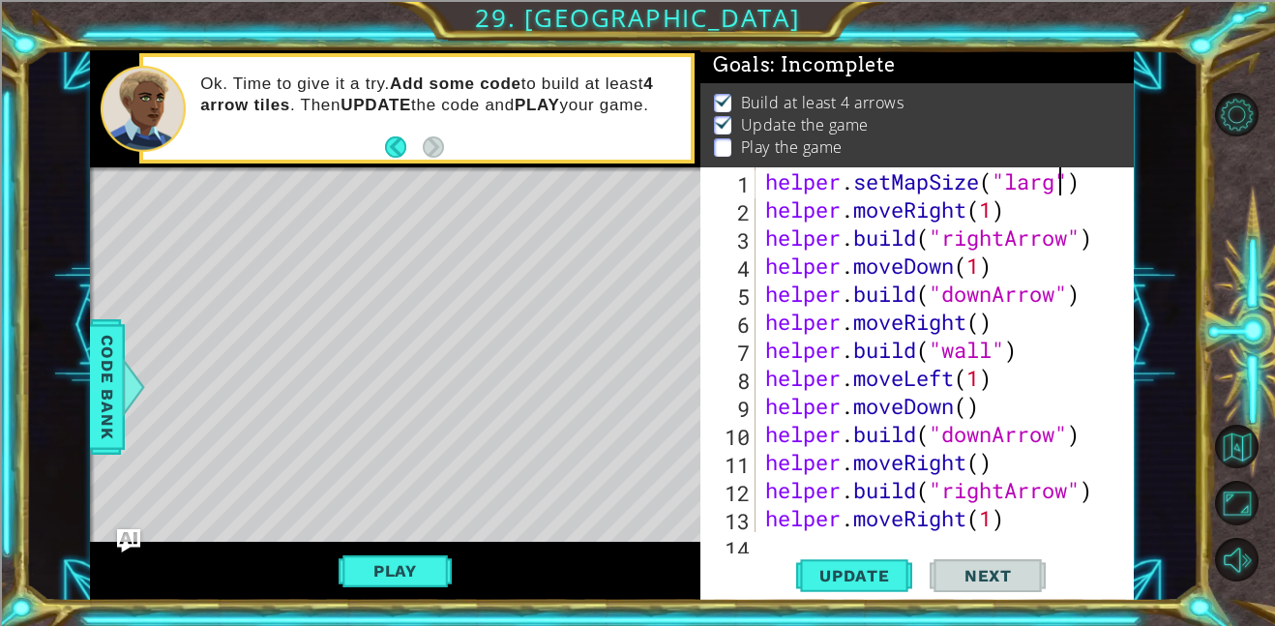
type textarea "helper.setMapSize("large")"
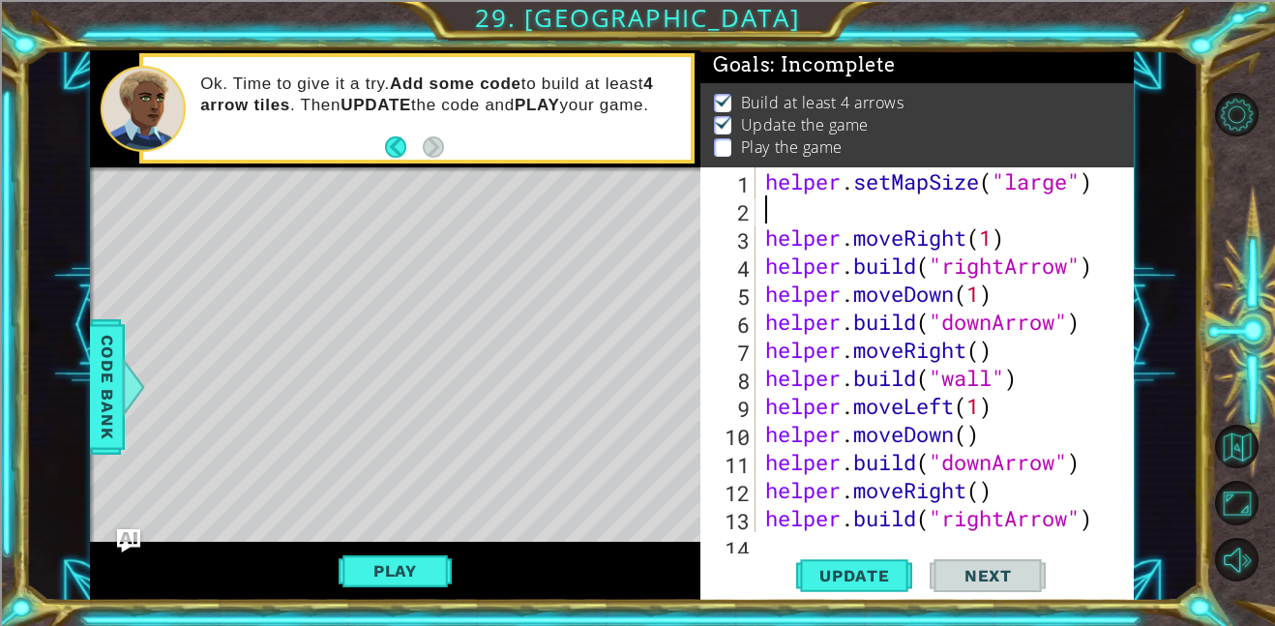
scroll to position [0, 0]
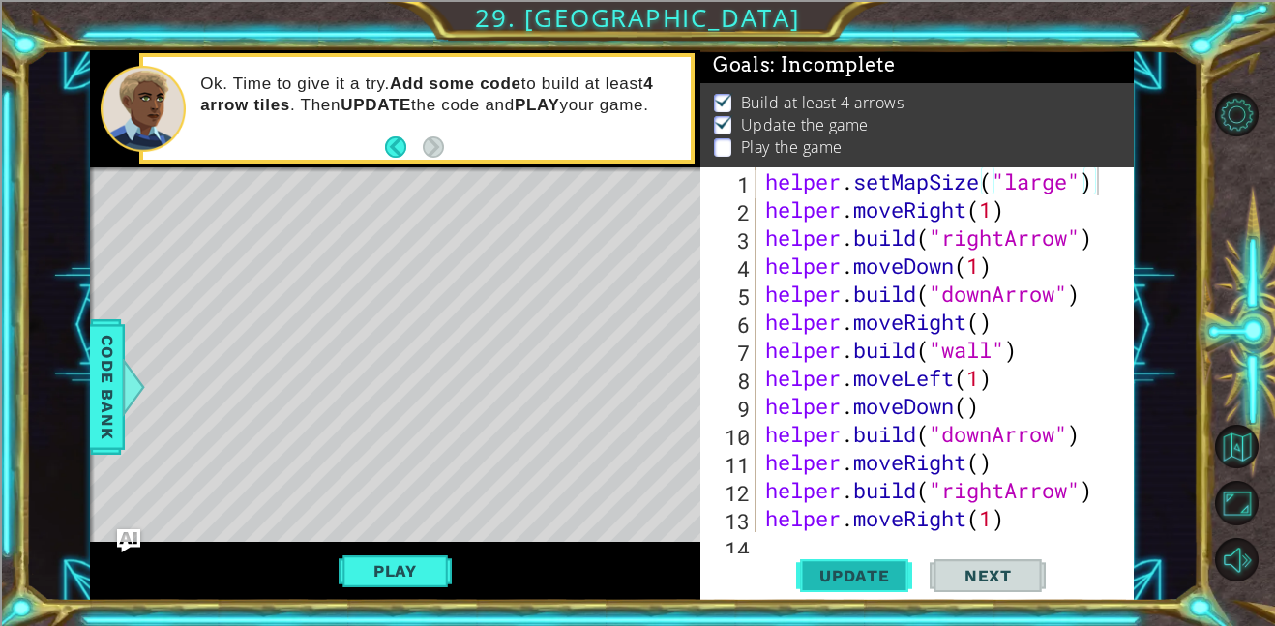
click at [844, 567] on span "Update" at bounding box center [854, 575] width 109 height 19
click at [1072, 187] on div "helper . setMapSize ( "large" ) helper . moveRight ( 1 ) helper . build ( "righ…" at bounding box center [950, 377] width 378 height 421
type textarea "helper.setMapSize("medium")"
click at [868, 568] on span "Update" at bounding box center [854, 575] width 109 height 19
click at [427, 570] on button "Play" at bounding box center [395, 570] width 113 height 37
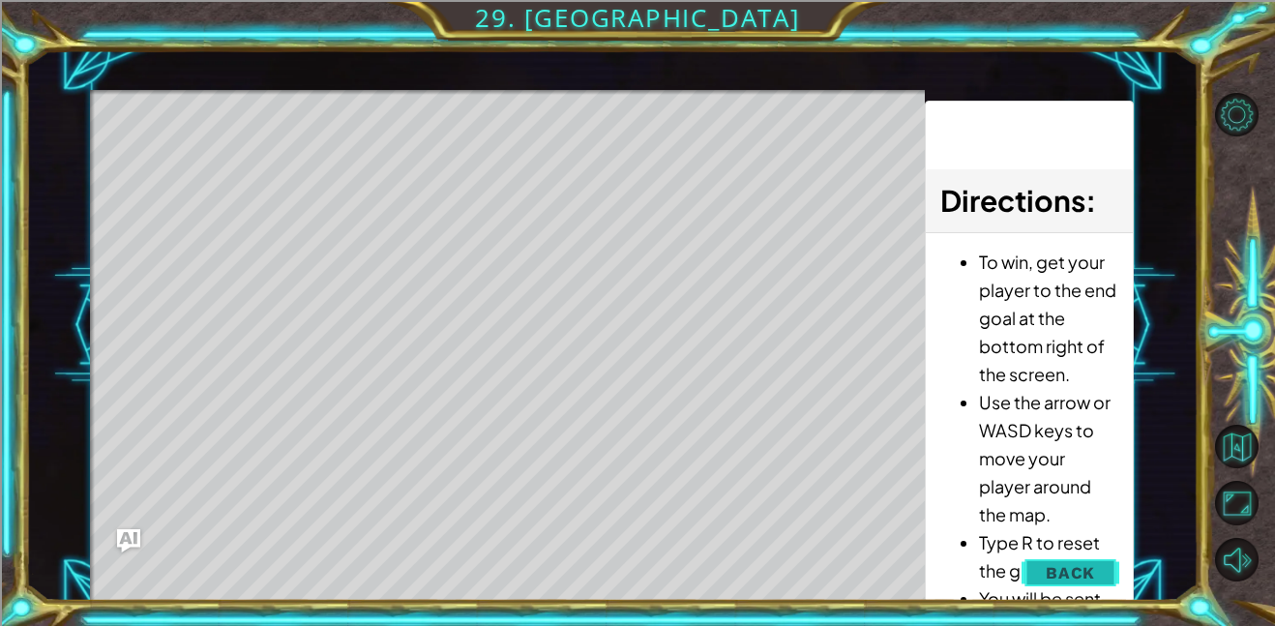
click at [1075, 564] on span "Back" at bounding box center [1070, 572] width 49 height 19
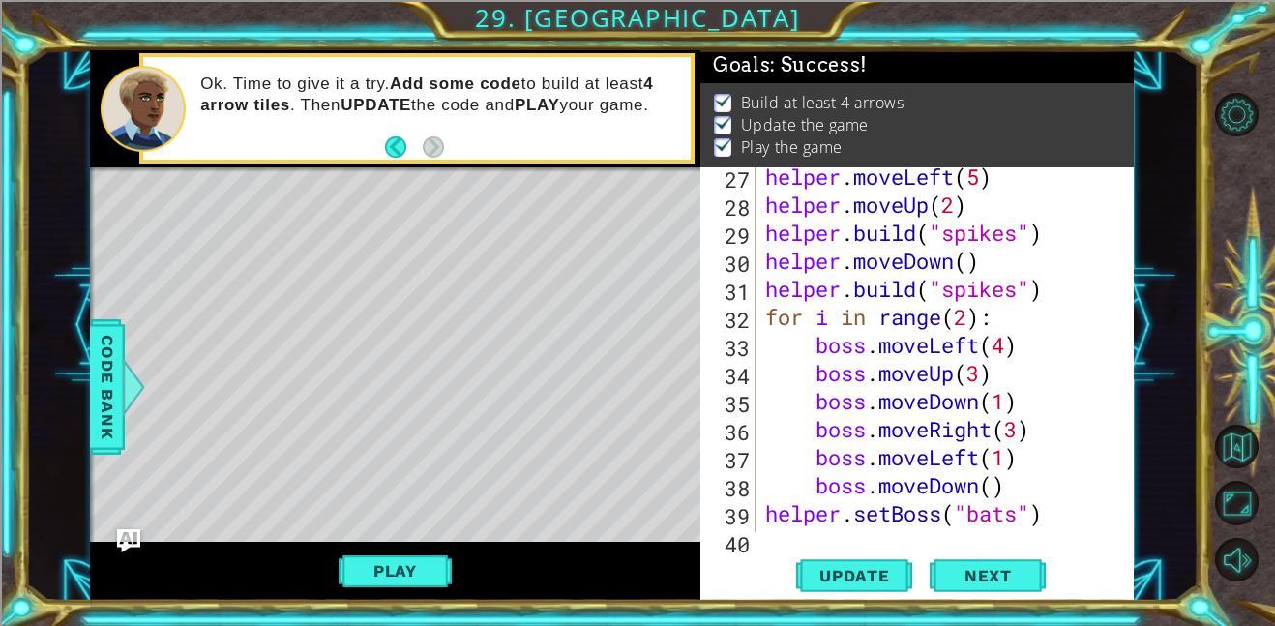
scroll to position [735, 0]
drag, startPoint x: 1028, startPoint y: 460, endPoint x: 881, endPoint y: 457, distance: 147.1
click at [881, 457] on div "helper . moveLeft ( 5 ) helper . moveUp ( 2 ) helper . build ( "spikes" ) helpe…" at bounding box center [950, 372] width 378 height 421
type textarea "boss."
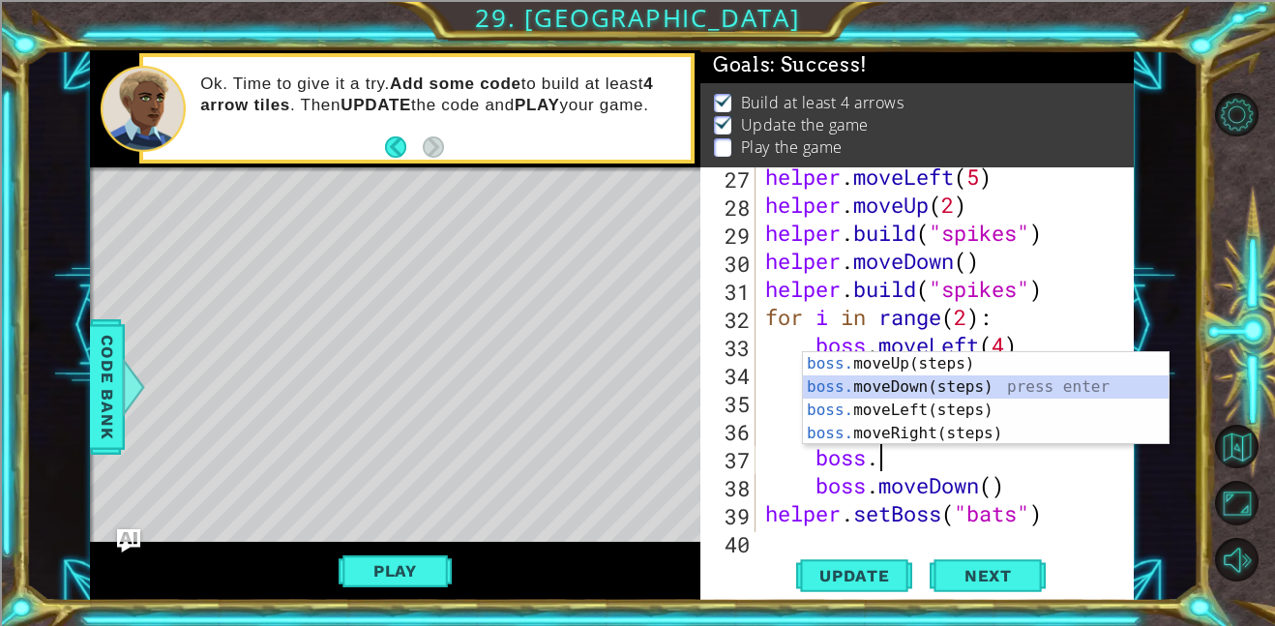
click at [905, 391] on div "boss. moveUp(steps) press enter boss. moveDown(steps) press enter boss. moveLef…" at bounding box center [986, 421] width 366 height 139
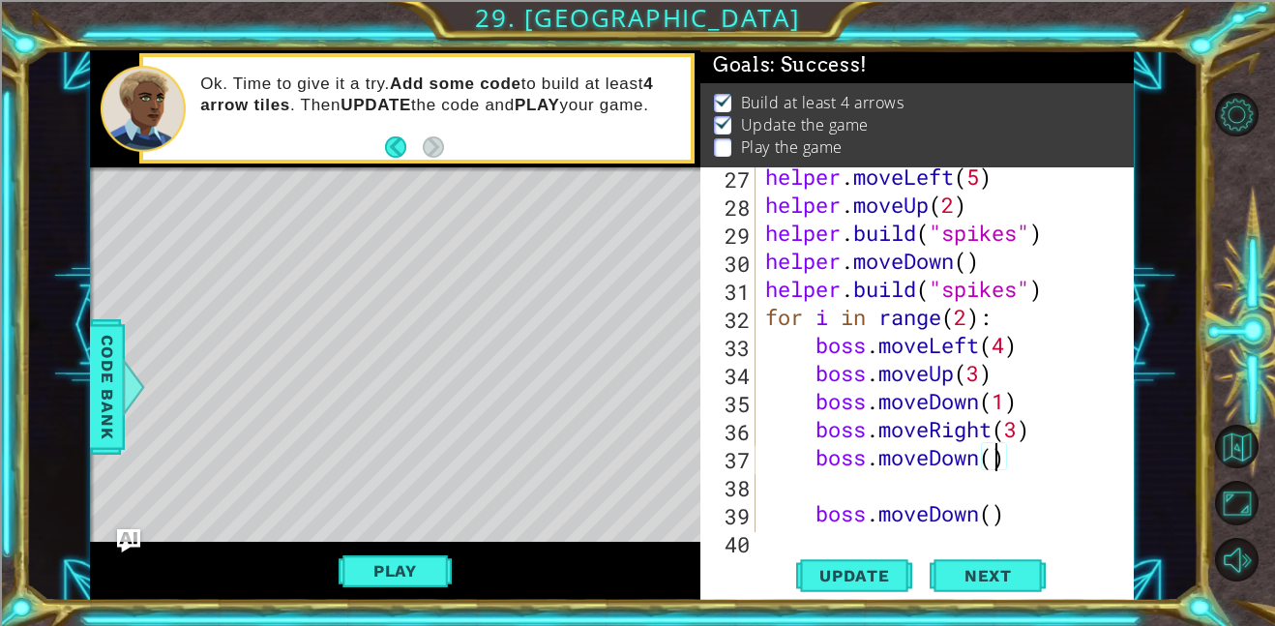
click at [996, 455] on div "helper . moveLeft ( 5 ) helper . moveUp ( 2 ) helper . build ( "spikes" ) helpe…" at bounding box center [950, 372] width 378 height 421
type textarea "boss.moveDown(2)"
click at [918, 487] on div "helper . moveLeft ( 5 ) helper . moveUp ( 2 ) helper . build ( "spikes" ) helpe…" at bounding box center [950, 372] width 378 height 421
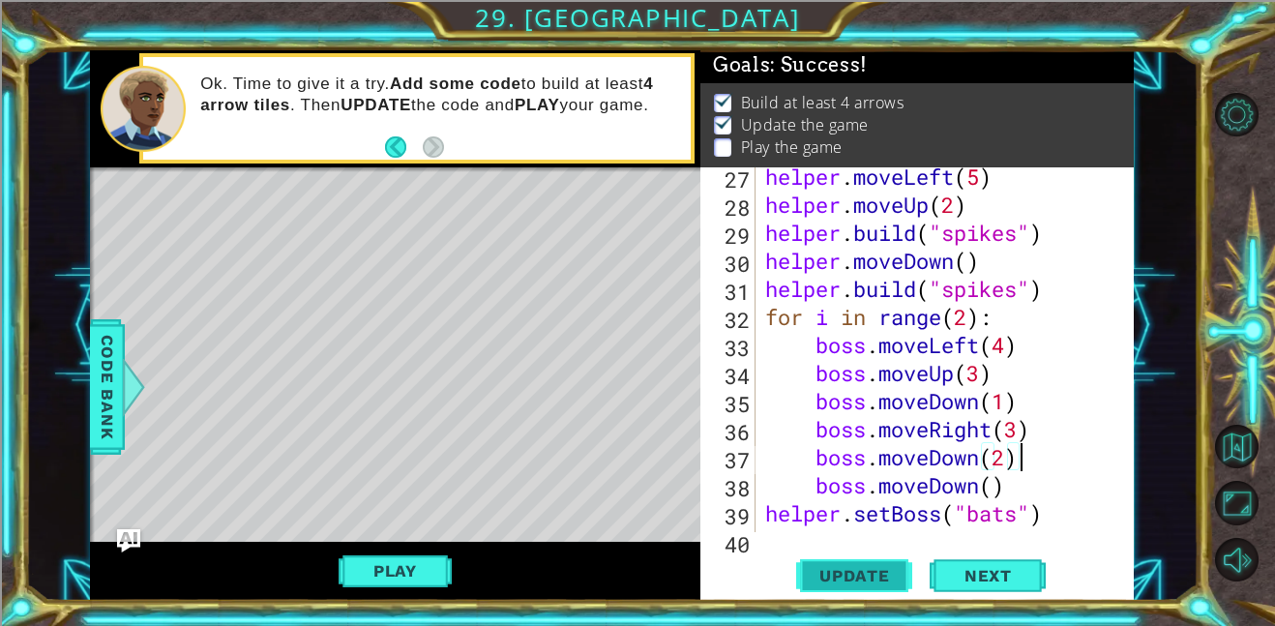
click at [887, 571] on span "Update" at bounding box center [854, 575] width 109 height 19
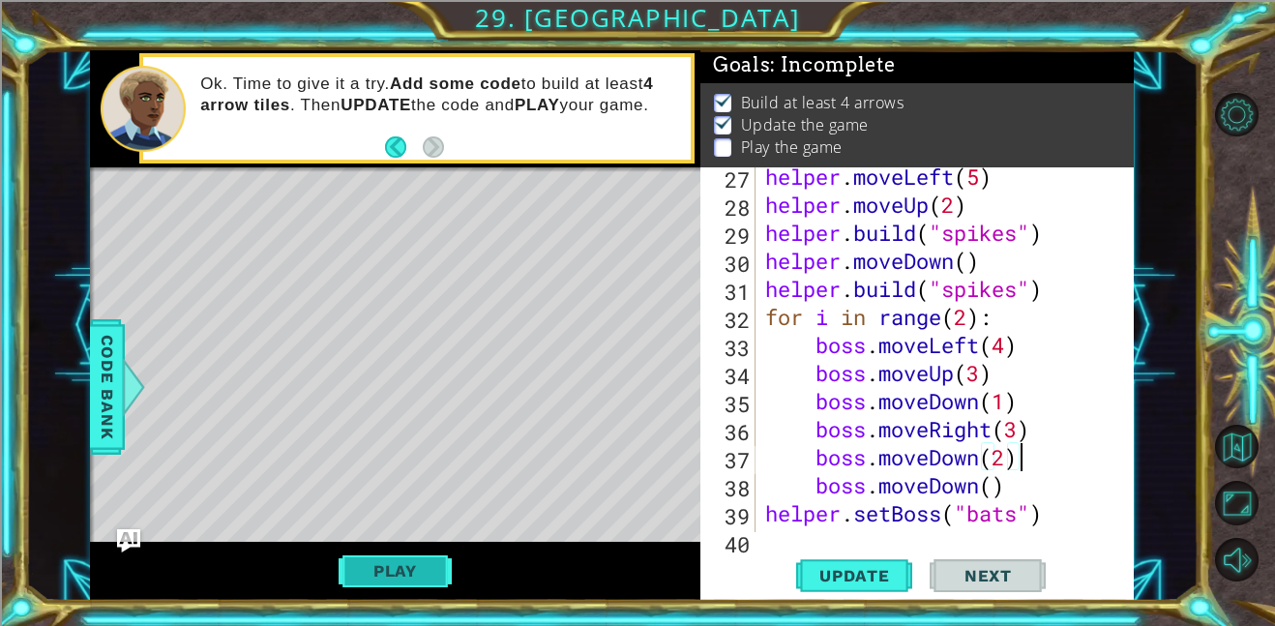
click at [433, 568] on button "Play" at bounding box center [395, 570] width 113 height 37
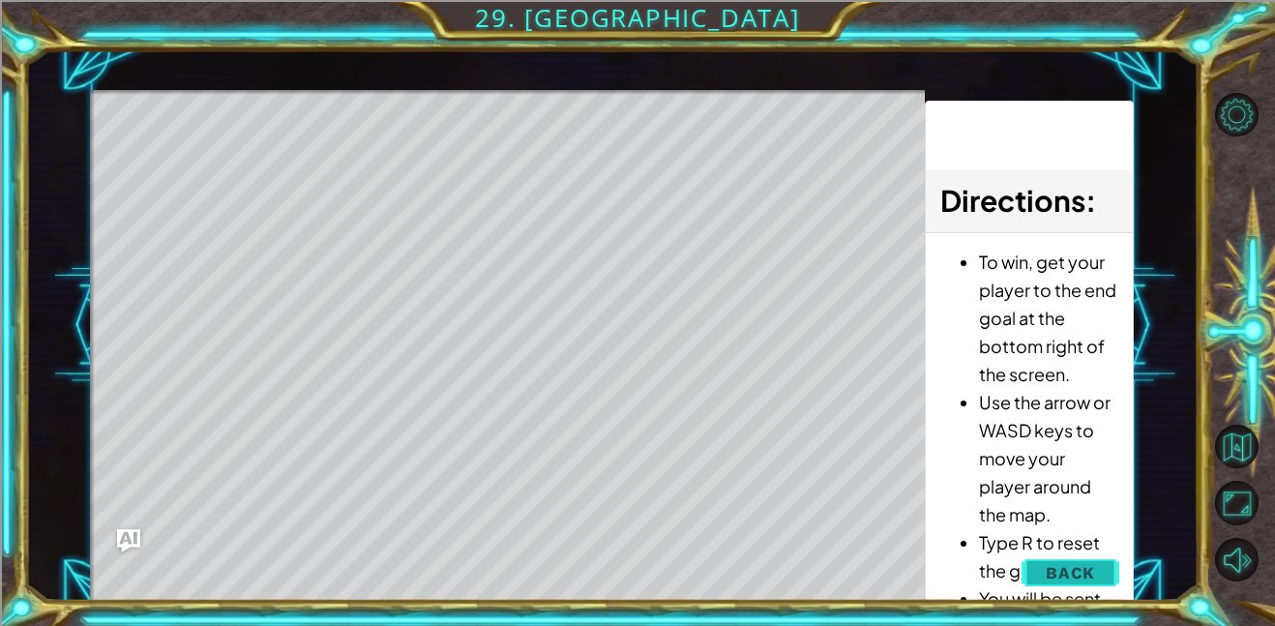
click at [1047, 564] on span "Back" at bounding box center [1070, 572] width 49 height 19
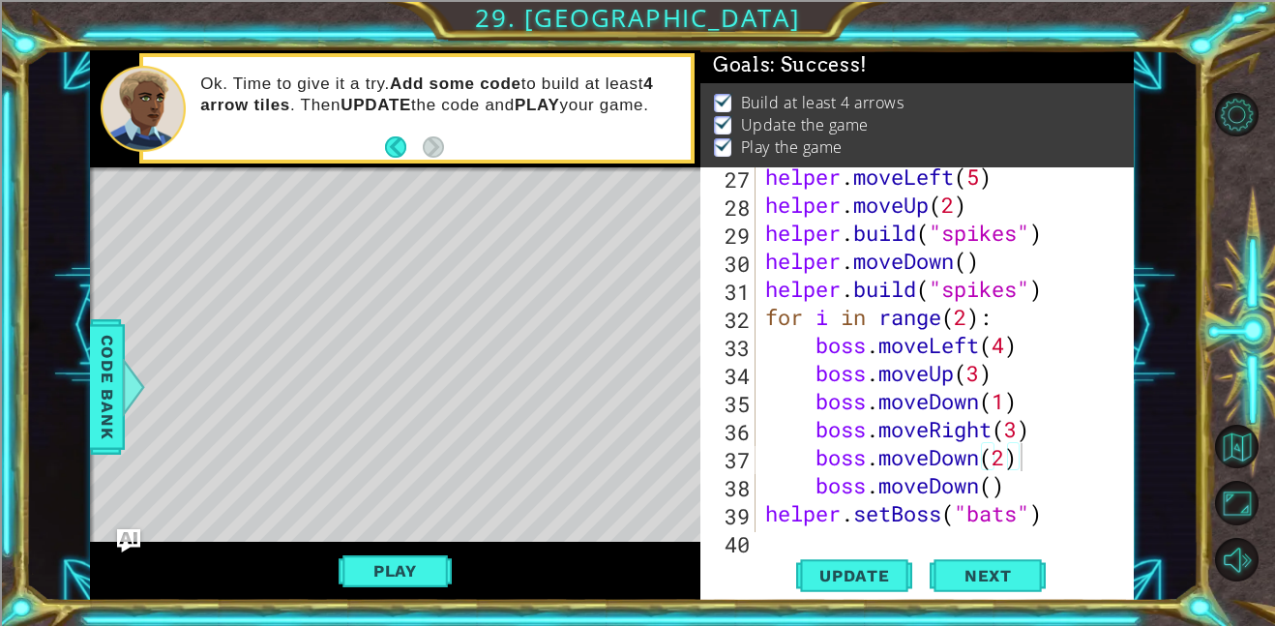
click at [1023, 432] on div "helper . moveLeft ( 5 ) helper . moveUp ( 2 ) helper . build ( "spikes" ) helpe…" at bounding box center [950, 372] width 378 height 421
click at [859, 574] on span "Update" at bounding box center [854, 575] width 109 height 19
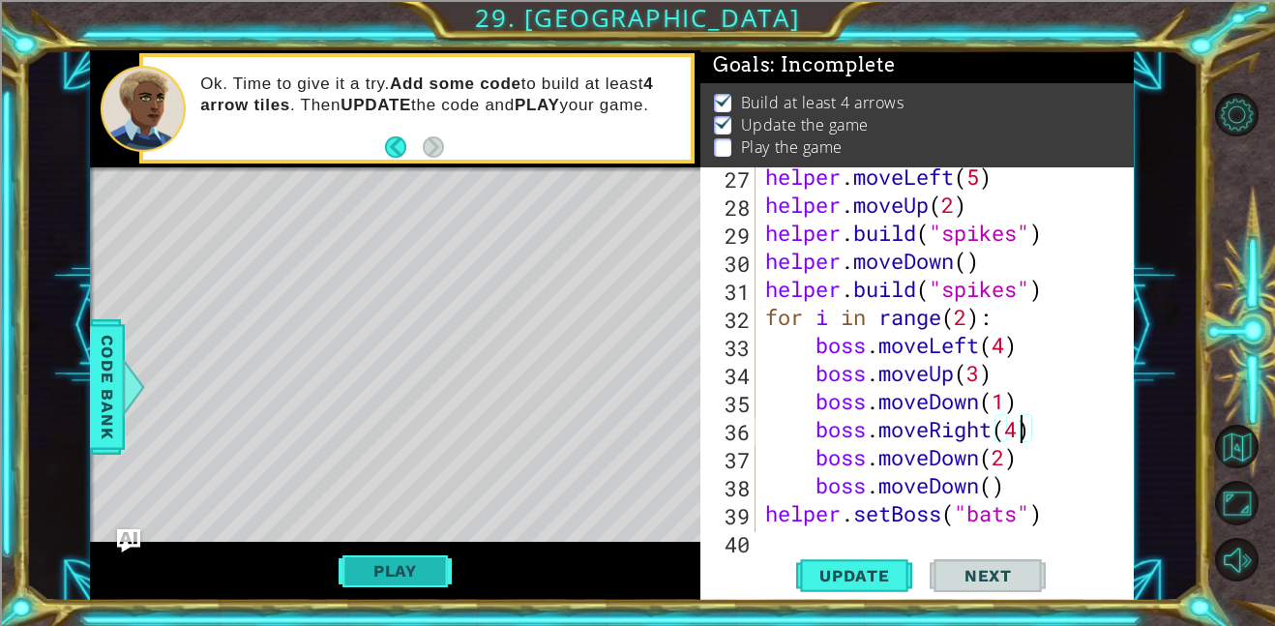
click at [424, 565] on button "Play" at bounding box center [395, 570] width 113 height 37
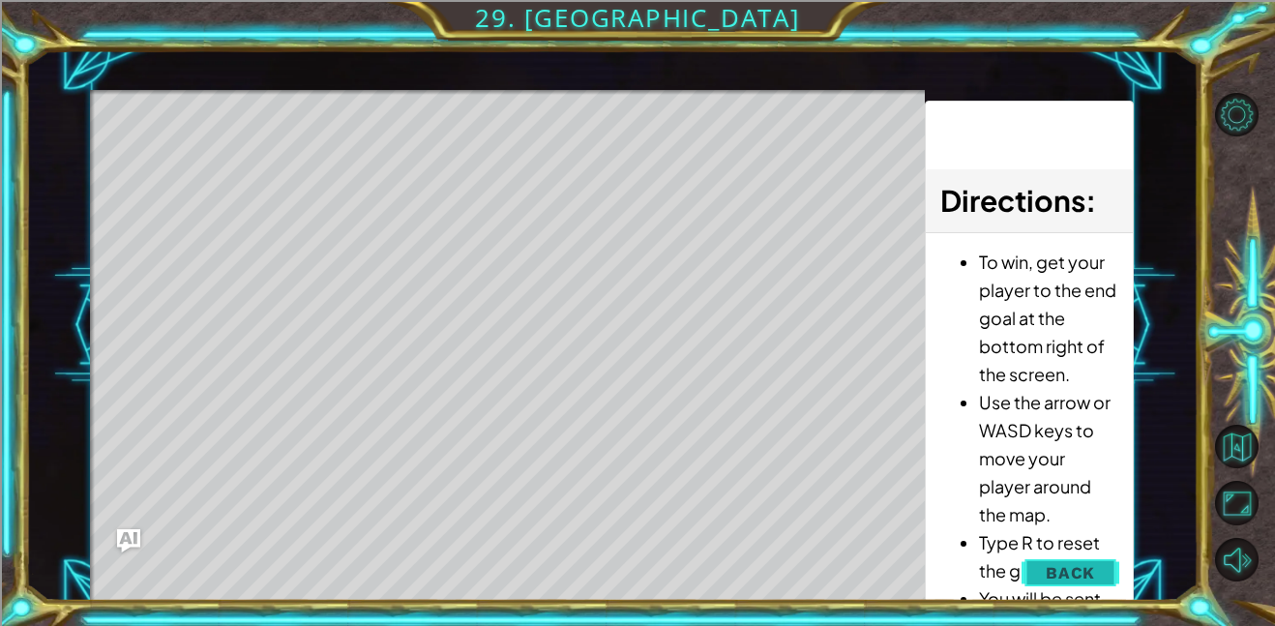
click at [1077, 571] on span "Back" at bounding box center [1070, 572] width 49 height 19
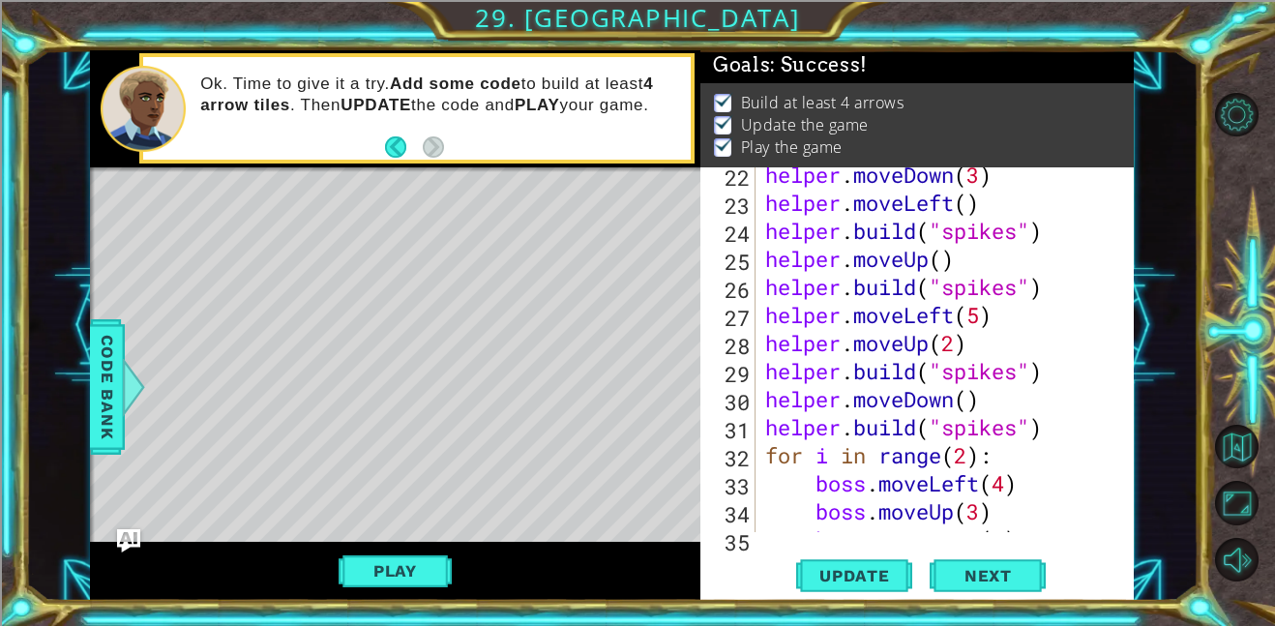
scroll to position [596, 0]
type textarea "[DOMAIN_NAME]("spikes")"
click at [1060, 431] on div "helper . moveDown ( 3 ) helper . moveLeft ( ) helper . build ( "spikes" ) helpe…" at bounding box center [950, 371] width 378 height 421
click at [846, 571] on span "Update" at bounding box center [854, 575] width 109 height 19
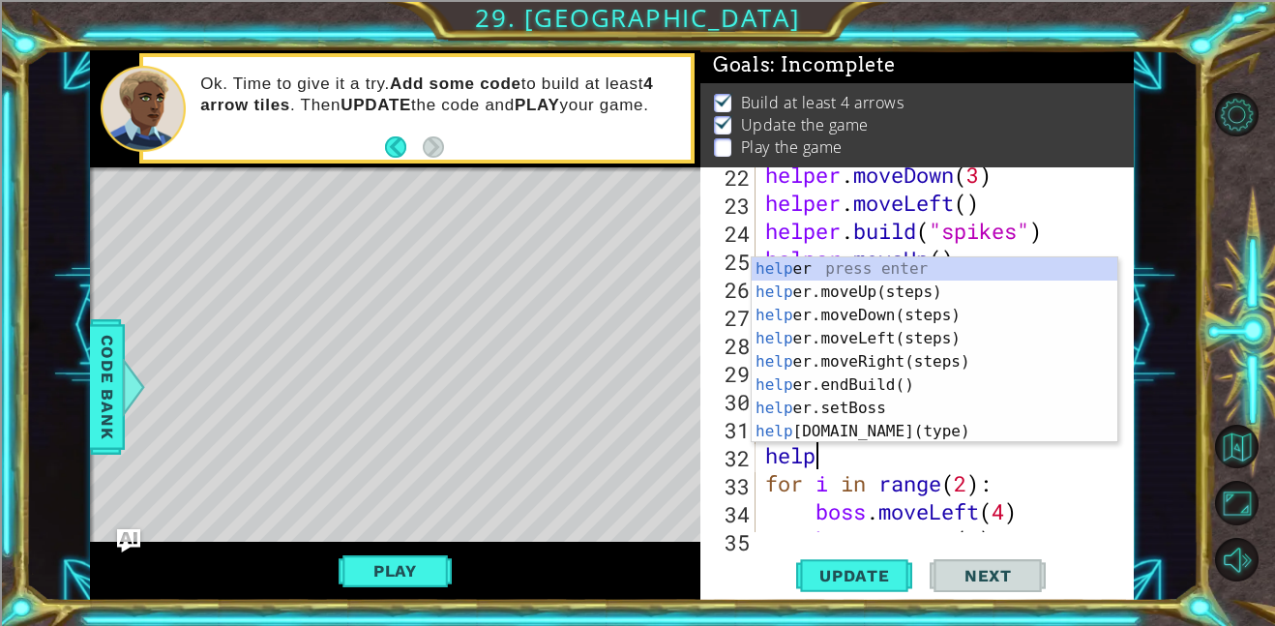
scroll to position [0, 1]
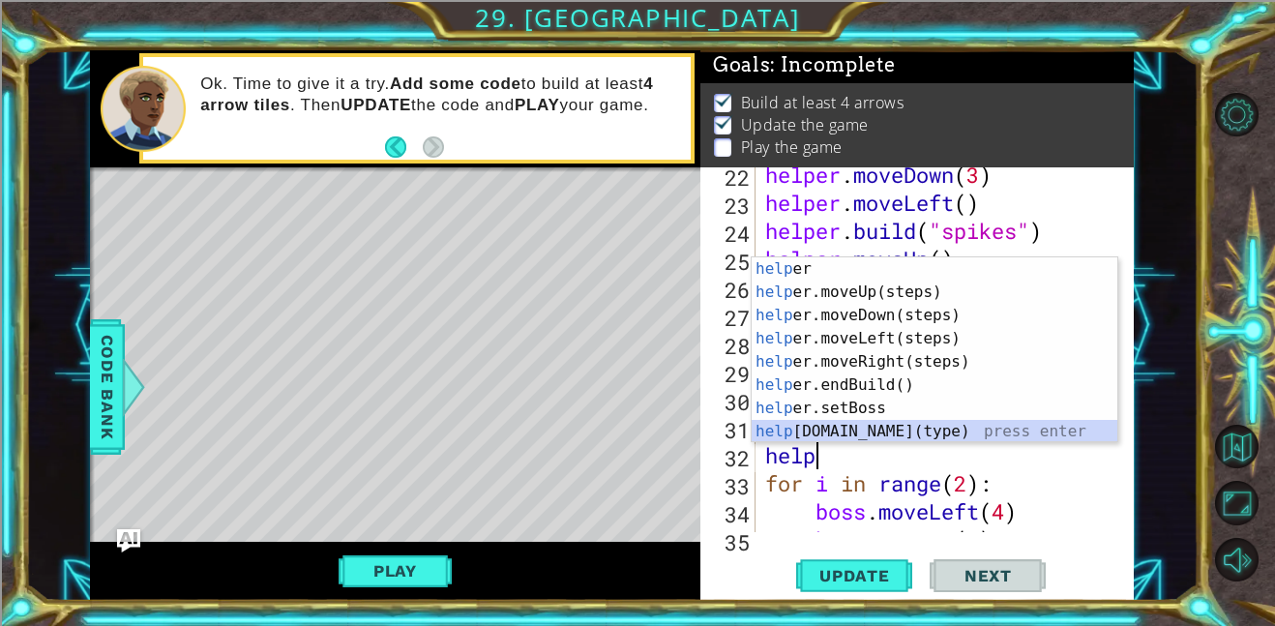
click at [935, 426] on div "help er press enter help er.moveUp(steps) press enter help er.moveDown(steps) p…" at bounding box center [934, 373] width 366 height 232
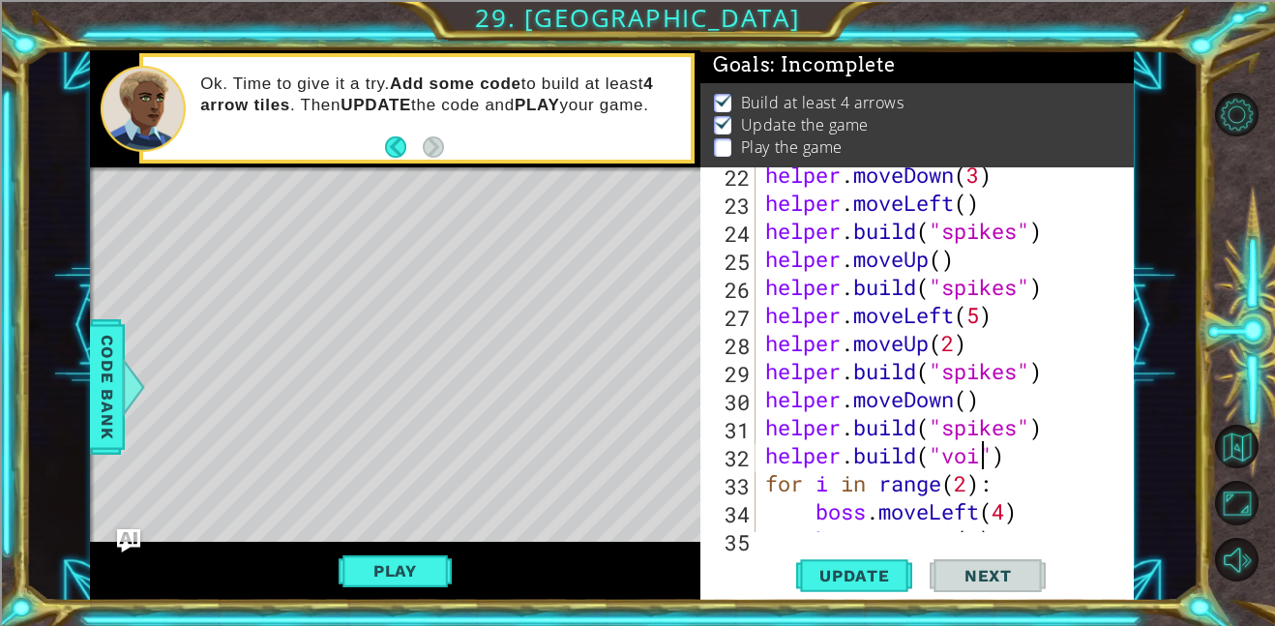
scroll to position [0, 10]
type textarea "[DOMAIN_NAME]("void")"
click at [849, 580] on span "Update" at bounding box center [854, 575] width 109 height 19
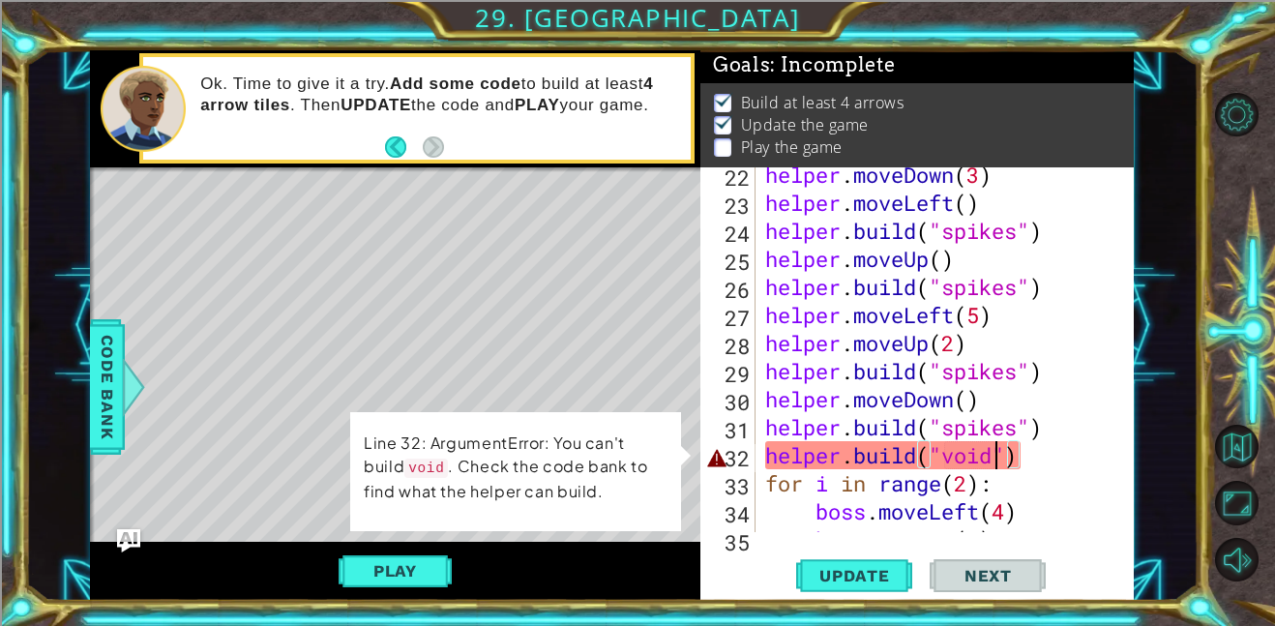
click at [994, 456] on div "helper . moveDown ( 3 ) helper . moveLeft ( ) helper . build ( "spikes" ) helpe…" at bounding box center [950, 371] width 378 height 421
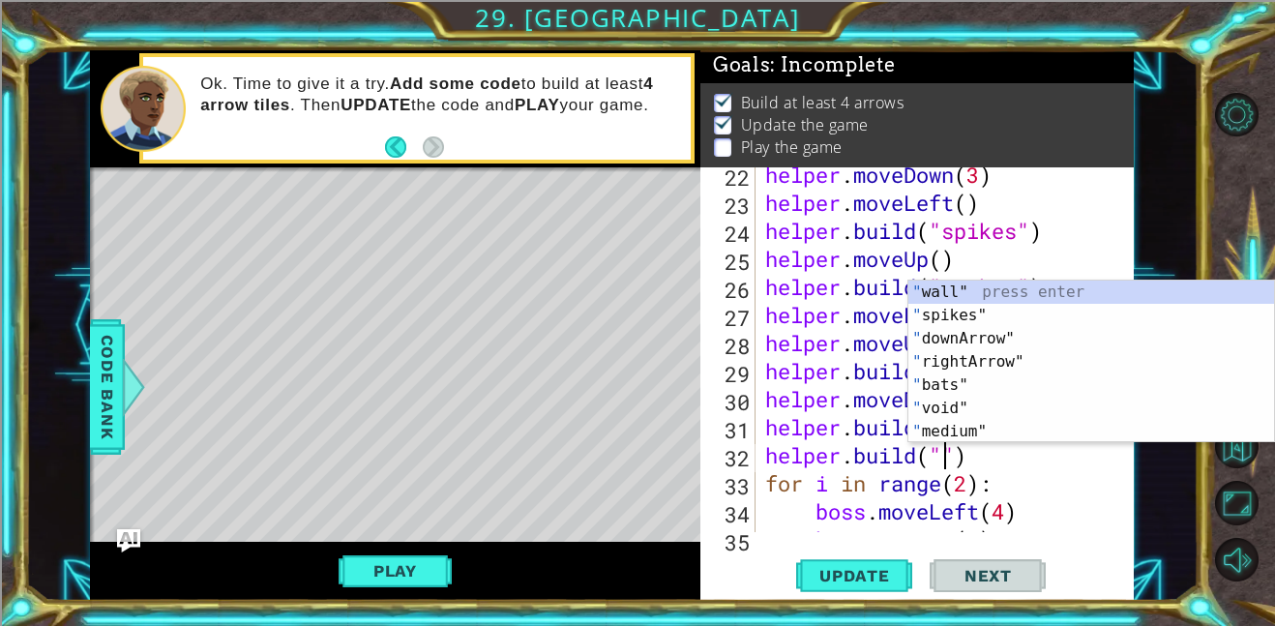
scroll to position [0, 9]
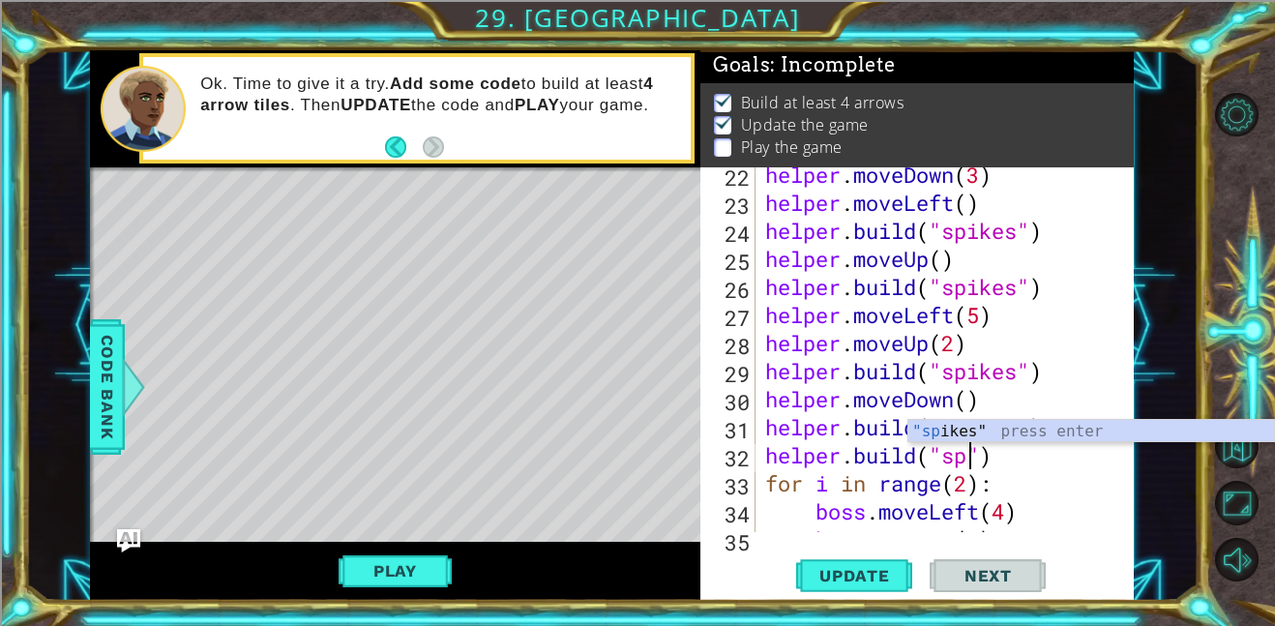
type textarea "[DOMAIN_NAME]("spikes")"
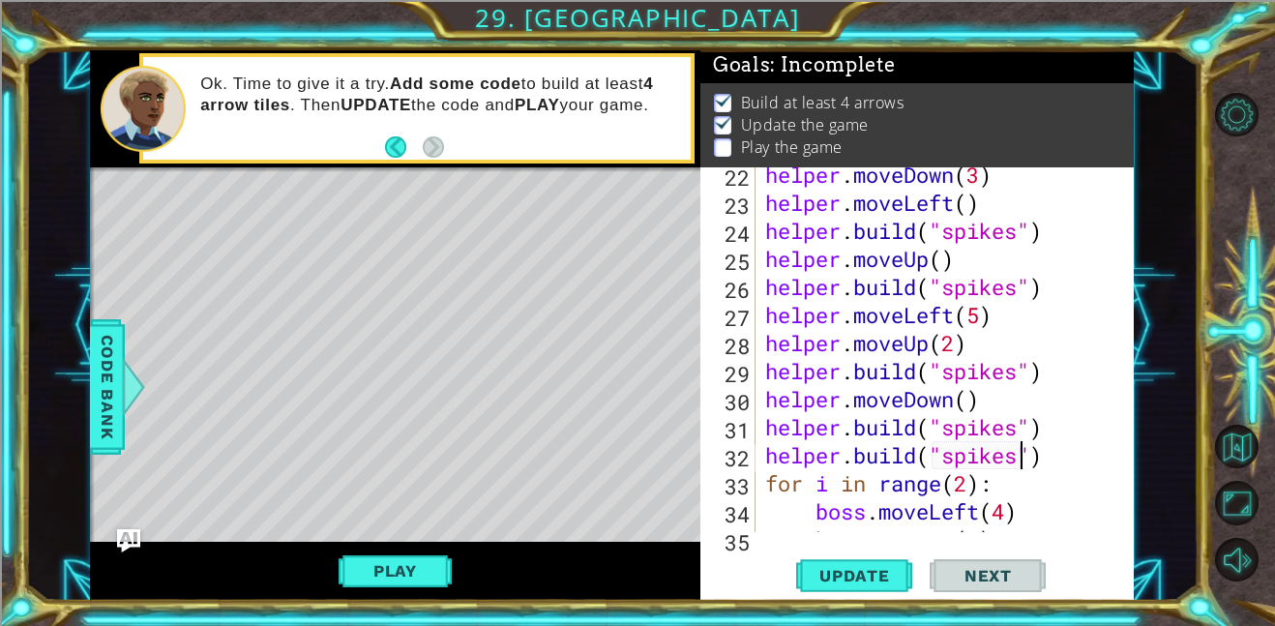
click at [1055, 427] on div "helper . moveDown ( 3 ) helper . moveLeft ( ) helper . build ( "spikes" ) helpe…" at bounding box center [950, 371] width 378 height 421
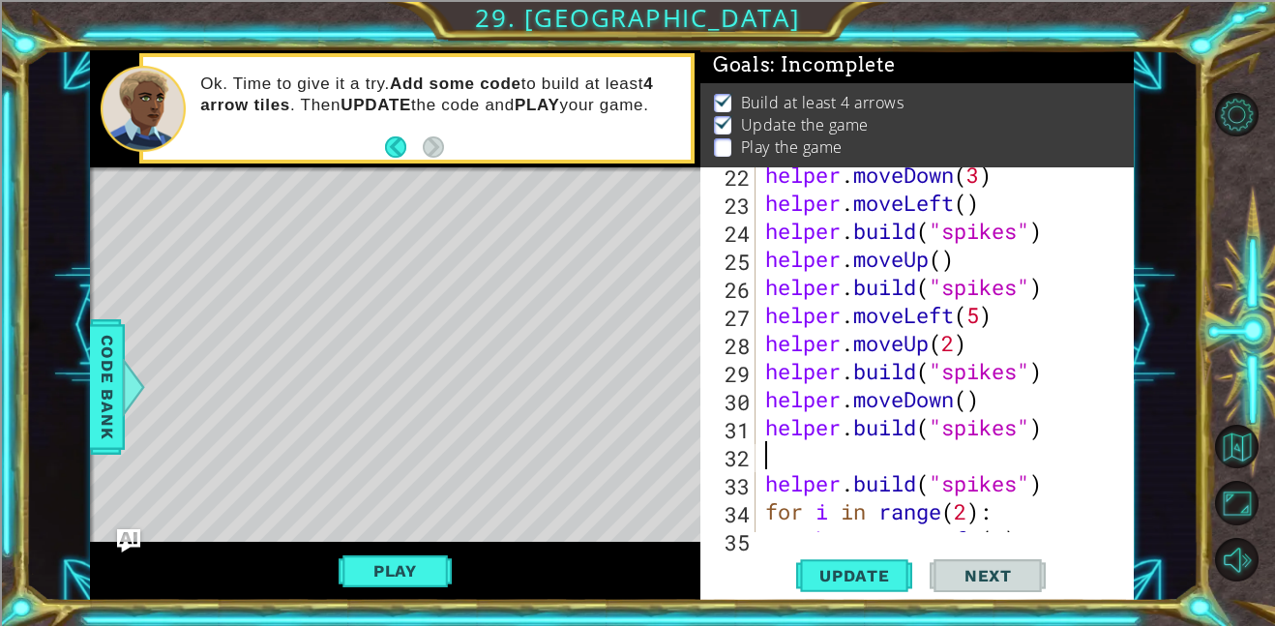
scroll to position [0, 0]
type textarea "he"
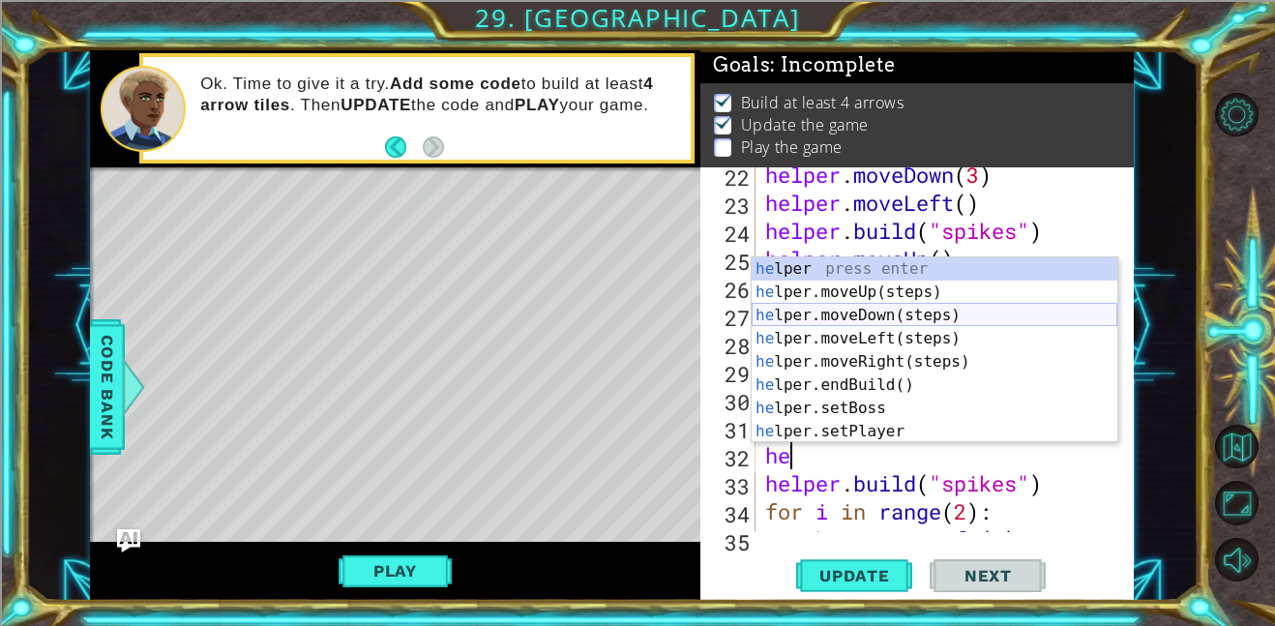
click at [993, 313] on div "he lper press enter he lper.moveUp(steps) press enter he lper.moveDown(steps) p…" at bounding box center [934, 373] width 366 height 232
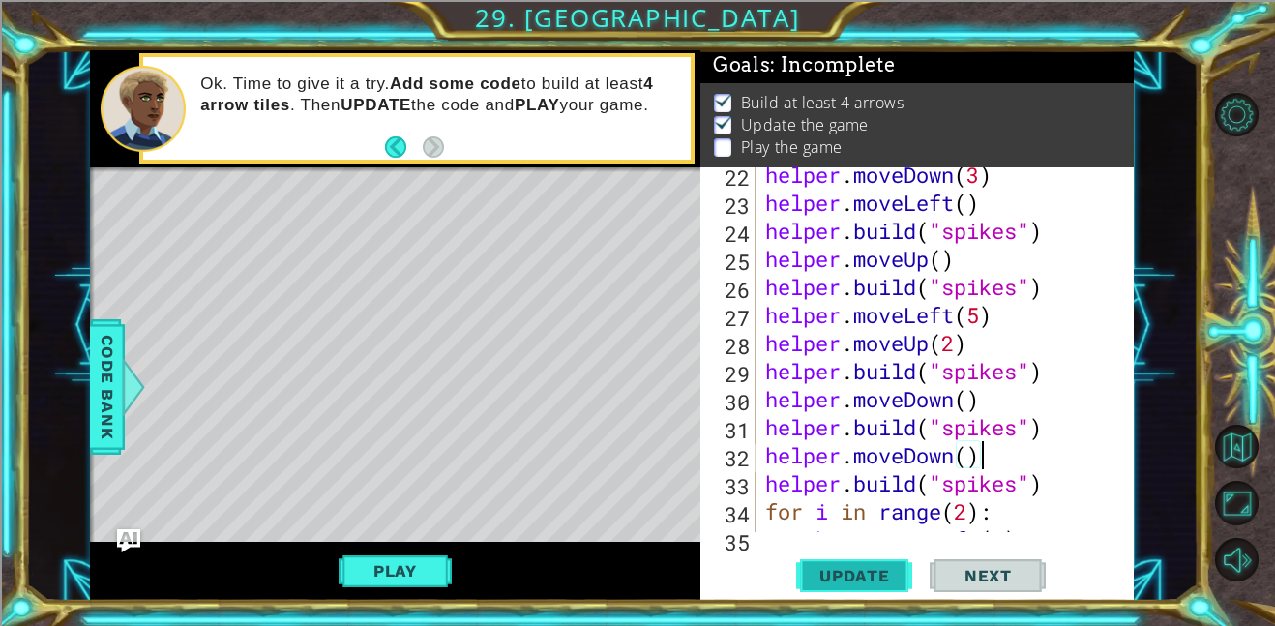
type textarea "helper.moveDown()"
click at [874, 562] on button "Update" at bounding box center [854, 575] width 116 height 44
click at [383, 567] on button "Play" at bounding box center [395, 570] width 113 height 37
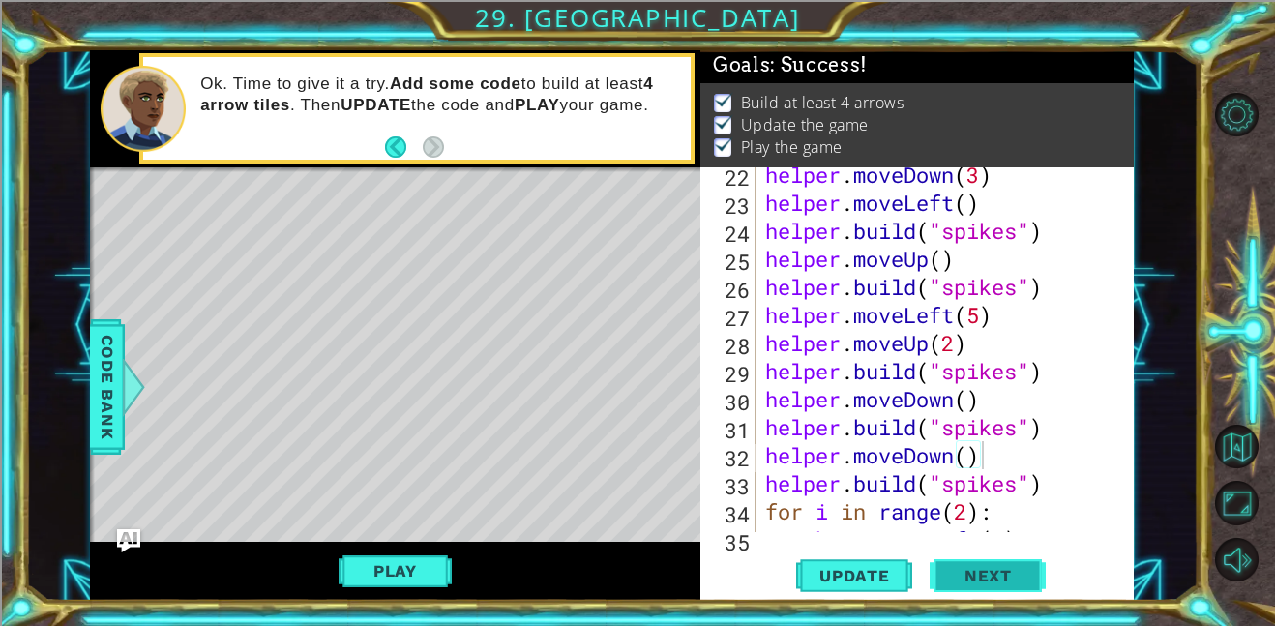
click at [995, 562] on button "Next" at bounding box center [987, 571] width 116 height 44
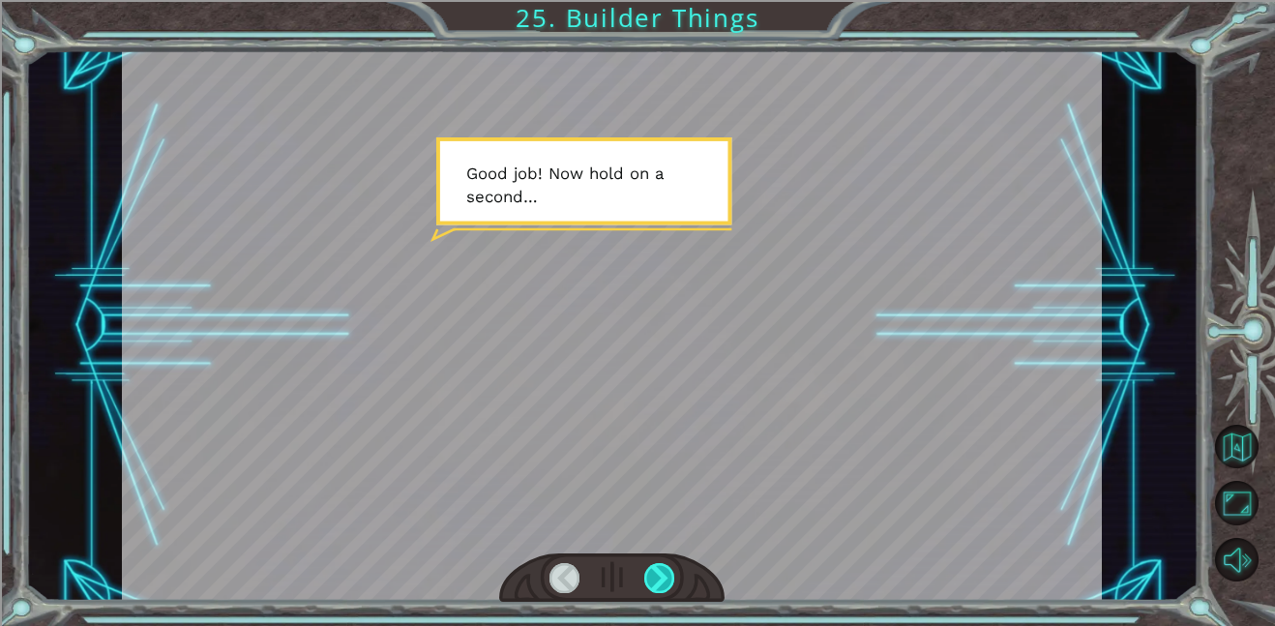
click at [653, 565] on div at bounding box center [659, 578] width 31 height 30
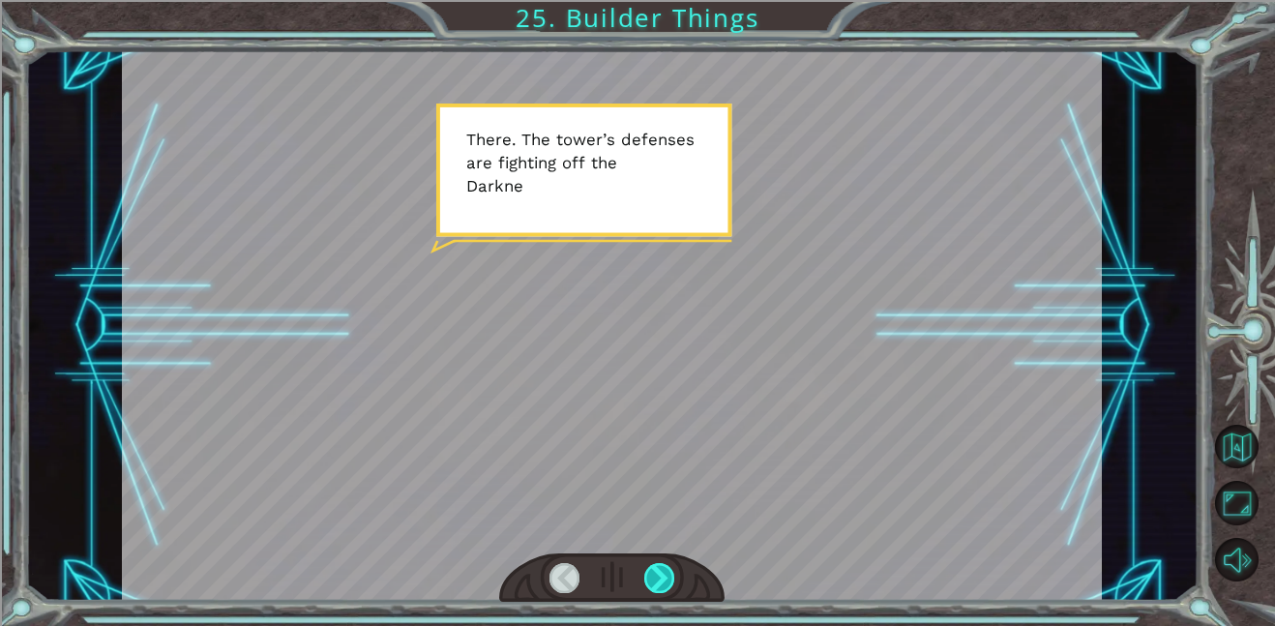
click at [653, 566] on div at bounding box center [659, 578] width 31 height 30
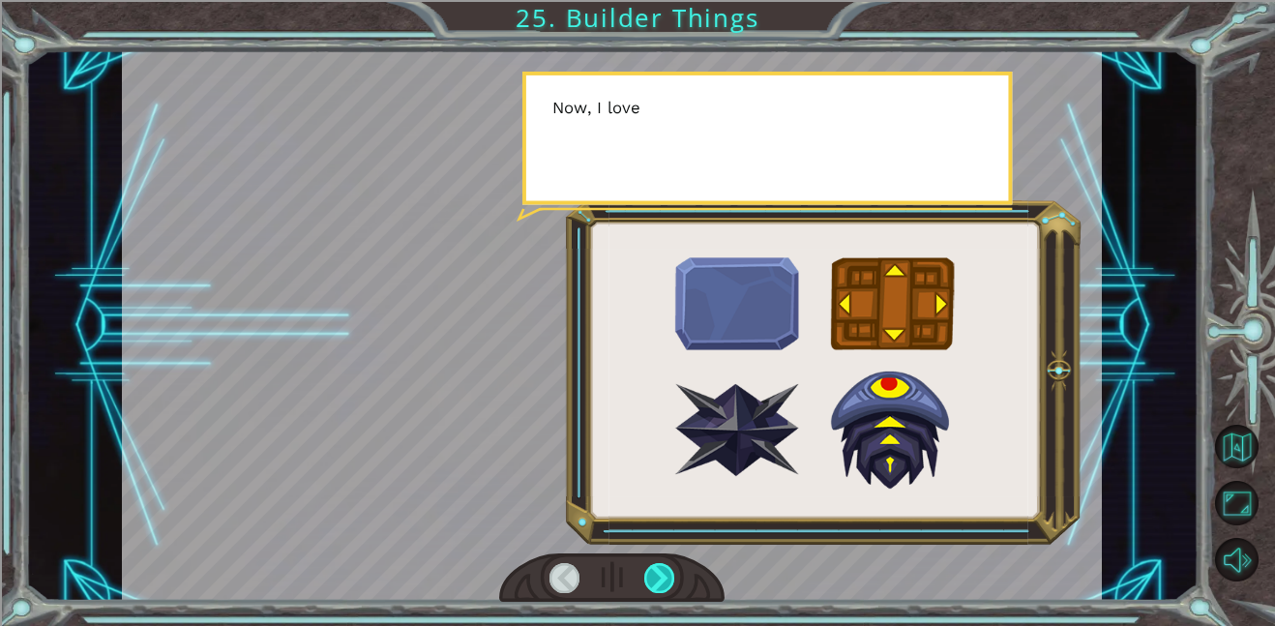
click at [653, 566] on div at bounding box center [659, 578] width 31 height 30
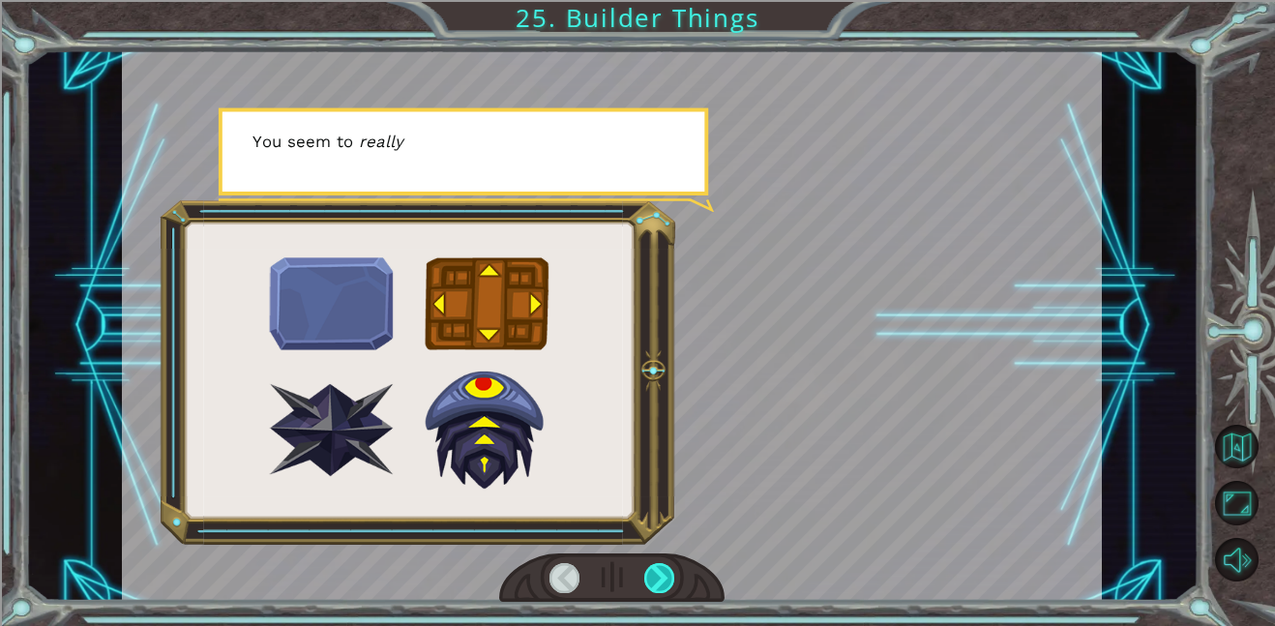
click at [653, 566] on div at bounding box center [659, 578] width 31 height 30
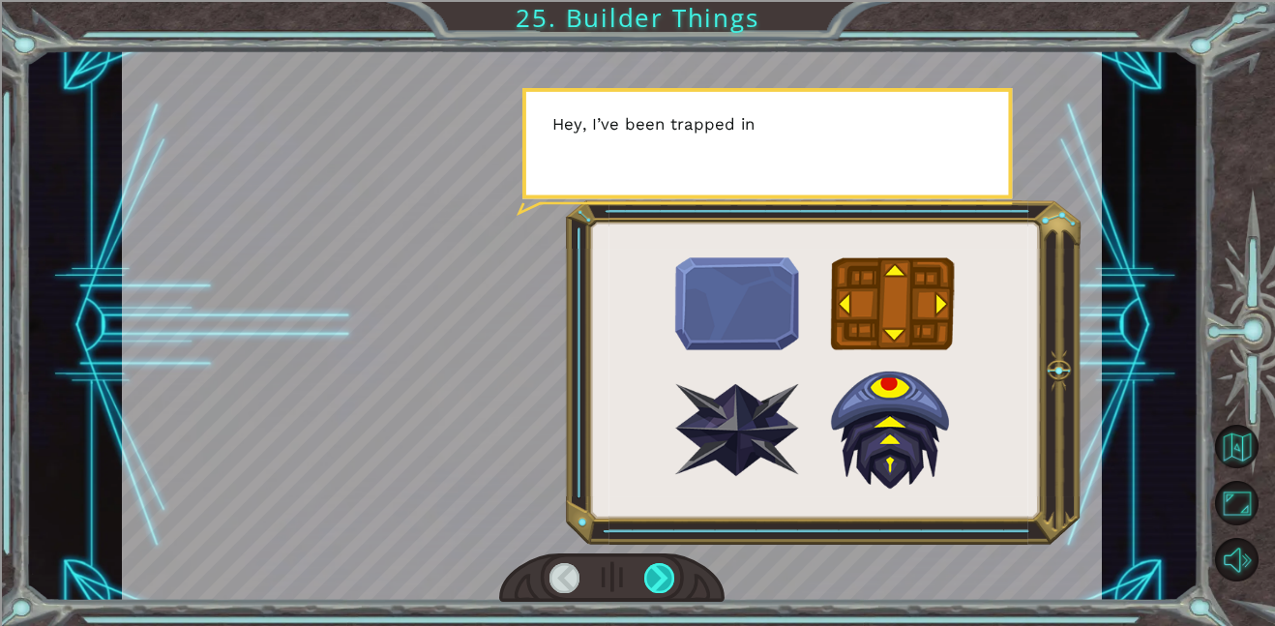
click at [653, 566] on div at bounding box center [659, 578] width 31 height 30
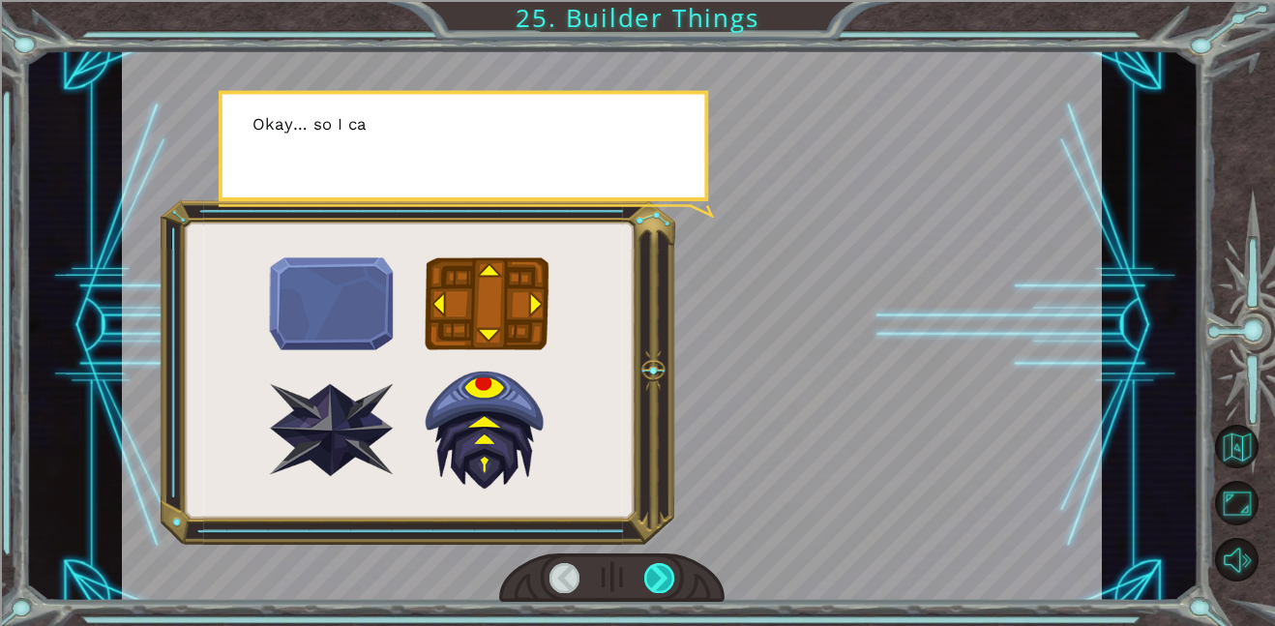
click at [653, 566] on div at bounding box center [659, 578] width 31 height 30
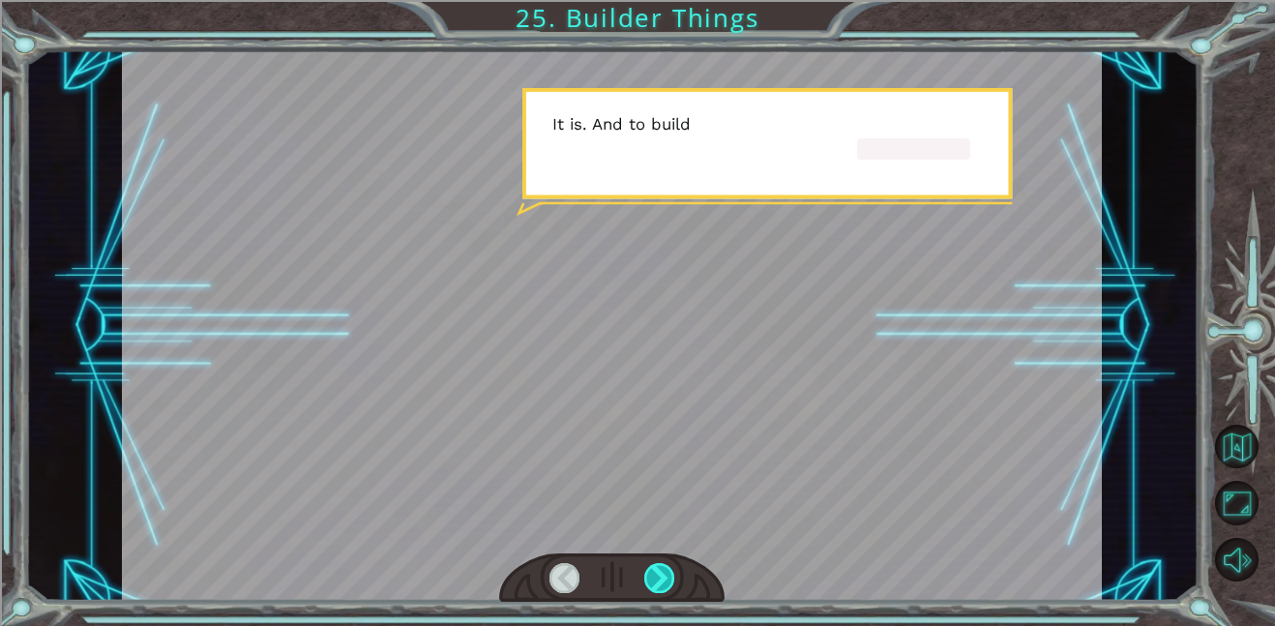
click at [653, 566] on div at bounding box center [659, 578] width 31 height 30
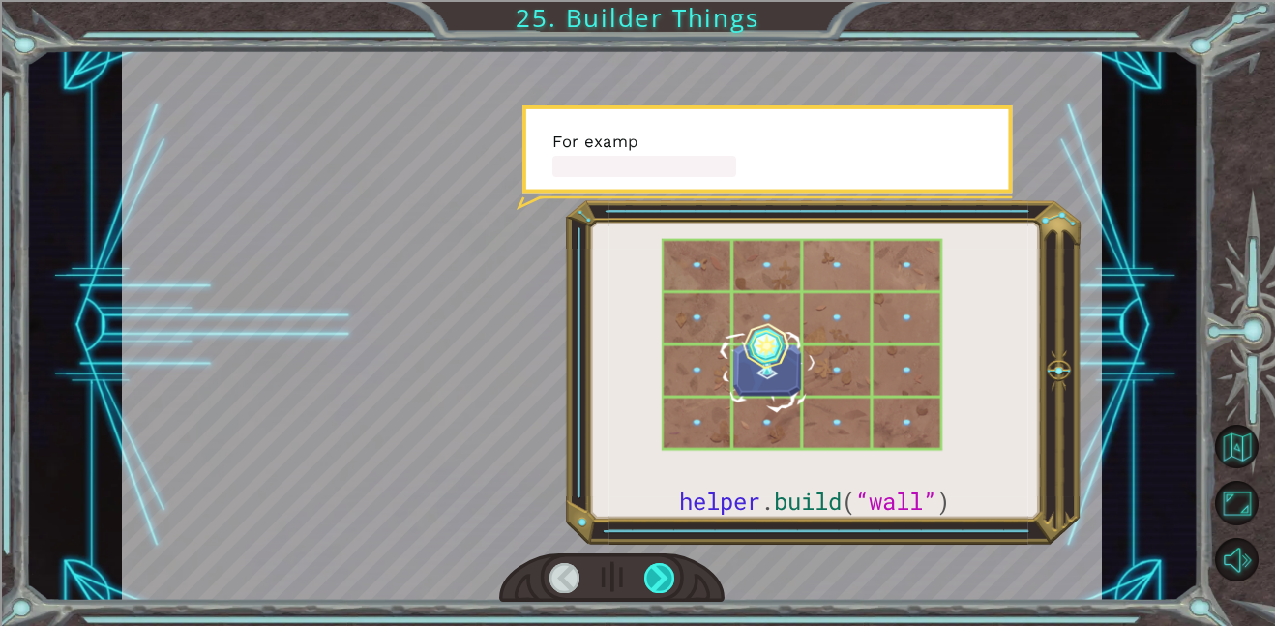
click at [653, 566] on div at bounding box center [659, 578] width 31 height 30
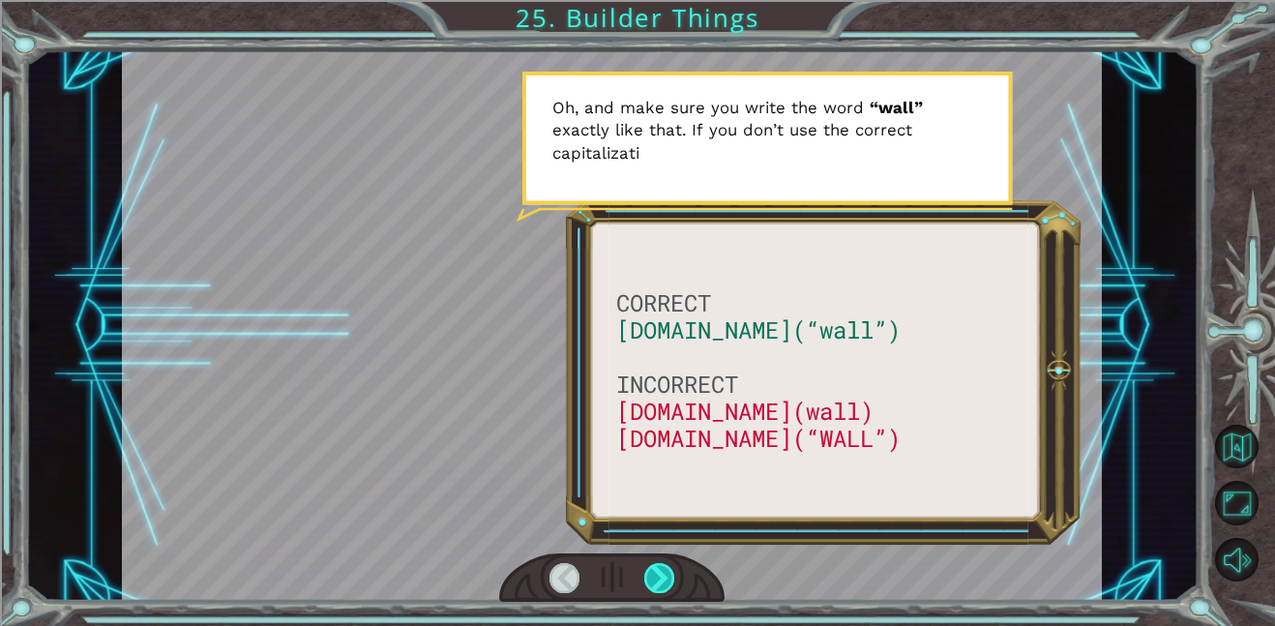
click at [653, 566] on div at bounding box center [659, 578] width 31 height 30
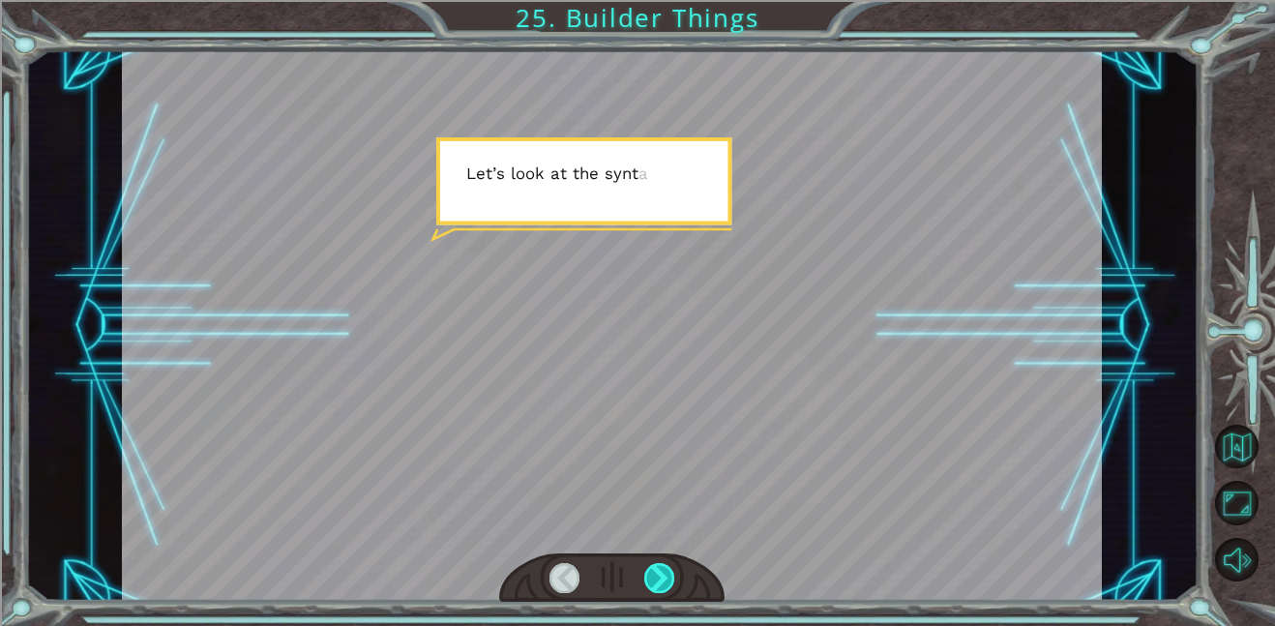
click at [653, 566] on div at bounding box center [659, 578] width 31 height 30
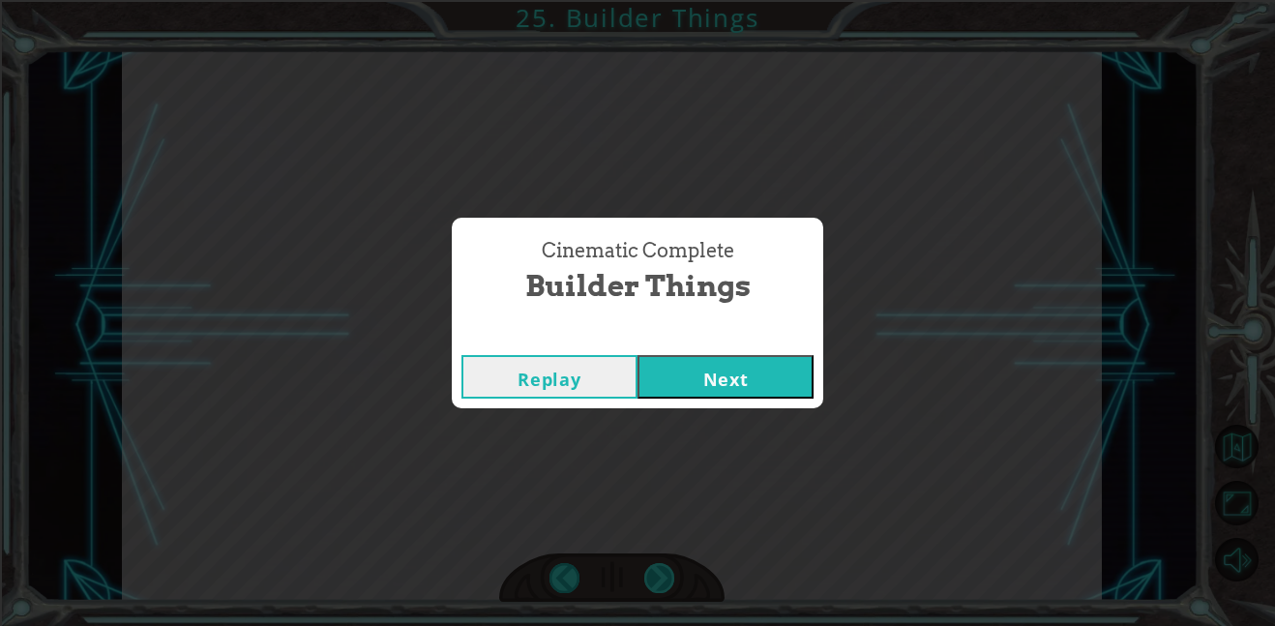
click at [653, 566] on div "Cinematic Complete Builder Things Replay Next" at bounding box center [637, 313] width 1275 height 626
click at [701, 386] on button "Next" at bounding box center [725, 377] width 176 height 44
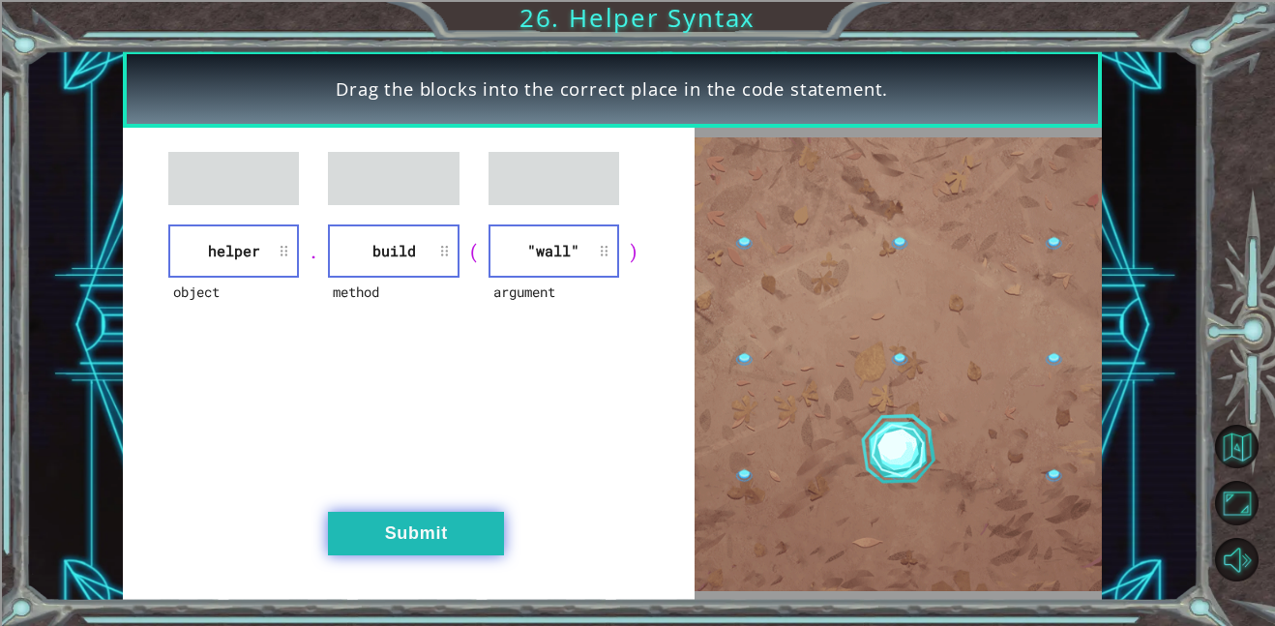
click at [473, 540] on button "Submit" at bounding box center [416, 534] width 176 height 44
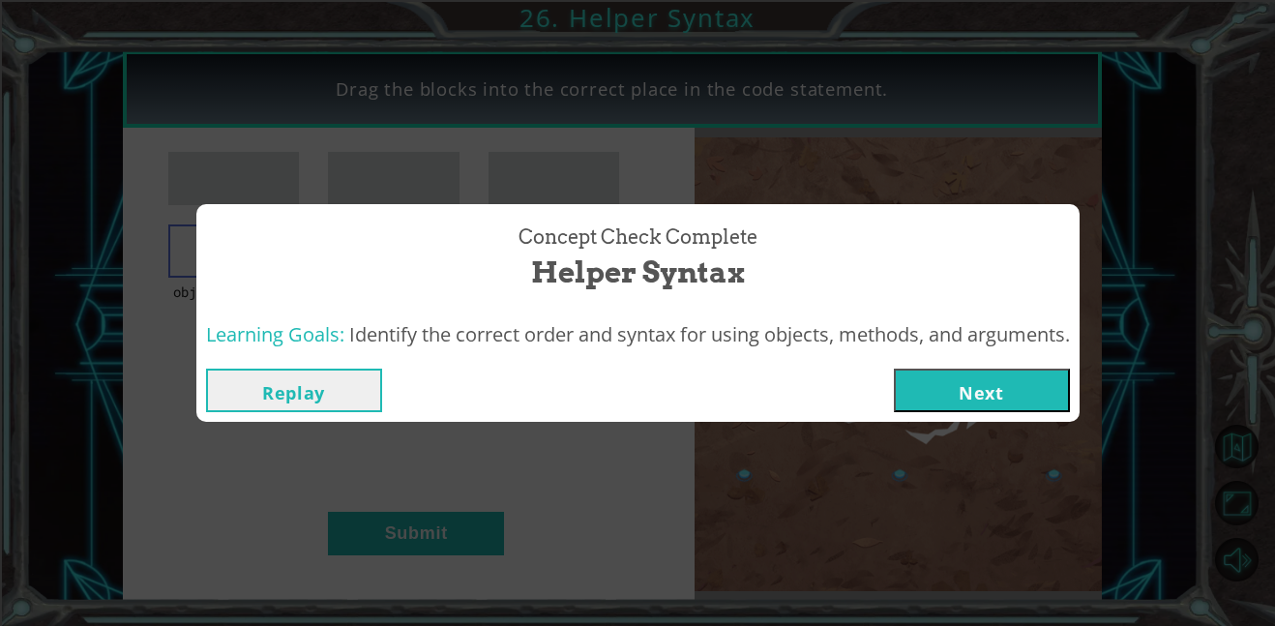
click at [993, 397] on button "Next" at bounding box center [982, 390] width 176 height 44
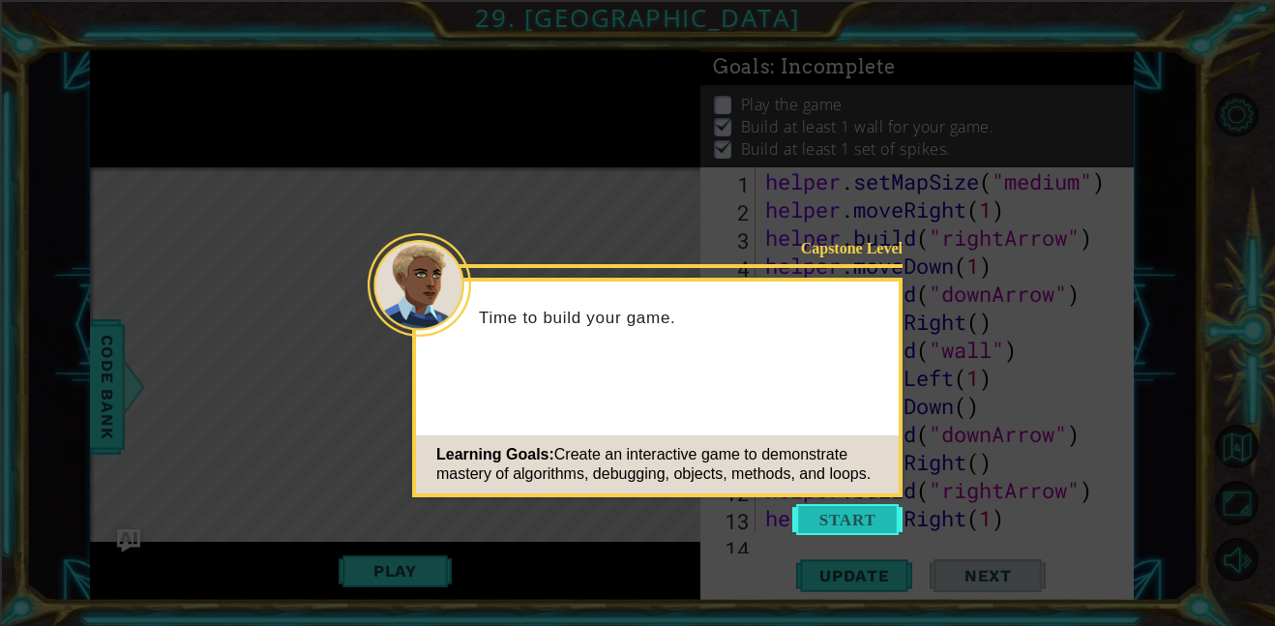
click at [865, 510] on button "Start" at bounding box center [847, 519] width 110 height 31
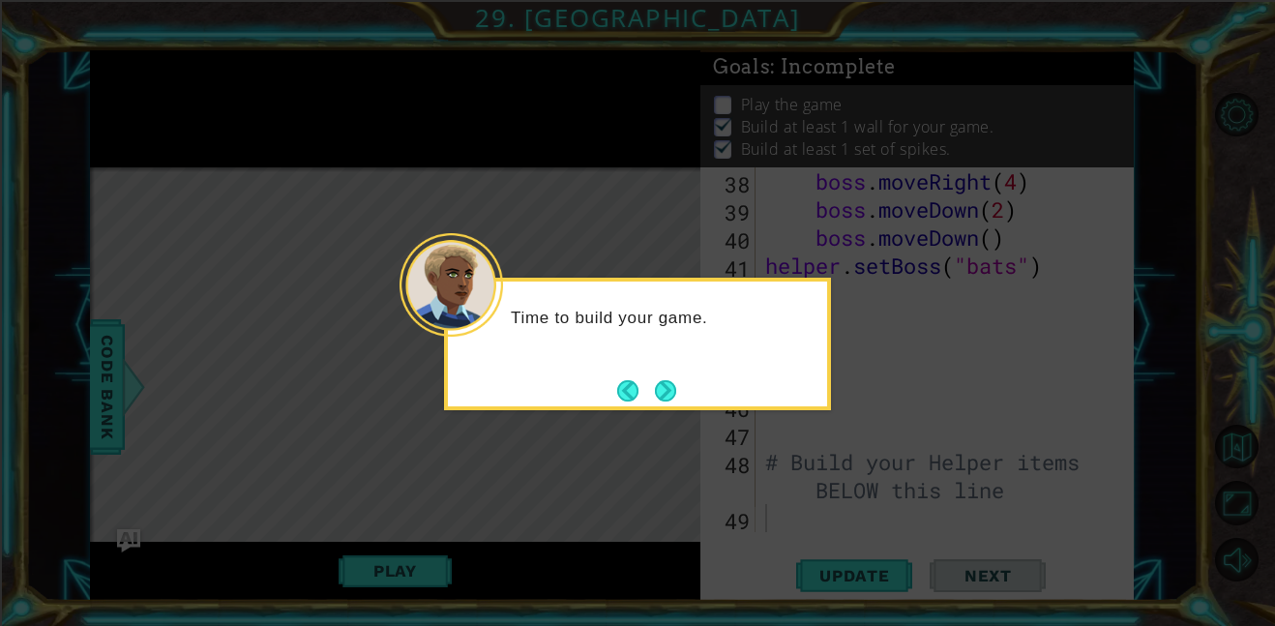
scroll to position [1038, 0]
click at [498, 343] on div "Time to build your game. Ti" at bounding box center [637, 342] width 379 height 107
click at [672, 388] on button "Next" at bounding box center [666, 390] width 22 height 22
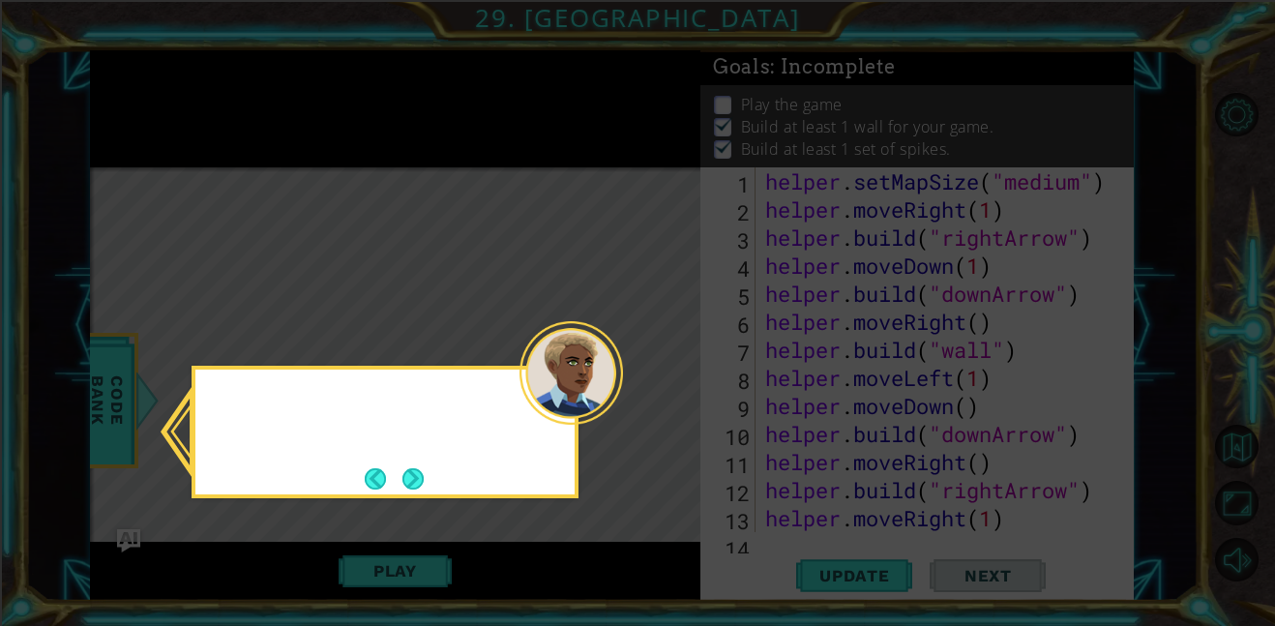
scroll to position [0, 0]
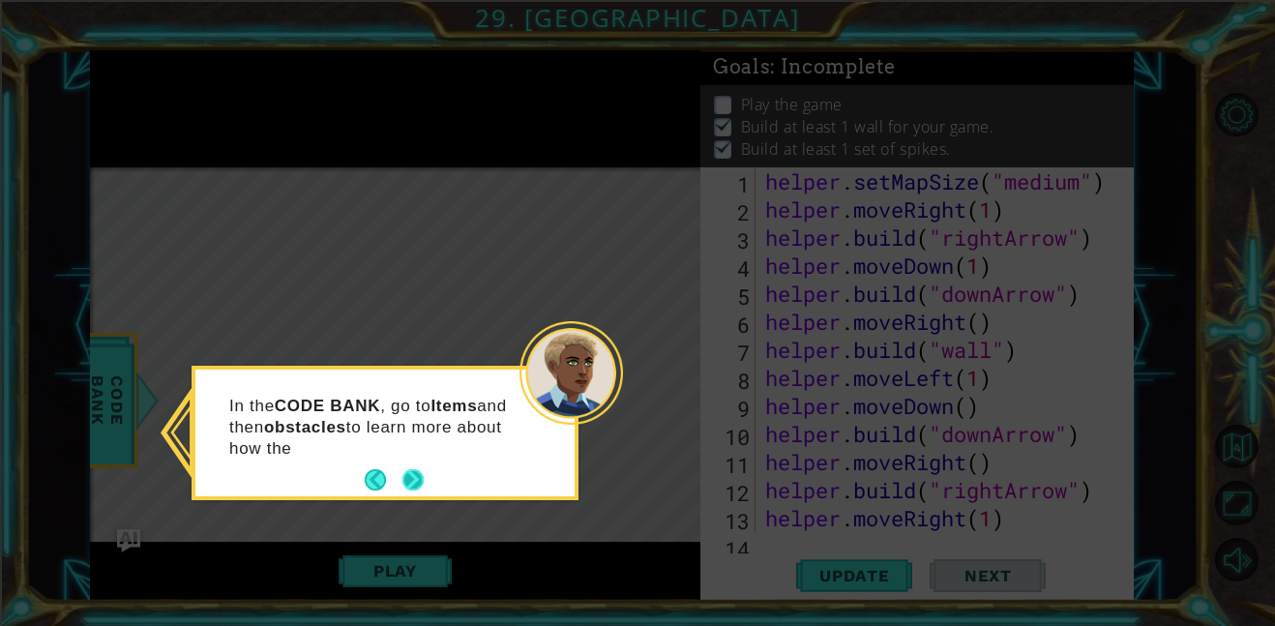
click at [414, 473] on button "Next" at bounding box center [413, 480] width 22 height 22
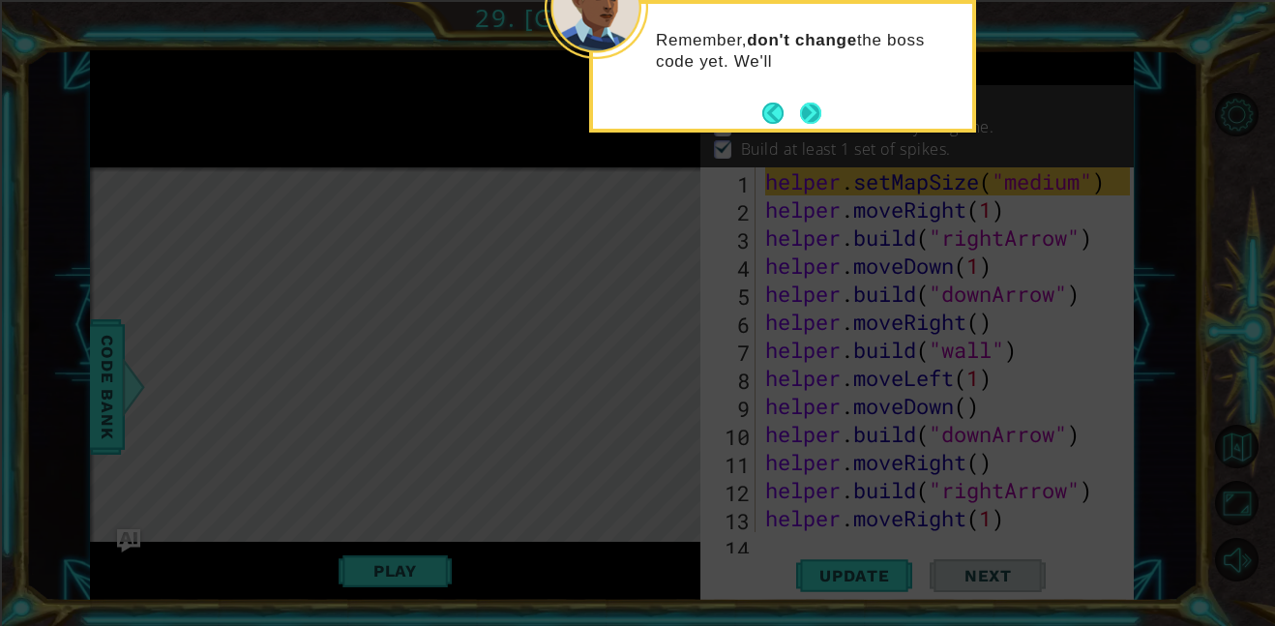
click at [811, 107] on button "Next" at bounding box center [810, 113] width 23 height 23
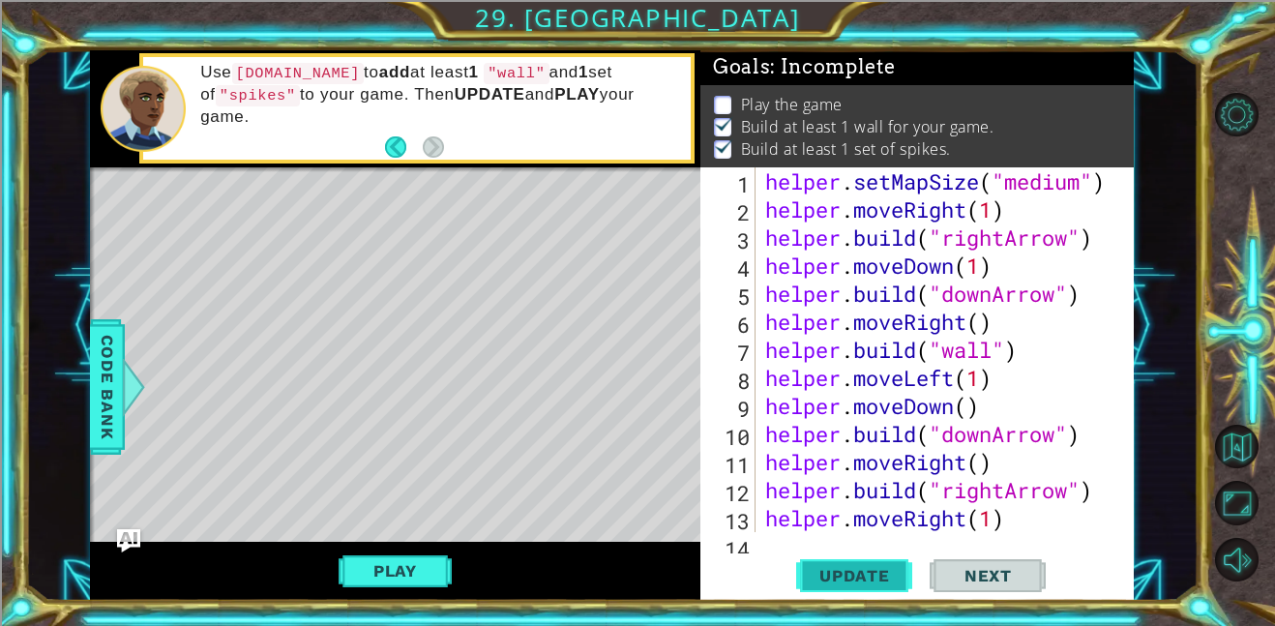
click at [825, 556] on button "Update" at bounding box center [854, 575] width 116 height 44
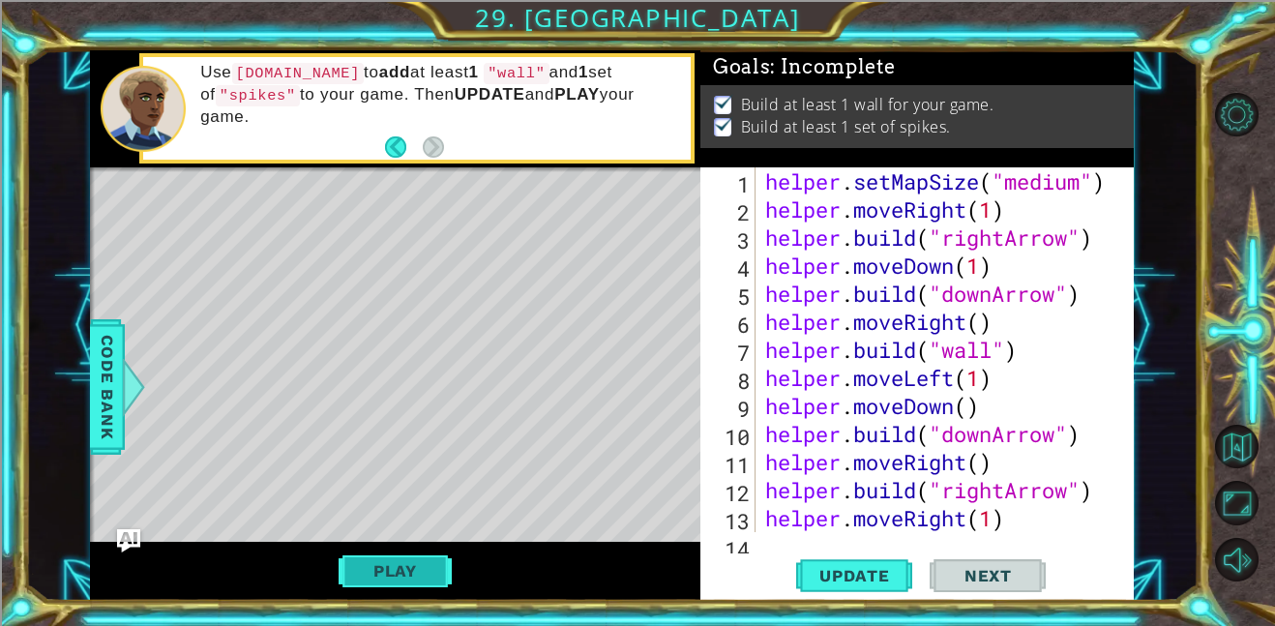
click at [413, 565] on button "Play" at bounding box center [395, 570] width 113 height 37
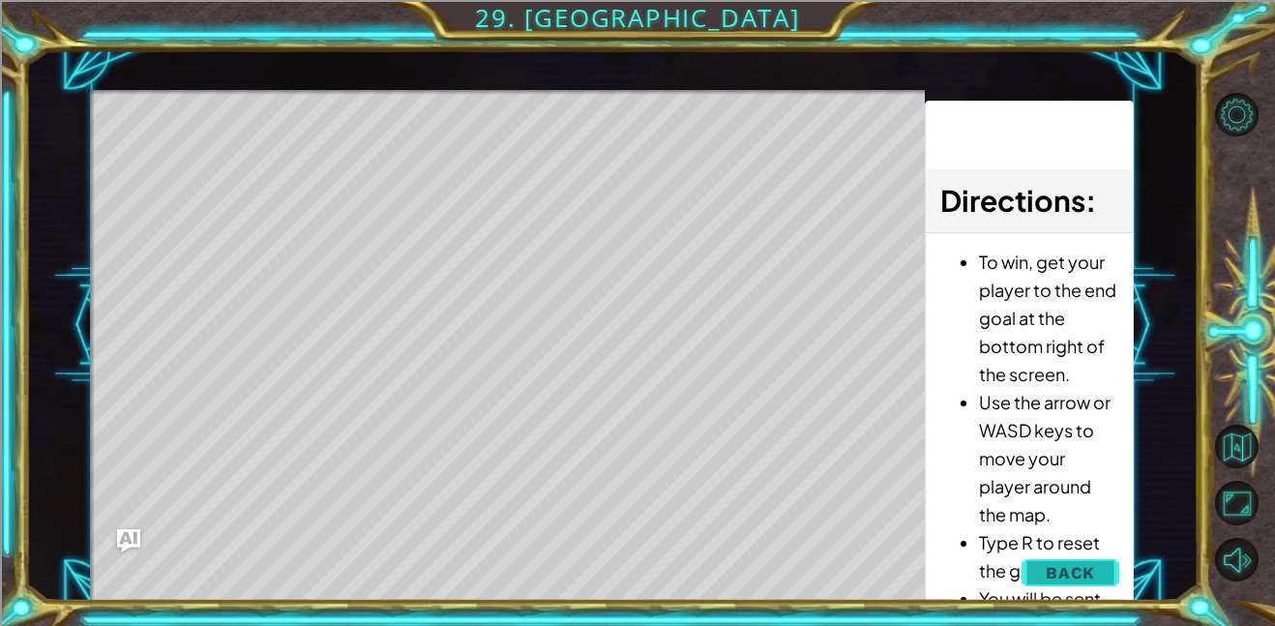
click at [1089, 580] on span "Back" at bounding box center [1070, 572] width 49 height 19
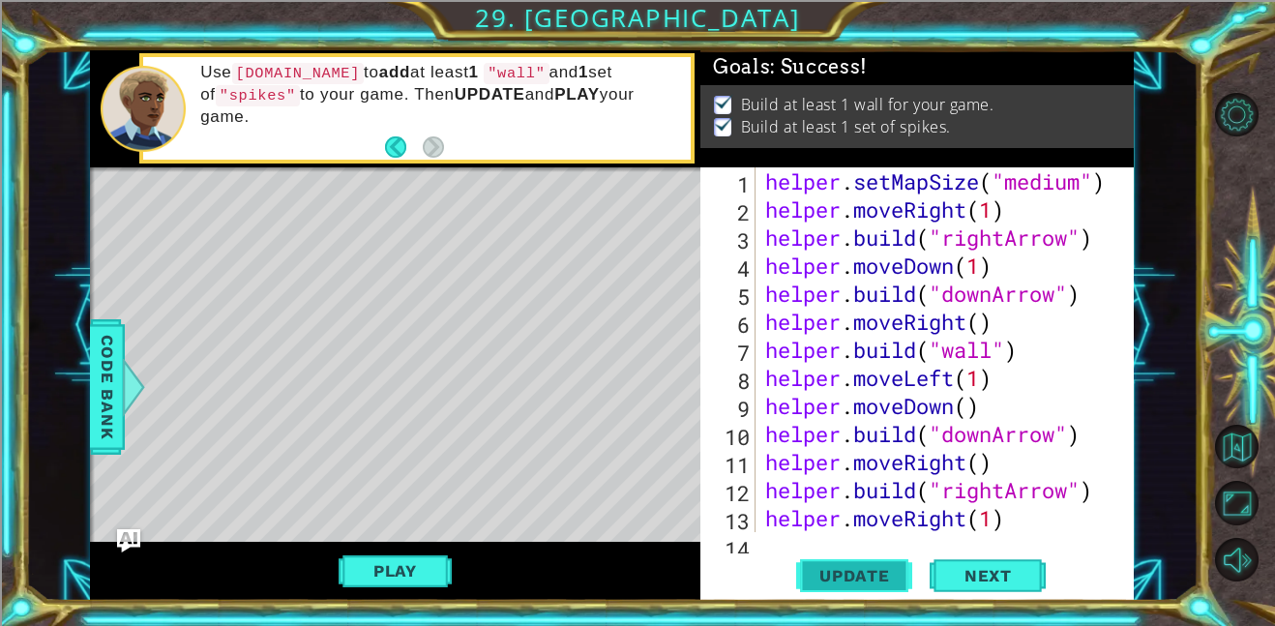
click at [868, 579] on span "Update" at bounding box center [854, 575] width 109 height 19
click at [413, 568] on button "Play" at bounding box center [395, 570] width 113 height 37
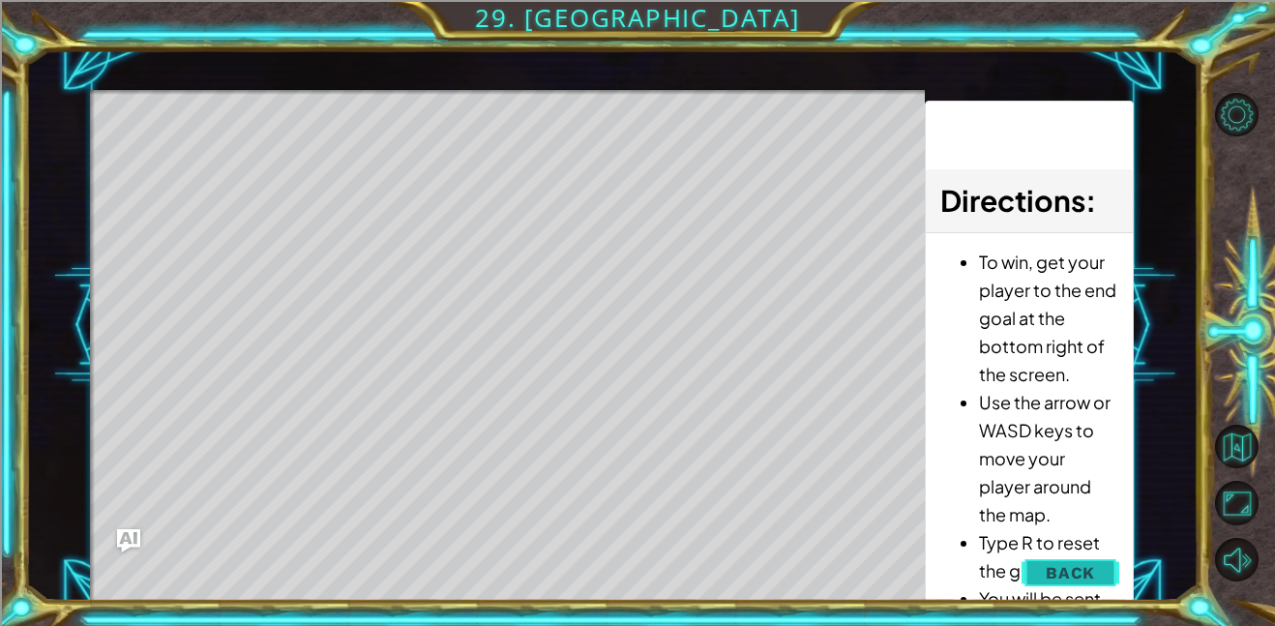
click at [1072, 559] on button "Back" at bounding box center [1070, 572] width 98 height 39
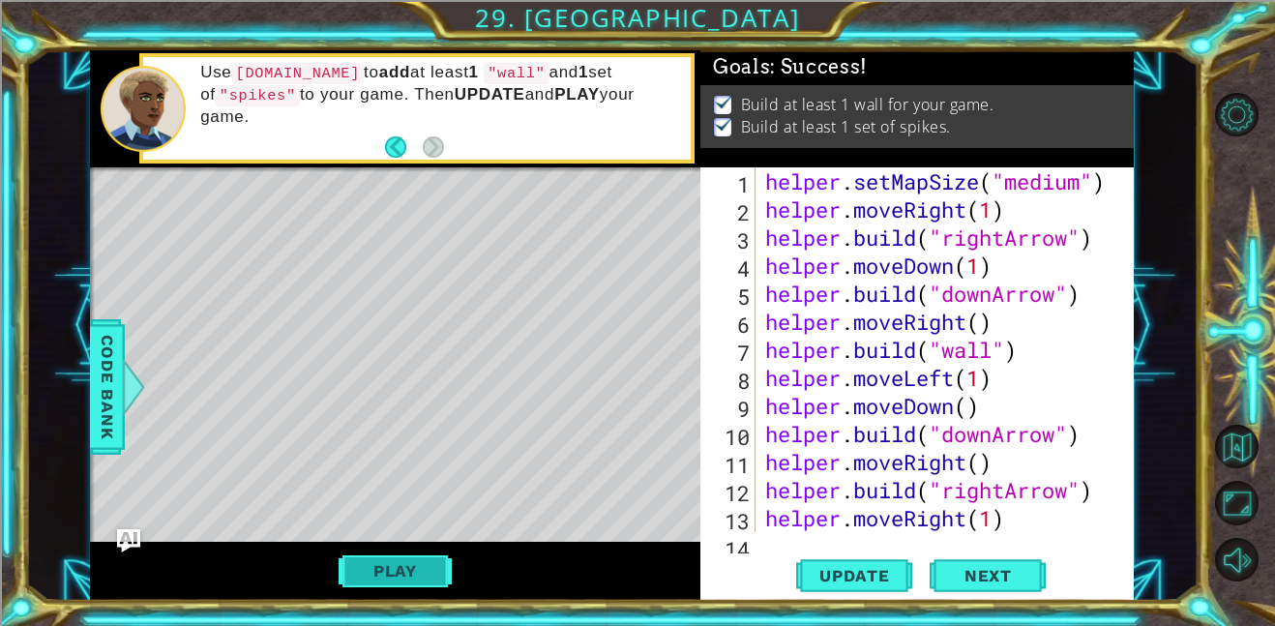
click at [368, 577] on button "Play" at bounding box center [395, 570] width 113 height 37
click at [391, 563] on button "Play" at bounding box center [395, 570] width 113 height 37
click at [1008, 573] on span "Next" at bounding box center [988, 578] width 86 height 19
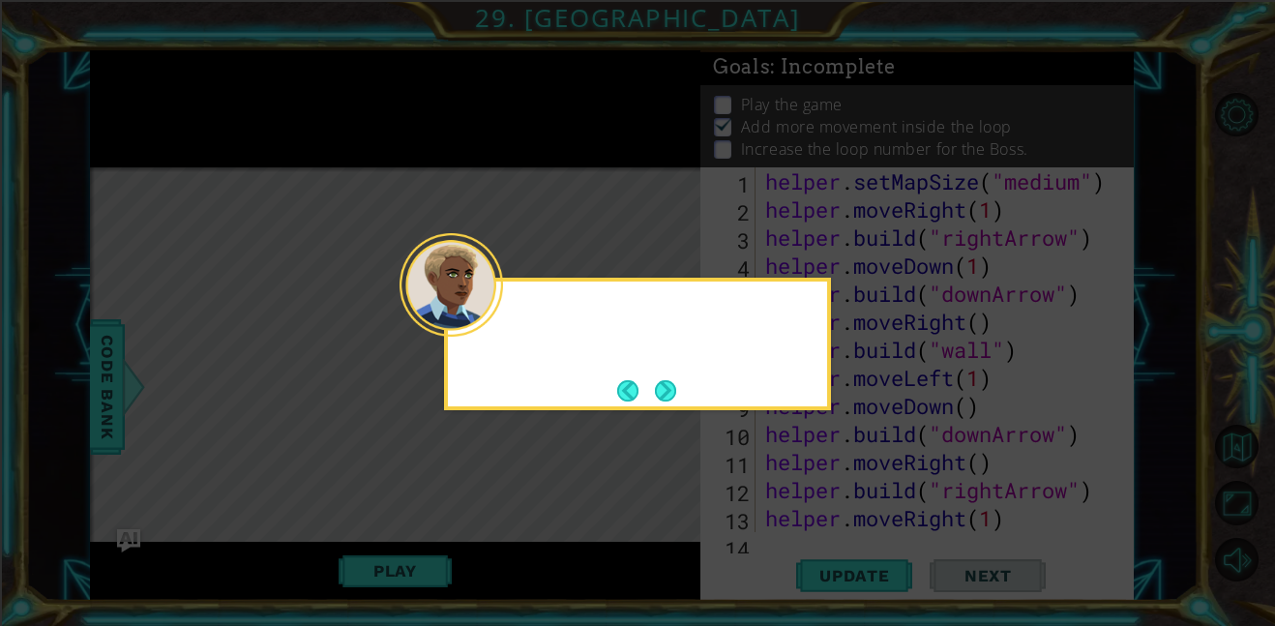
click at [500, 320] on div at bounding box center [450, 284] width 103 height 103
click at [670, 387] on button "Next" at bounding box center [665, 390] width 22 height 22
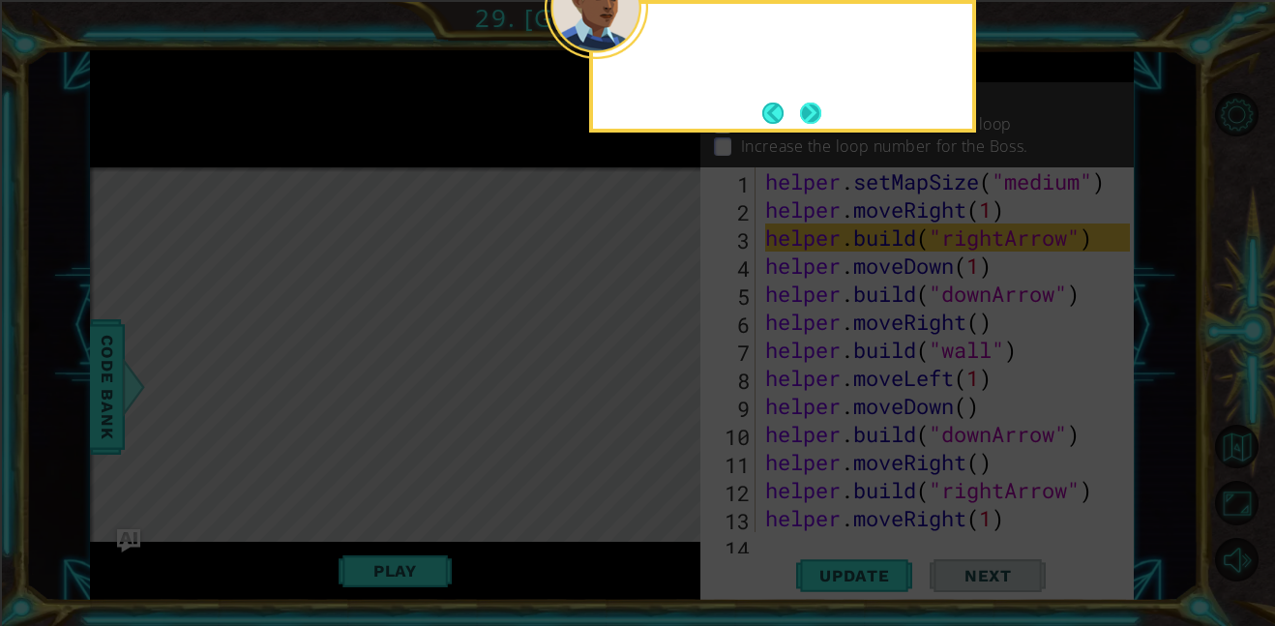
click at [814, 107] on button "Next" at bounding box center [811, 113] width 22 height 22
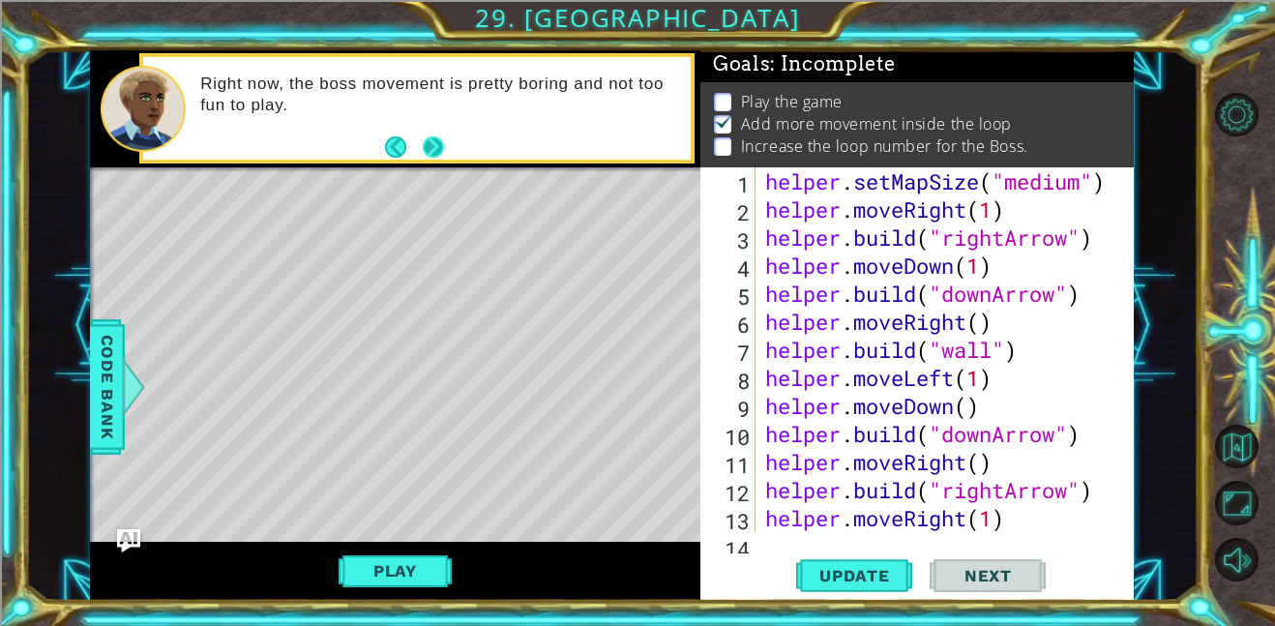
click at [434, 143] on button "Next" at bounding box center [434, 147] width 26 height 26
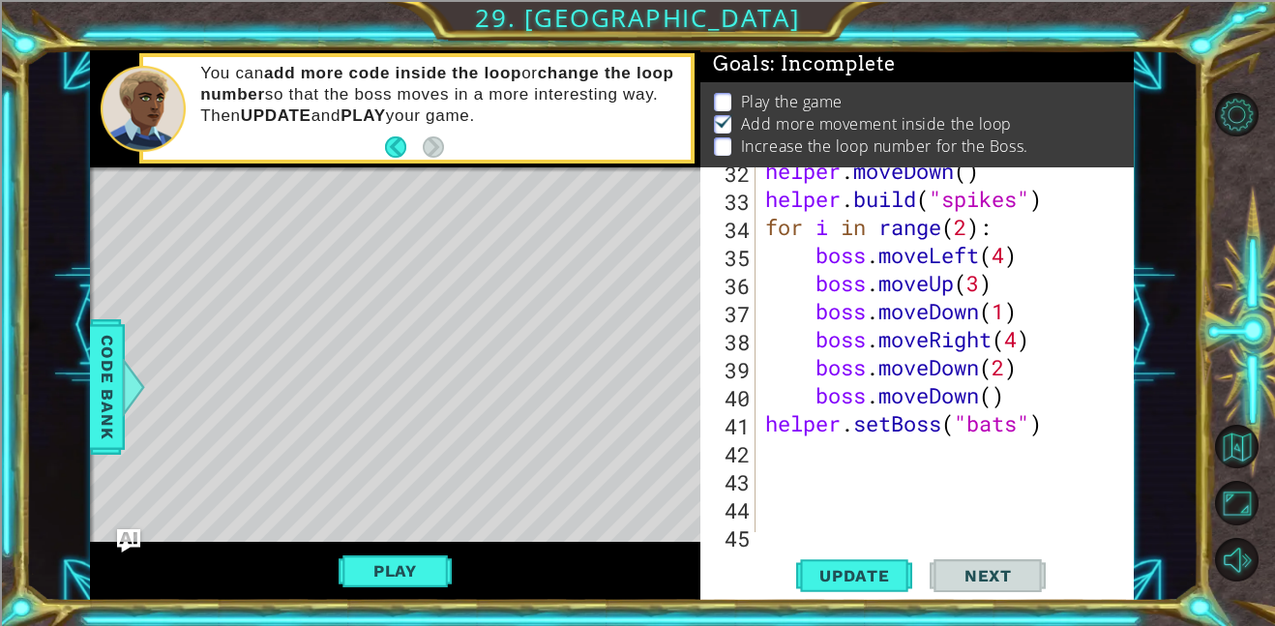
scroll to position [880, 0]
click at [972, 229] on div "helper . moveDown ( ) helper . build ( "spikes" ) for i in range ( 2 ) : boss .…" at bounding box center [950, 367] width 378 height 421
type textarea "for i in range(3):"
click at [849, 572] on span "Update" at bounding box center [854, 575] width 109 height 19
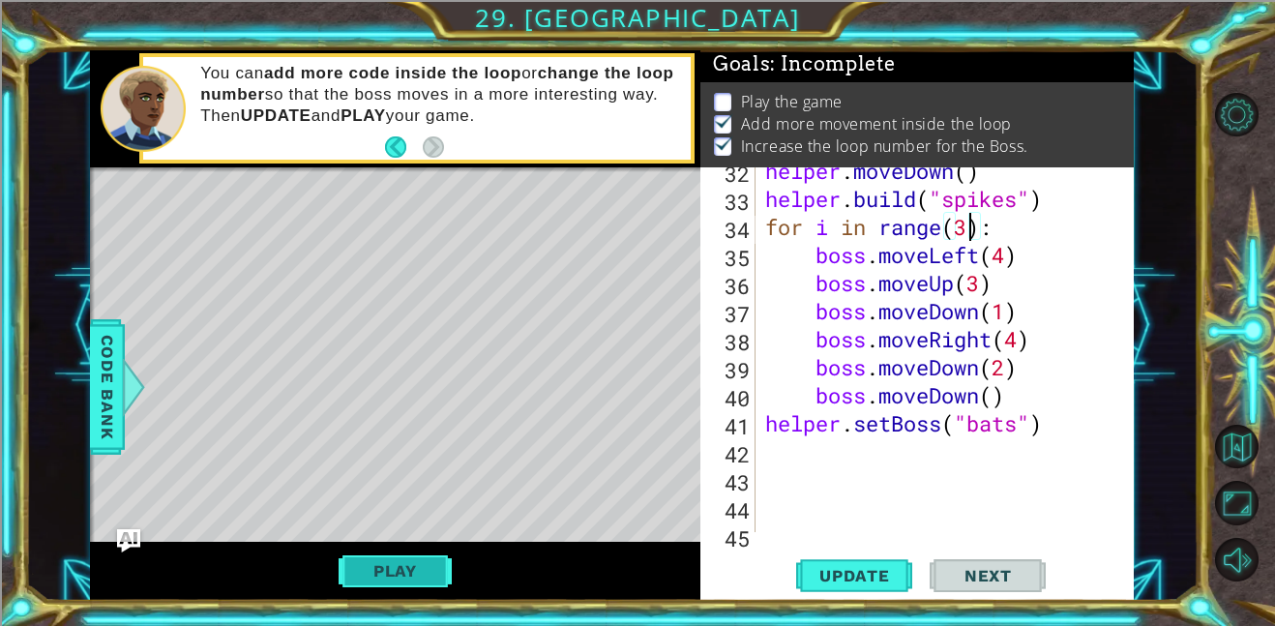
scroll to position [2, 0]
click at [441, 566] on button "Play" at bounding box center [395, 570] width 113 height 37
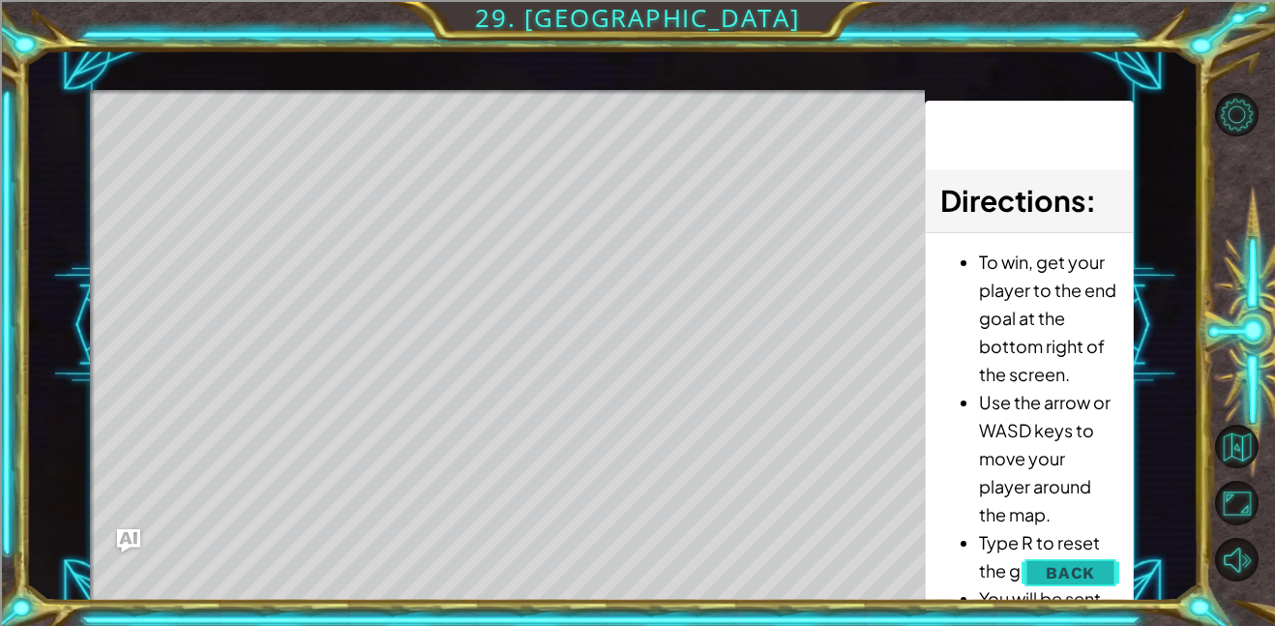
click at [1095, 578] on span "Back" at bounding box center [1070, 572] width 49 height 19
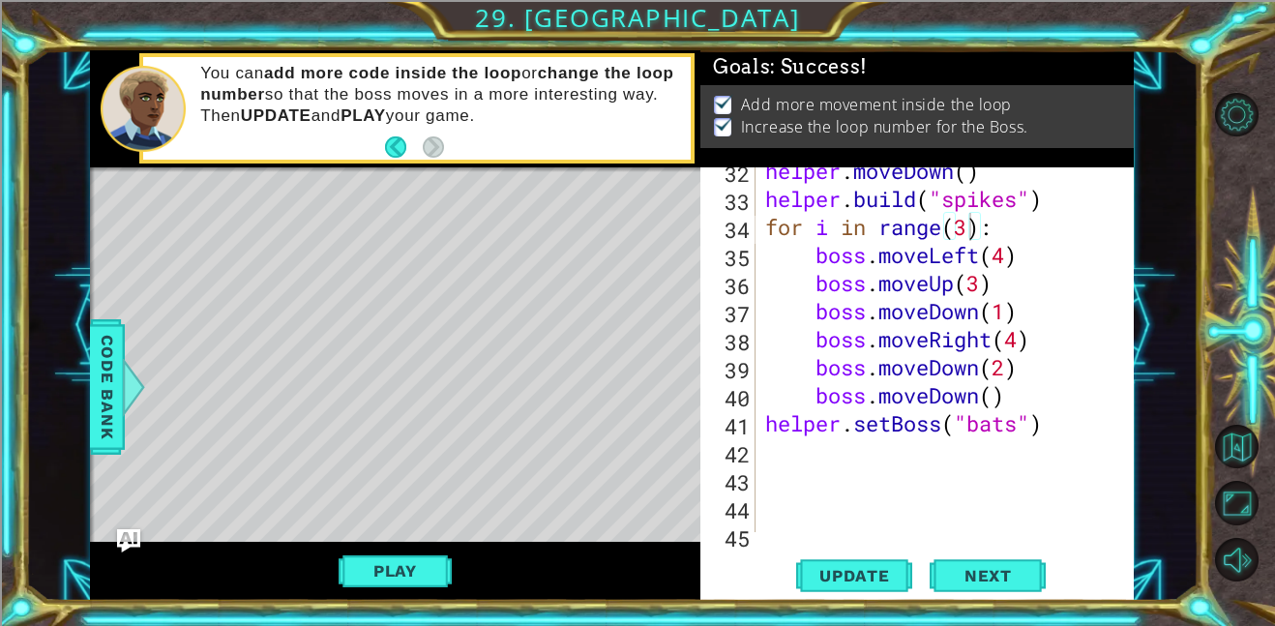
scroll to position [0, 0]
click at [414, 581] on button "Play" at bounding box center [395, 570] width 113 height 37
click at [392, 571] on button "Play" at bounding box center [395, 570] width 113 height 37
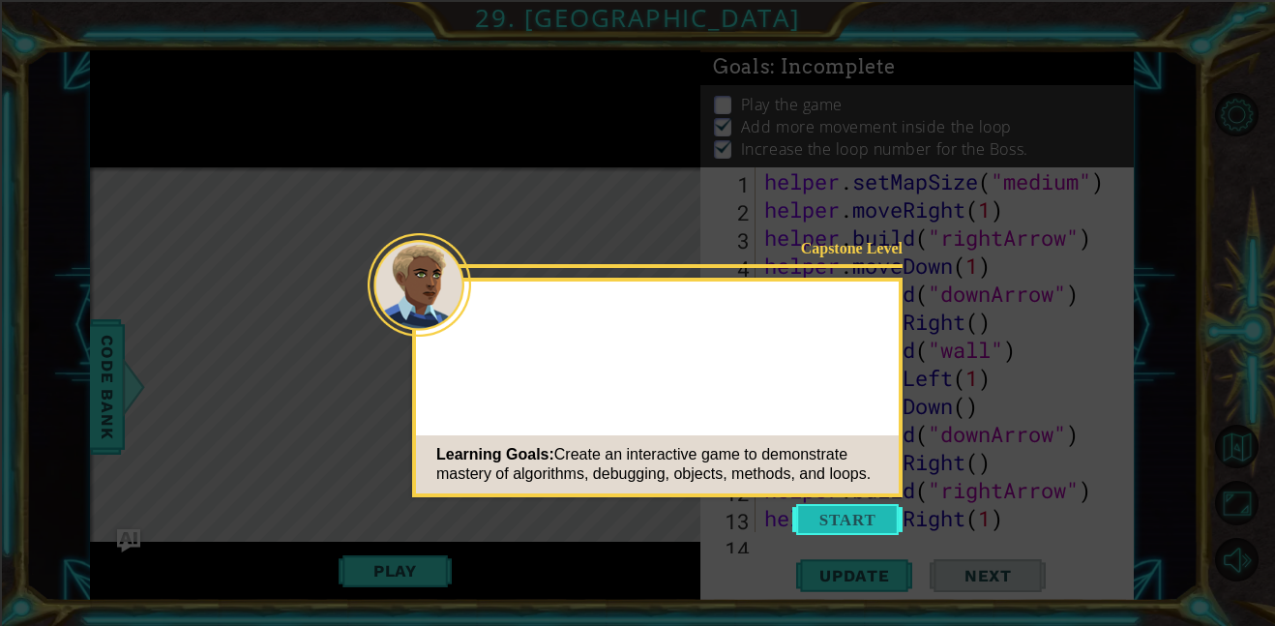
click at [840, 514] on button "Start" at bounding box center [847, 519] width 110 height 31
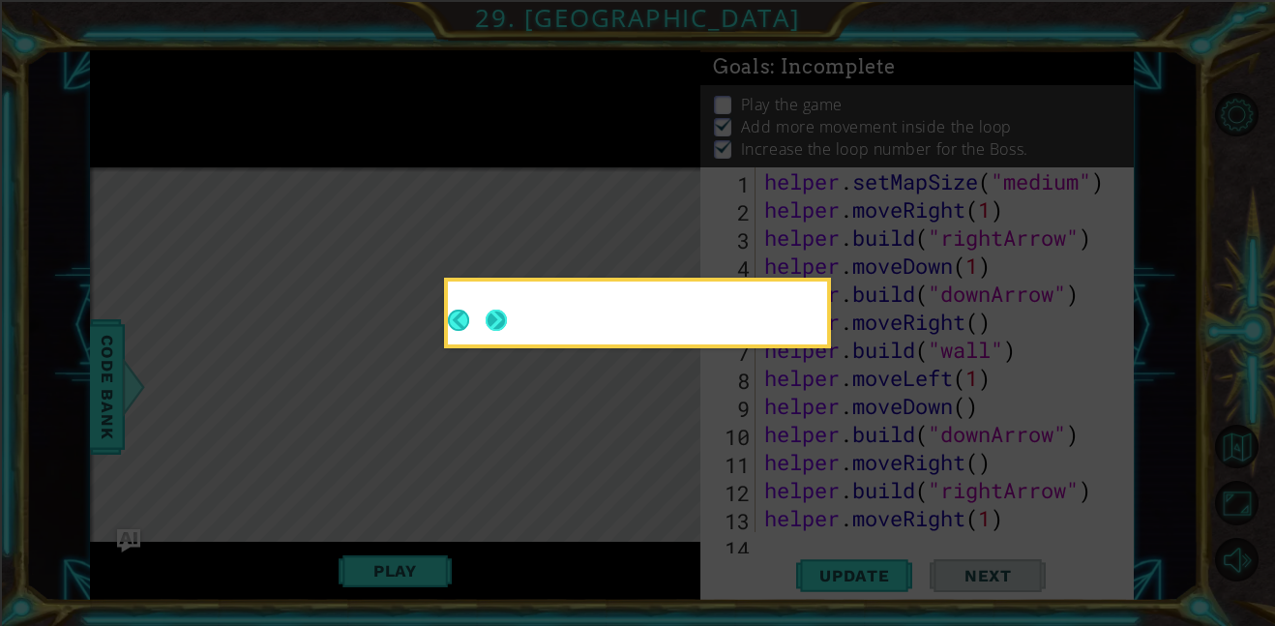
click at [494, 318] on button "Next" at bounding box center [496, 320] width 23 height 23
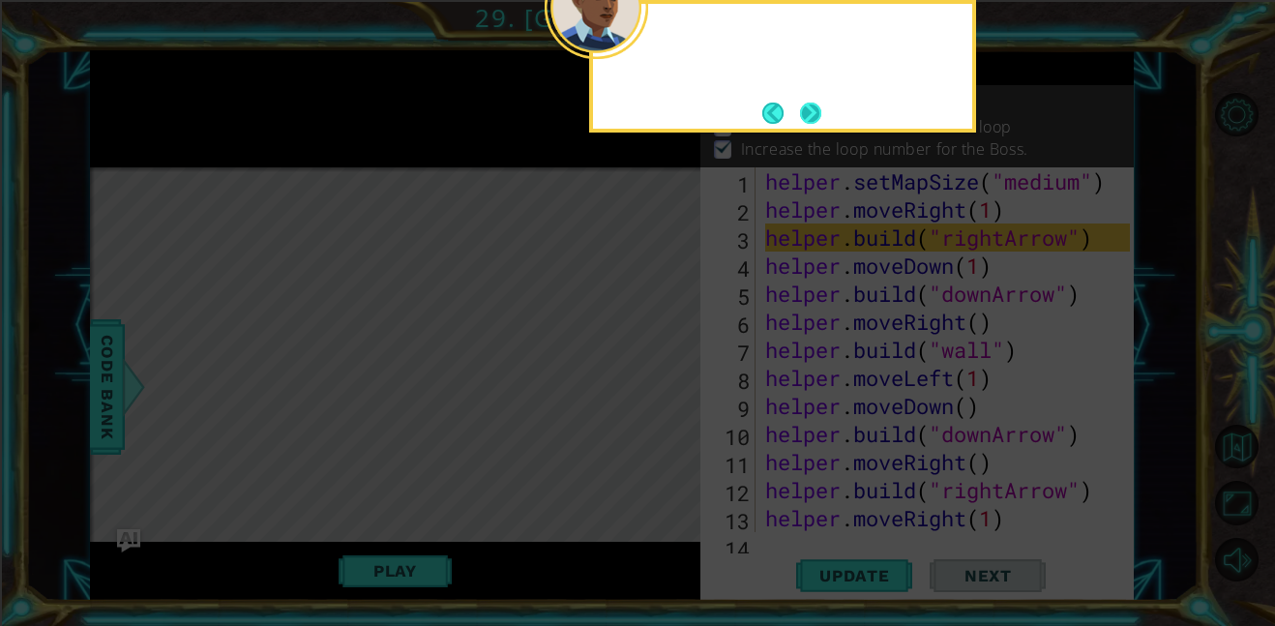
click at [813, 104] on button "Next" at bounding box center [811, 113] width 24 height 24
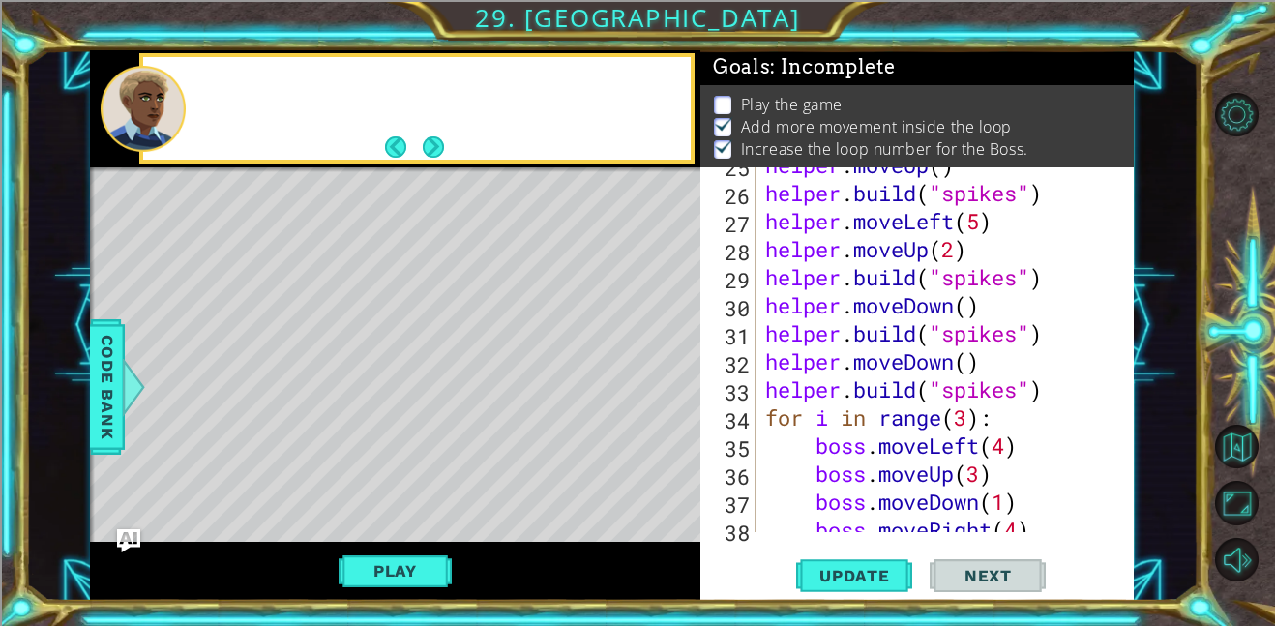
scroll to position [1038, 0]
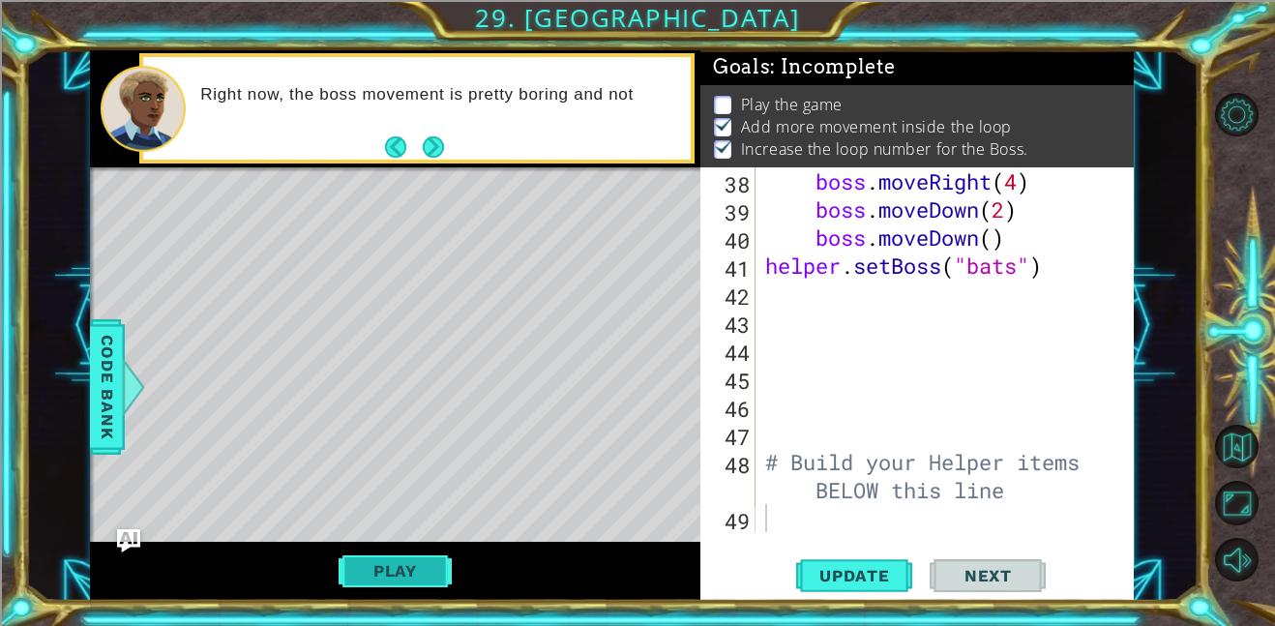
click at [389, 564] on button "Play" at bounding box center [395, 570] width 113 height 37
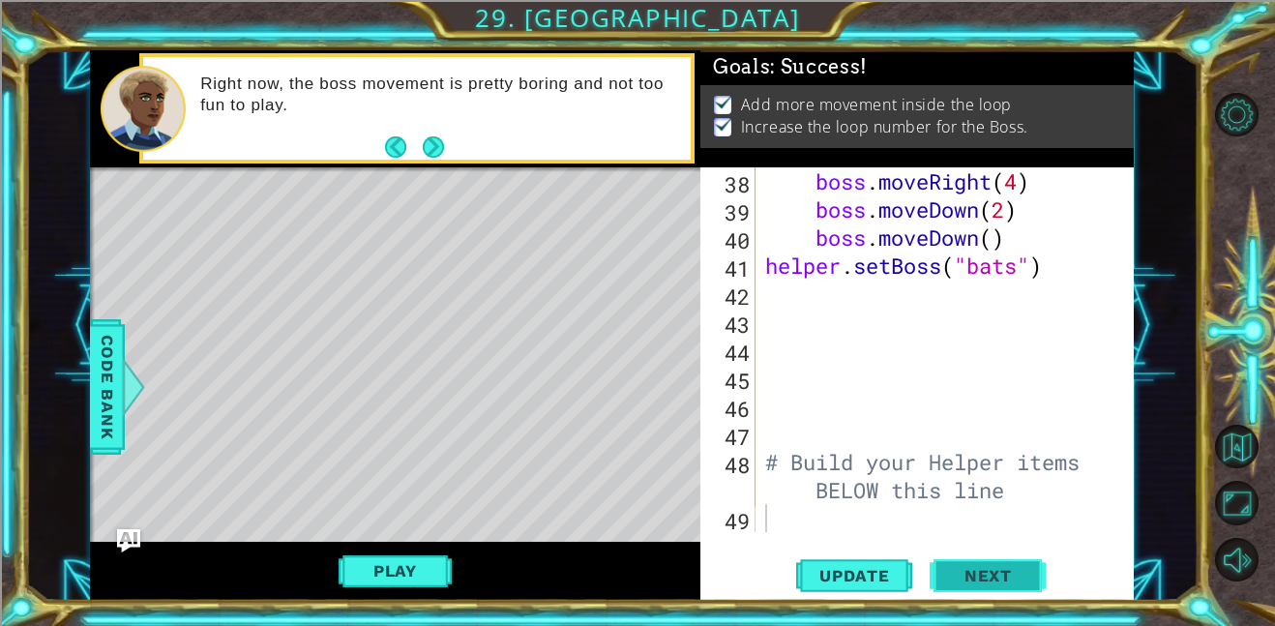
click at [991, 584] on span "Next" at bounding box center [988, 580] width 86 height 19
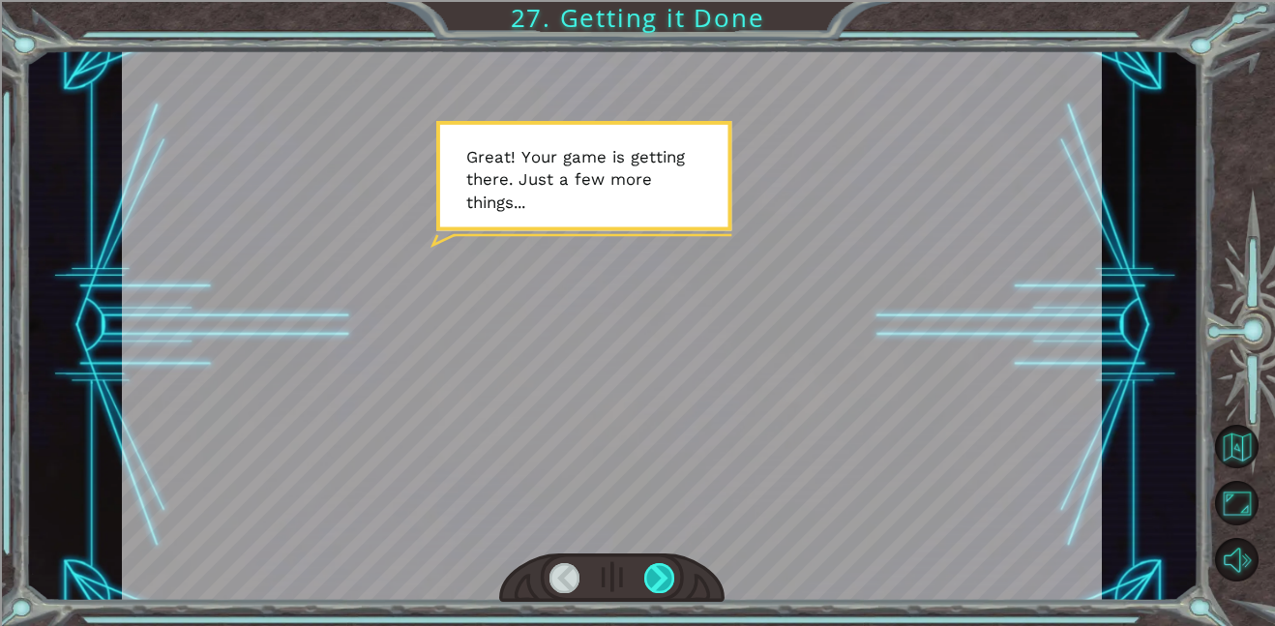
click at [660, 577] on div at bounding box center [659, 578] width 31 height 30
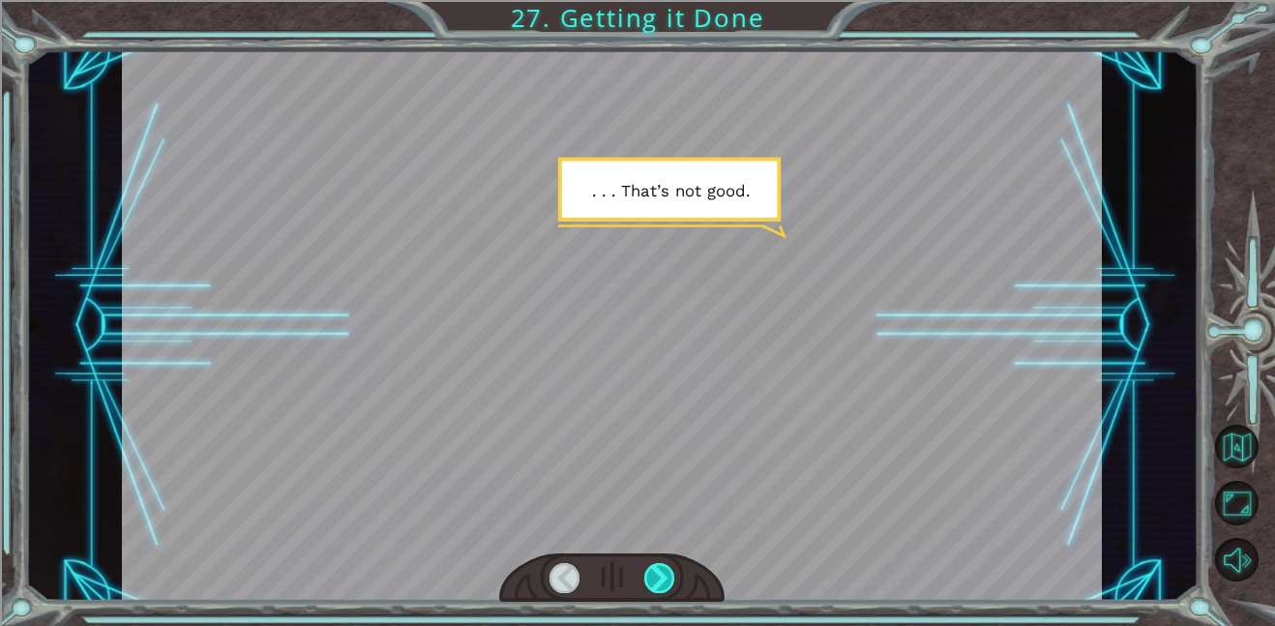
click at [662, 575] on div at bounding box center [659, 578] width 31 height 30
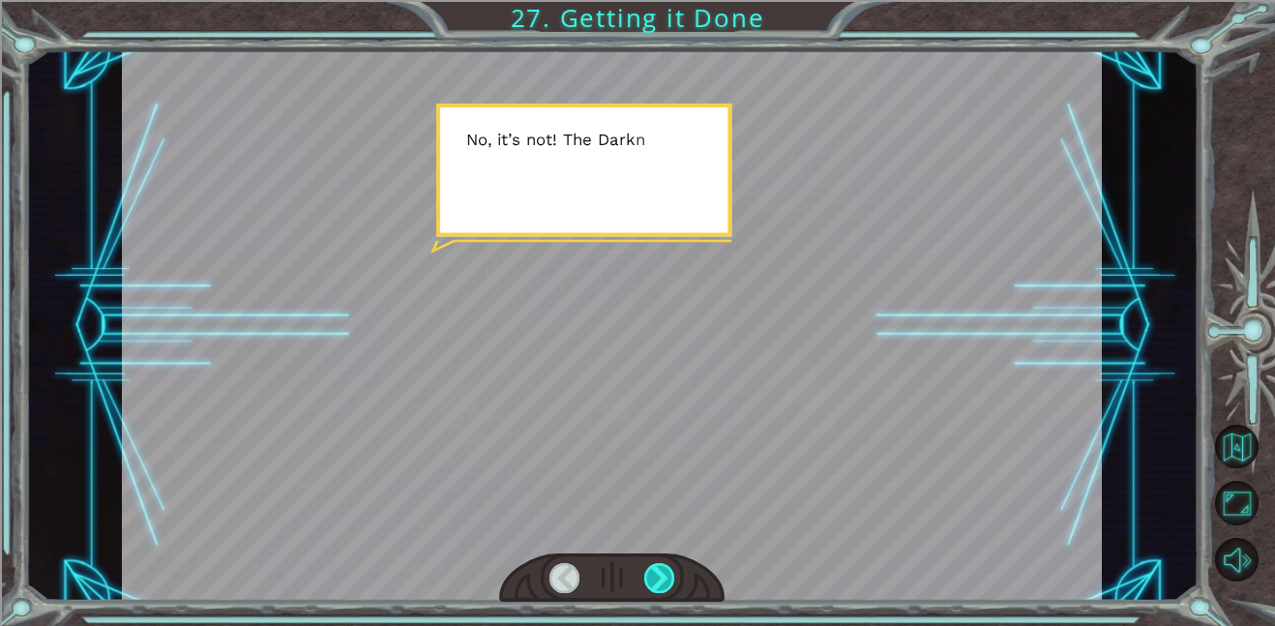
click at [662, 575] on div at bounding box center [659, 578] width 31 height 30
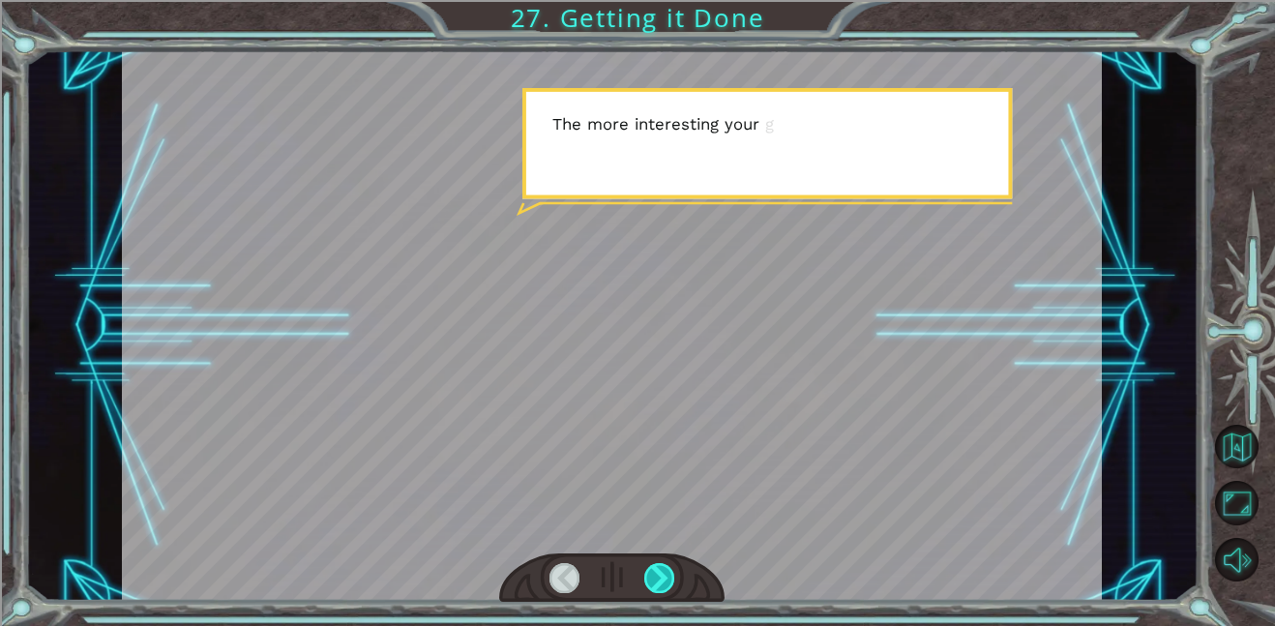
click at [662, 575] on div at bounding box center [659, 578] width 31 height 30
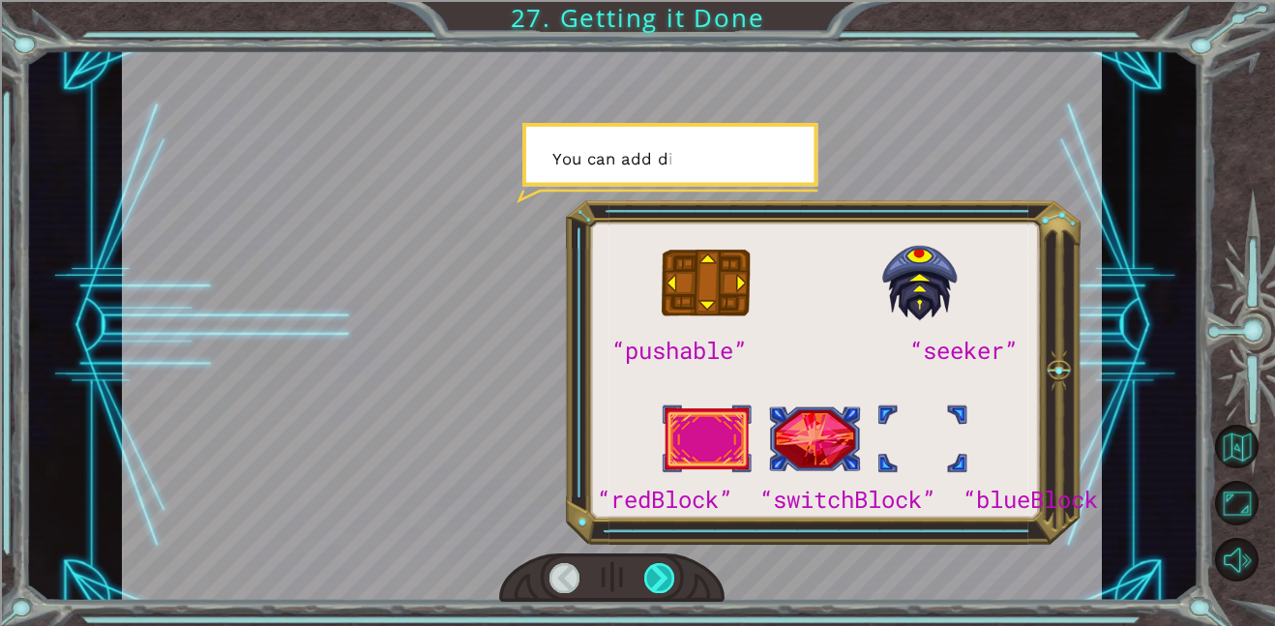
click at [662, 575] on div at bounding box center [659, 578] width 31 height 30
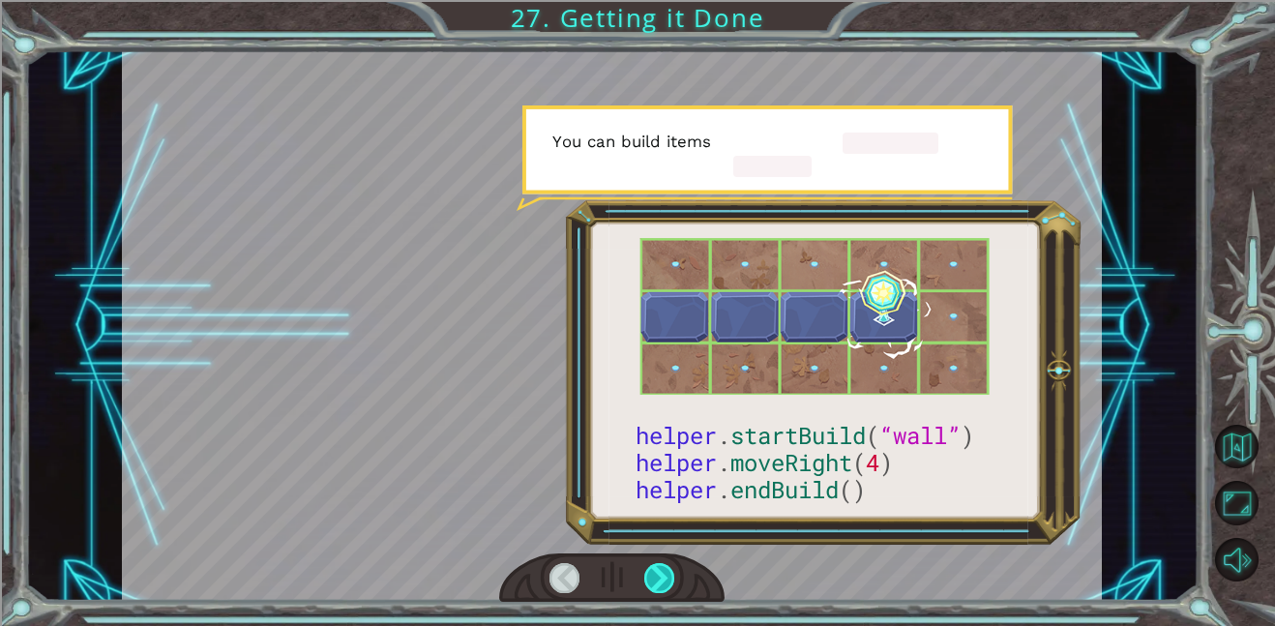
click at [662, 575] on div at bounding box center [659, 578] width 31 height 30
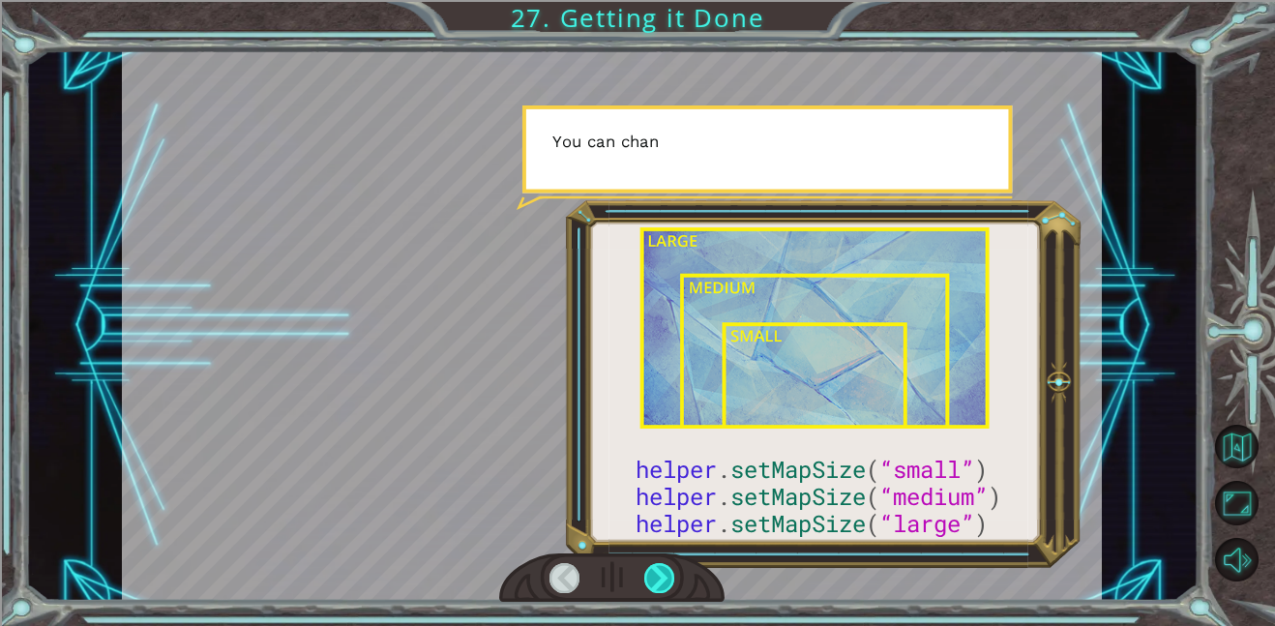
click at [662, 575] on div at bounding box center [659, 578] width 31 height 30
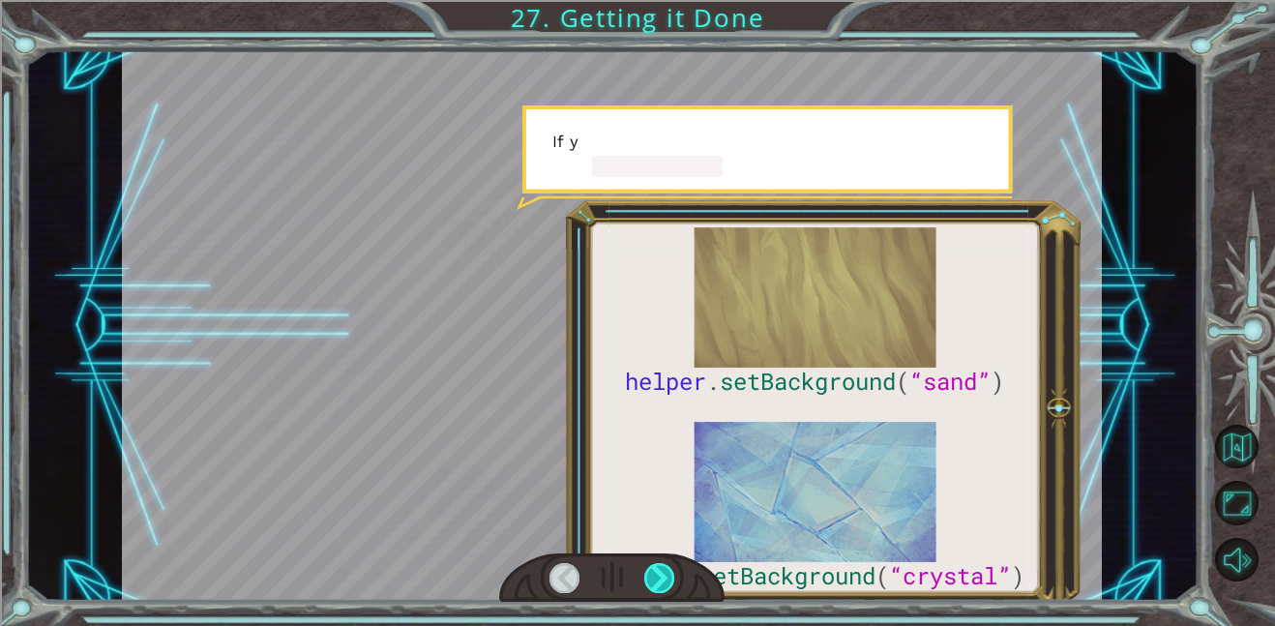
click at [662, 575] on div at bounding box center [659, 578] width 31 height 30
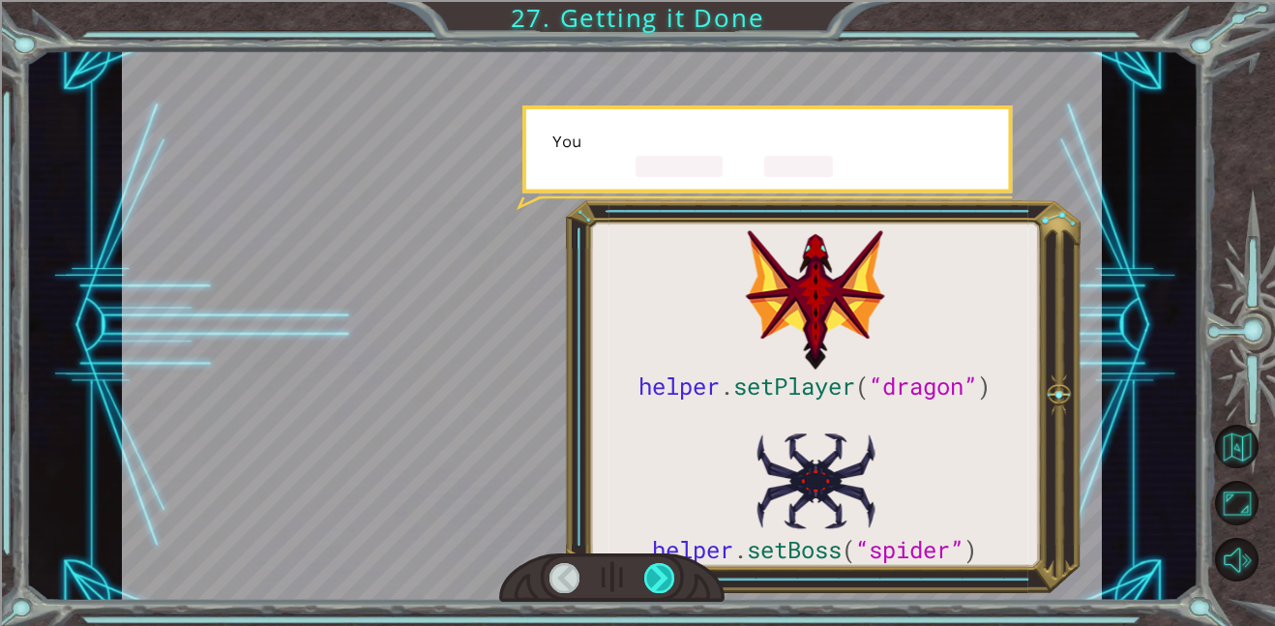
click at [662, 575] on div at bounding box center [659, 578] width 31 height 30
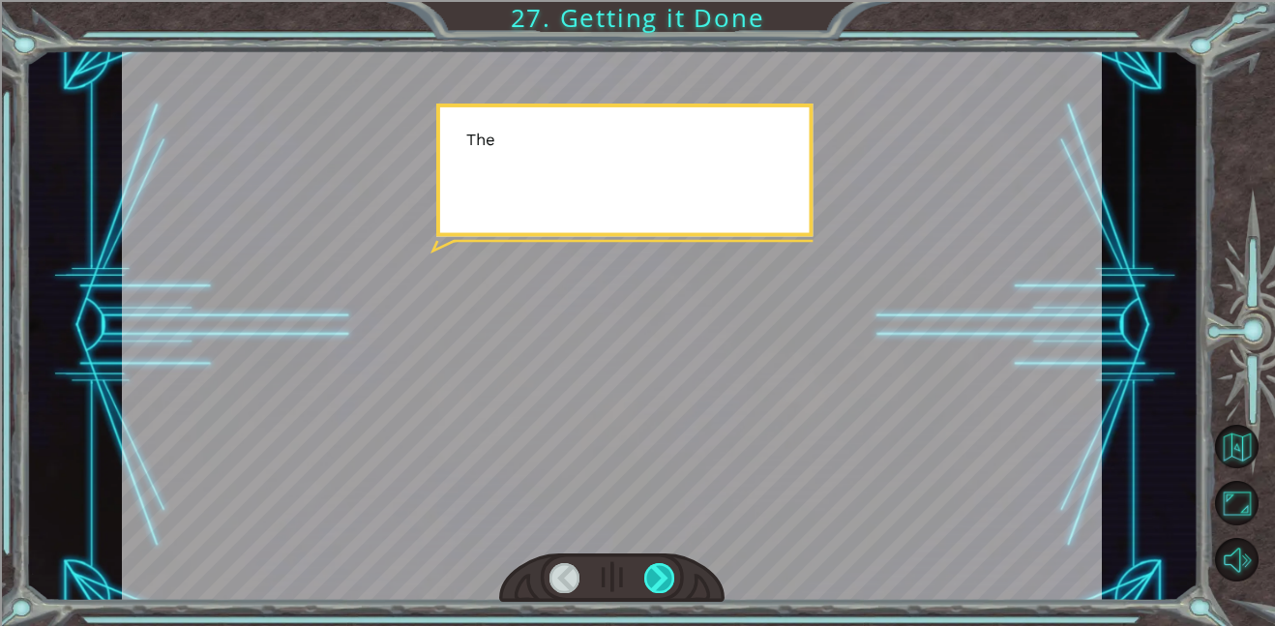
click at [662, 575] on div at bounding box center [659, 578] width 31 height 30
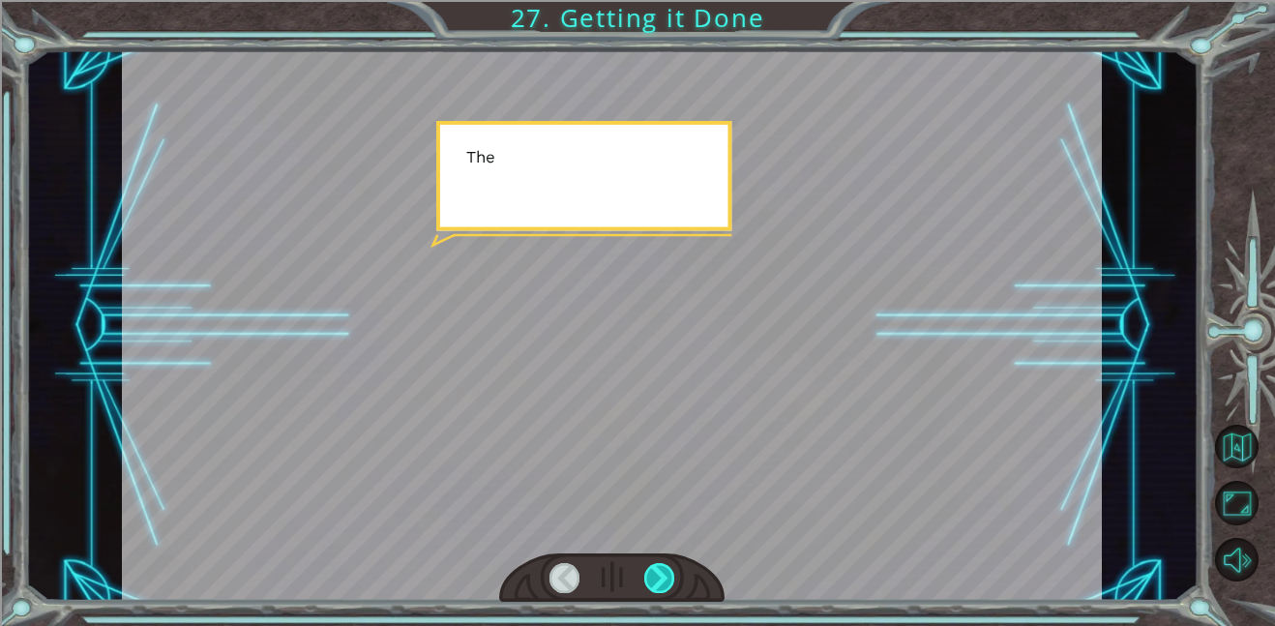
click at [662, 575] on div at bounding box center [659, 578] width 31 height 30
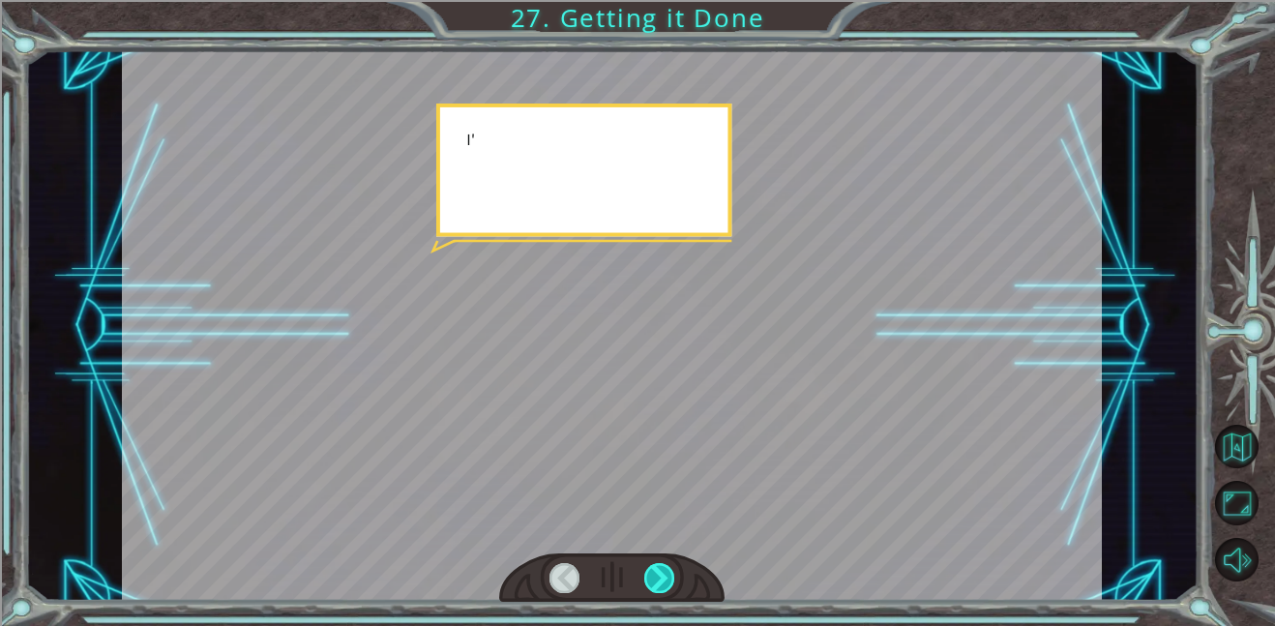
click at [662, 575] on div at bounding box center [659, 578] width 31 height 30
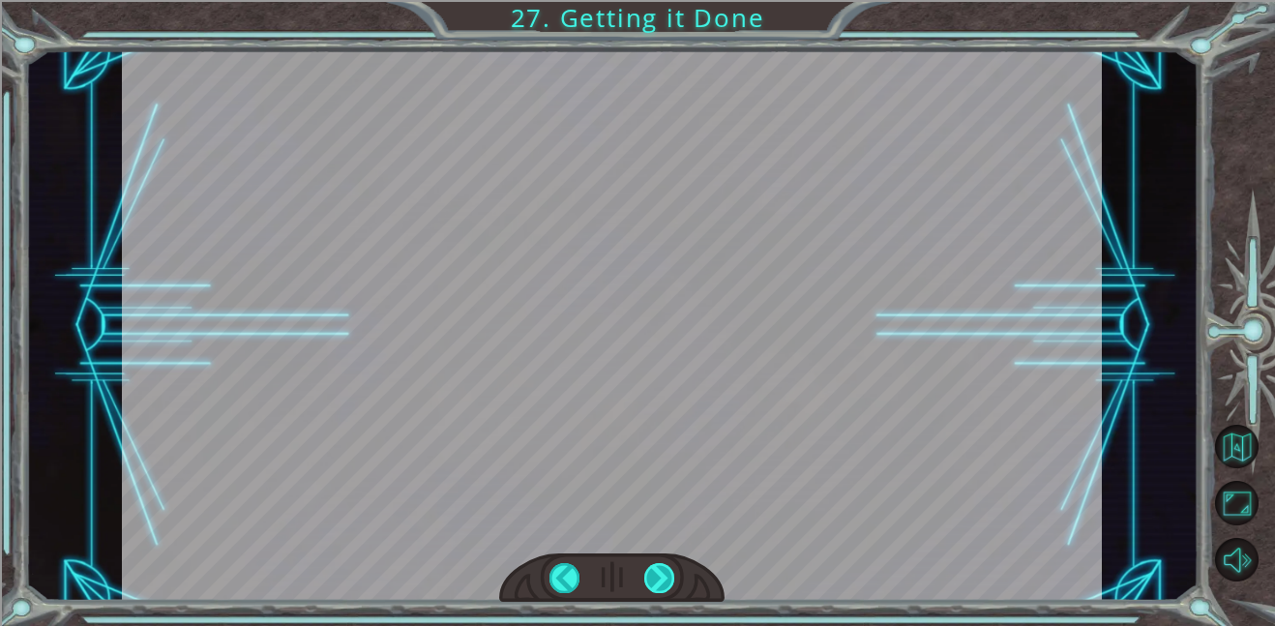
click at [662, 575] on div at bounding box center [659, 578] width 31 height 30
click at [662, 573] on div at bounding box center [659, 578] width 31 height 30
click at [661, 573] on div at bounding box center [659, 578] width 31 height 30
click at [662, 567] on div at bounding box center [659, 578] width 31 height 30
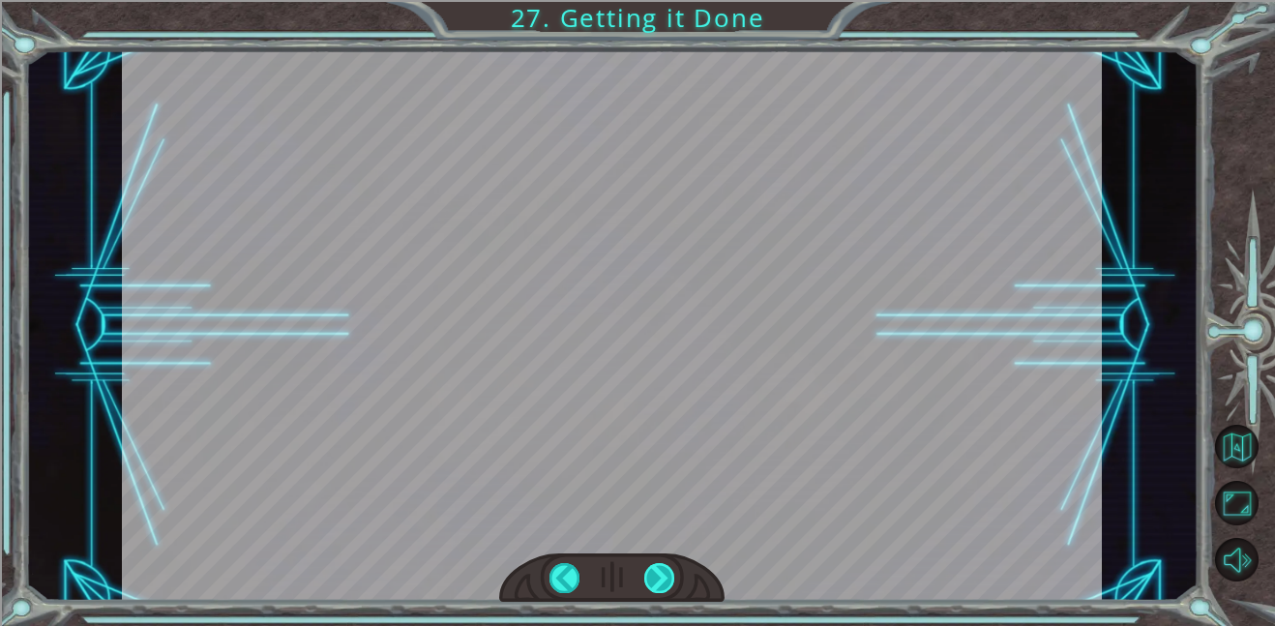
click at [668, 573] on div at bounding box center [659, 578] width 31 height 30
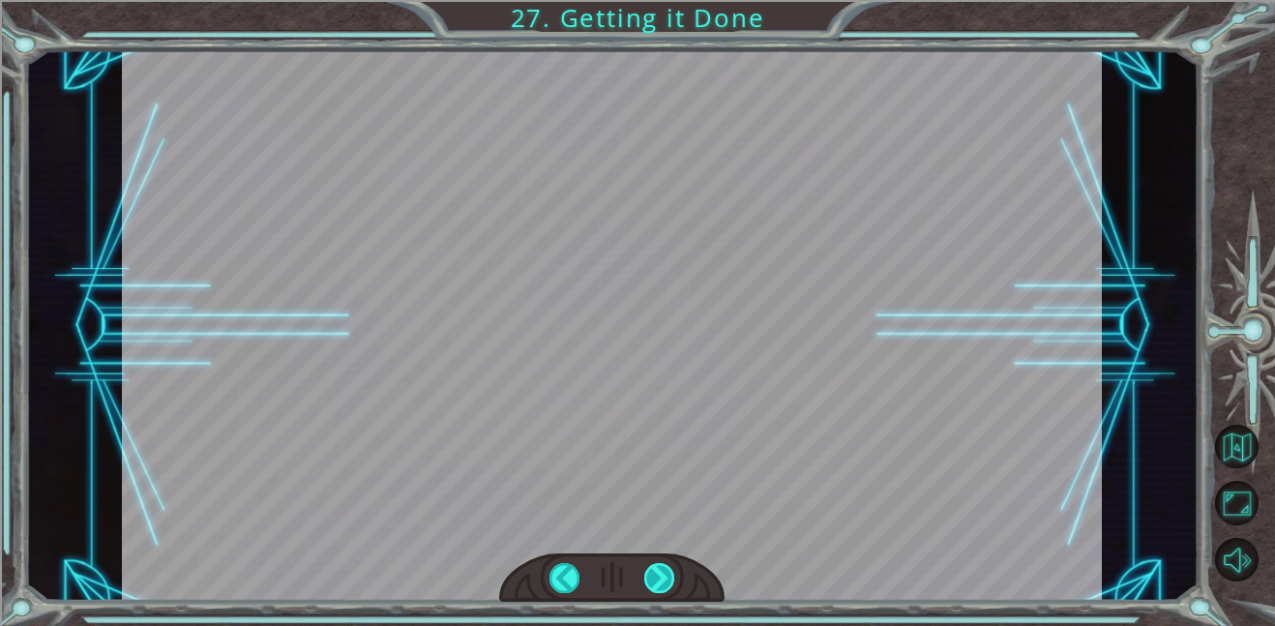
click at [668, 573] on div at bounding box center [659, 578] width 31 height 30
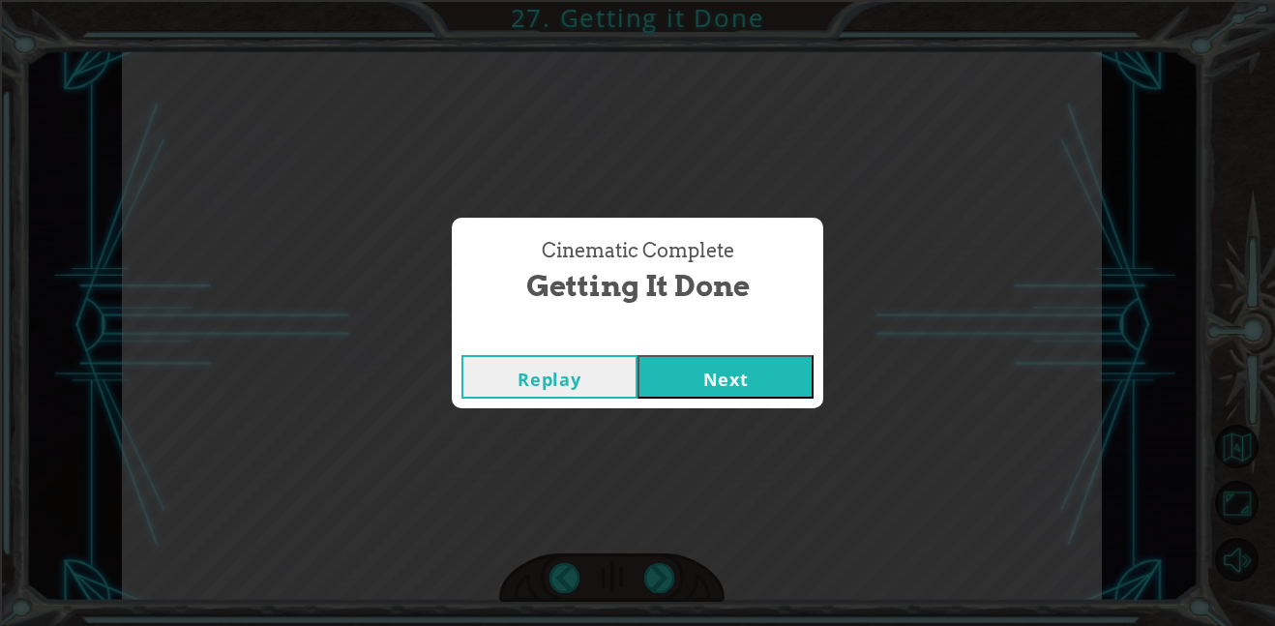
click at [678, 383] on button "Next" at bounding box center [725, 377] width 176 height 44
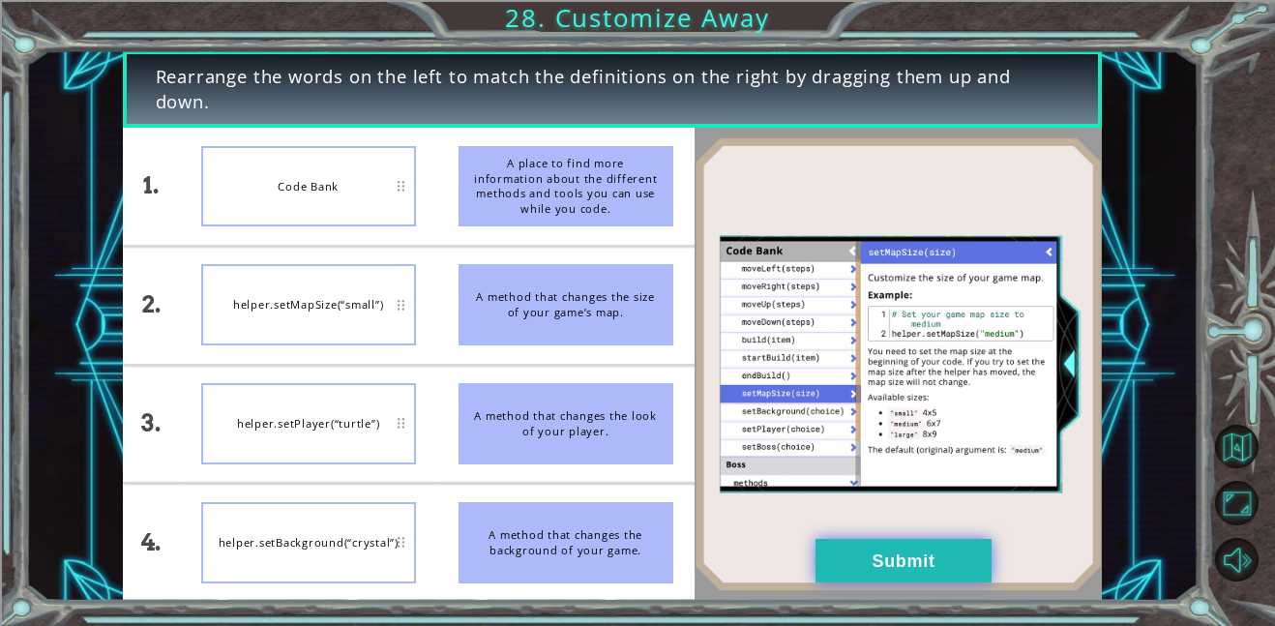
click at [852, 563] on button "Submit" at bounding box center [903, 561] width 176 height 44
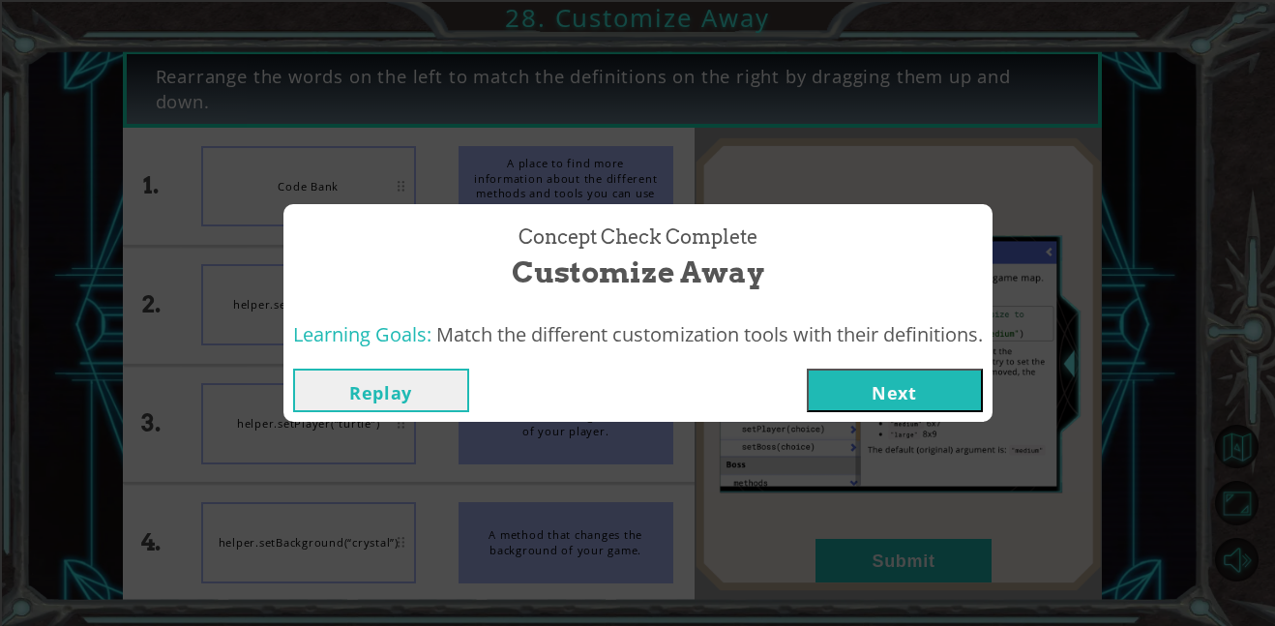
click at [864, 398] on button "Next" at bounding box center [895, 390] width 176 height 44
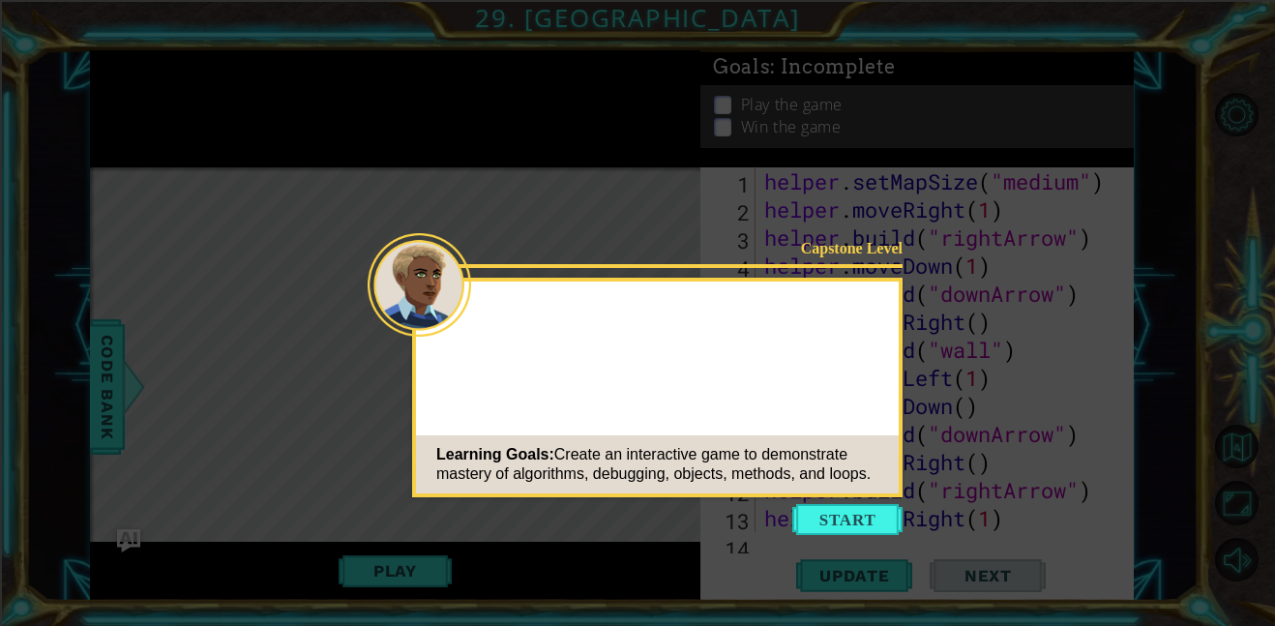
click at [873, 541] on icon at bounding box center [637, 313] width 1275 height 626
click at [864, 528] on button "Start" at bounding box center [847, 519] width 110 height 31
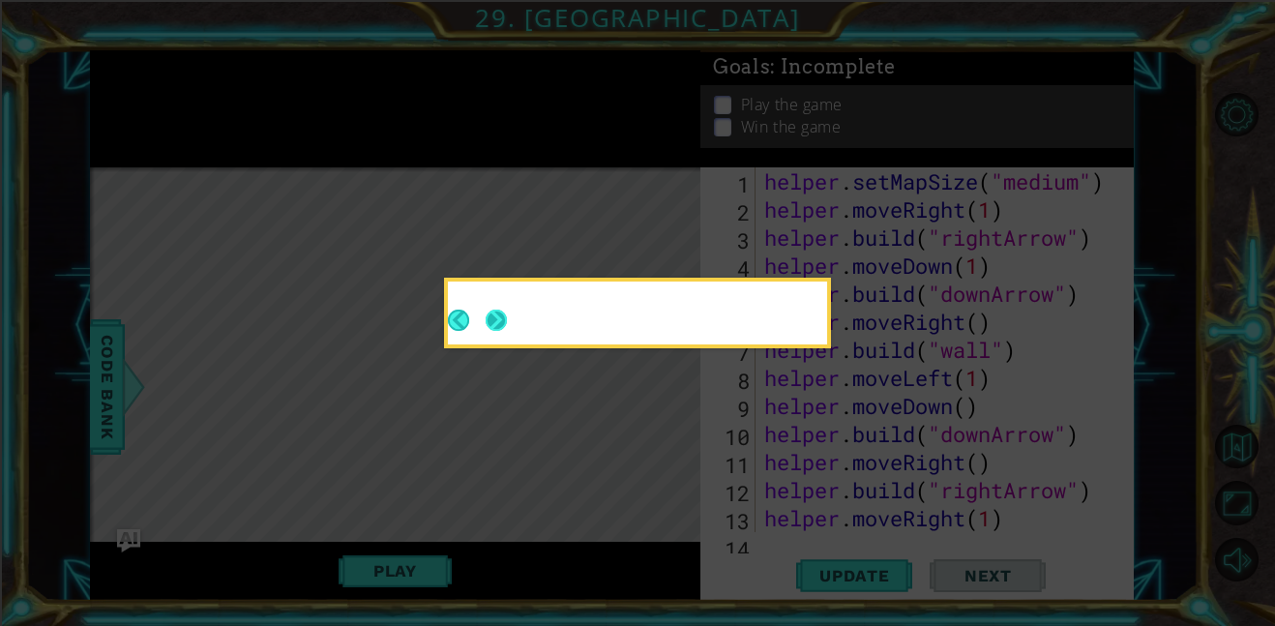
click at [502, 311] on button "Next" at bounding box center [496, 320] width 23 height 23
click at [502, 311] on button "Next" at bounding box center [496, 320] width 35 height 35
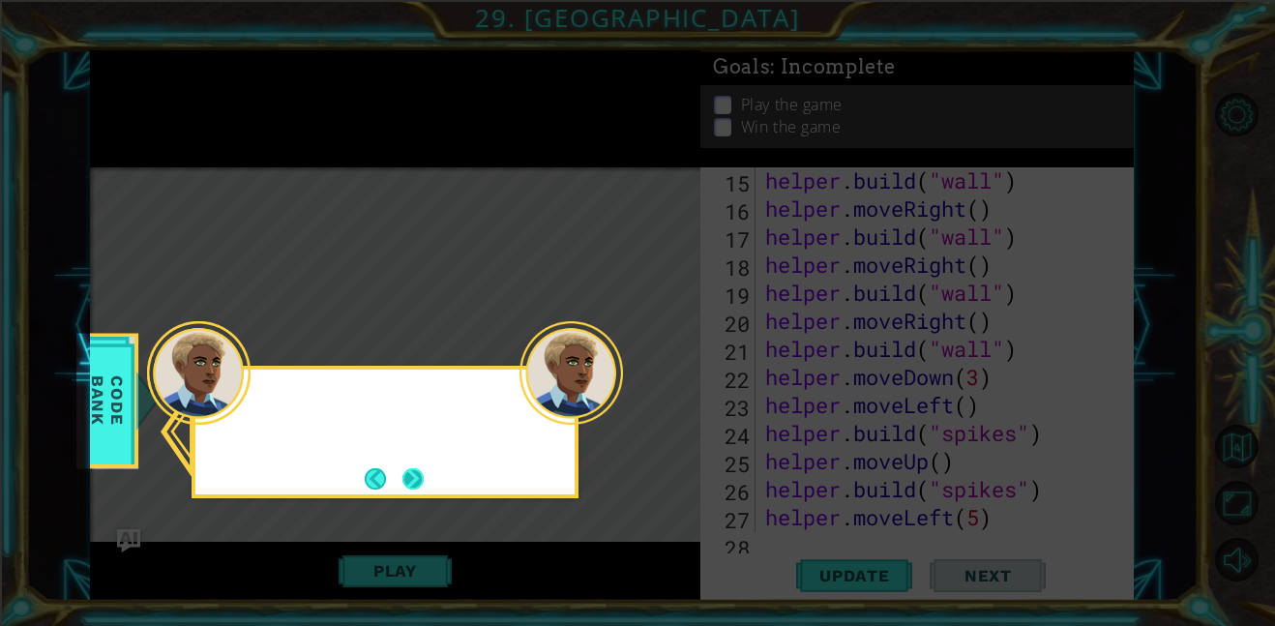
click at [412, 476] on button "Next" at bounding box center [413, 478] width 30 height 30
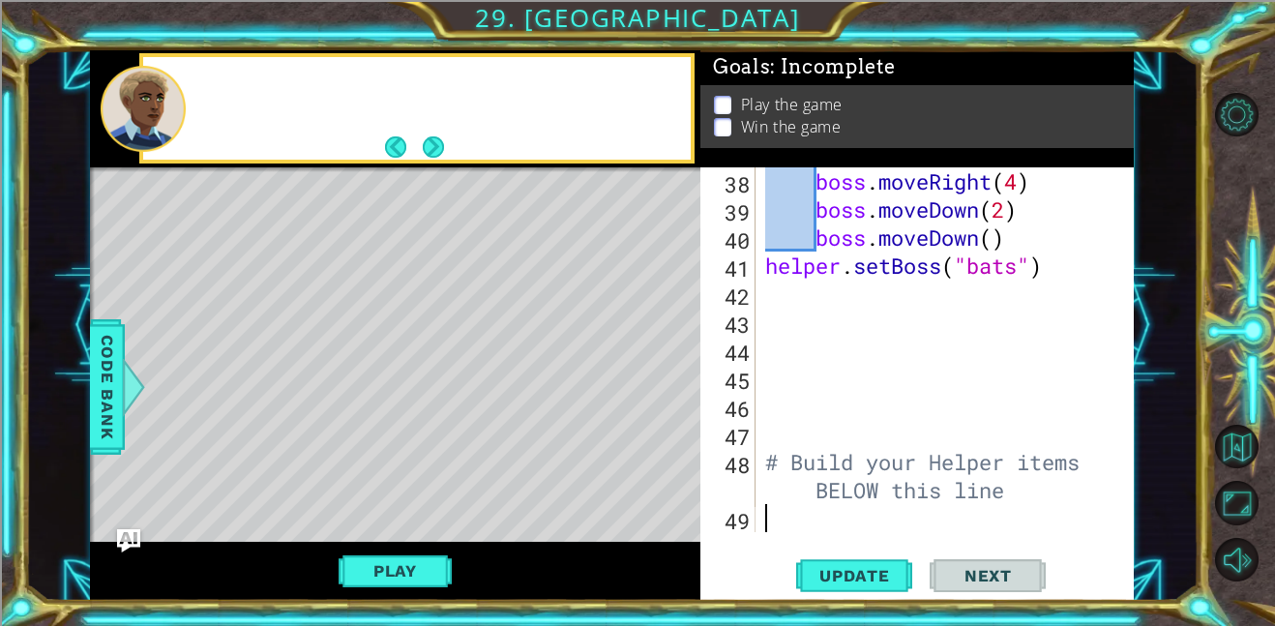
scroll to position [1038, 0]
